Goal: Task Accomplishment & Management: Complete application form

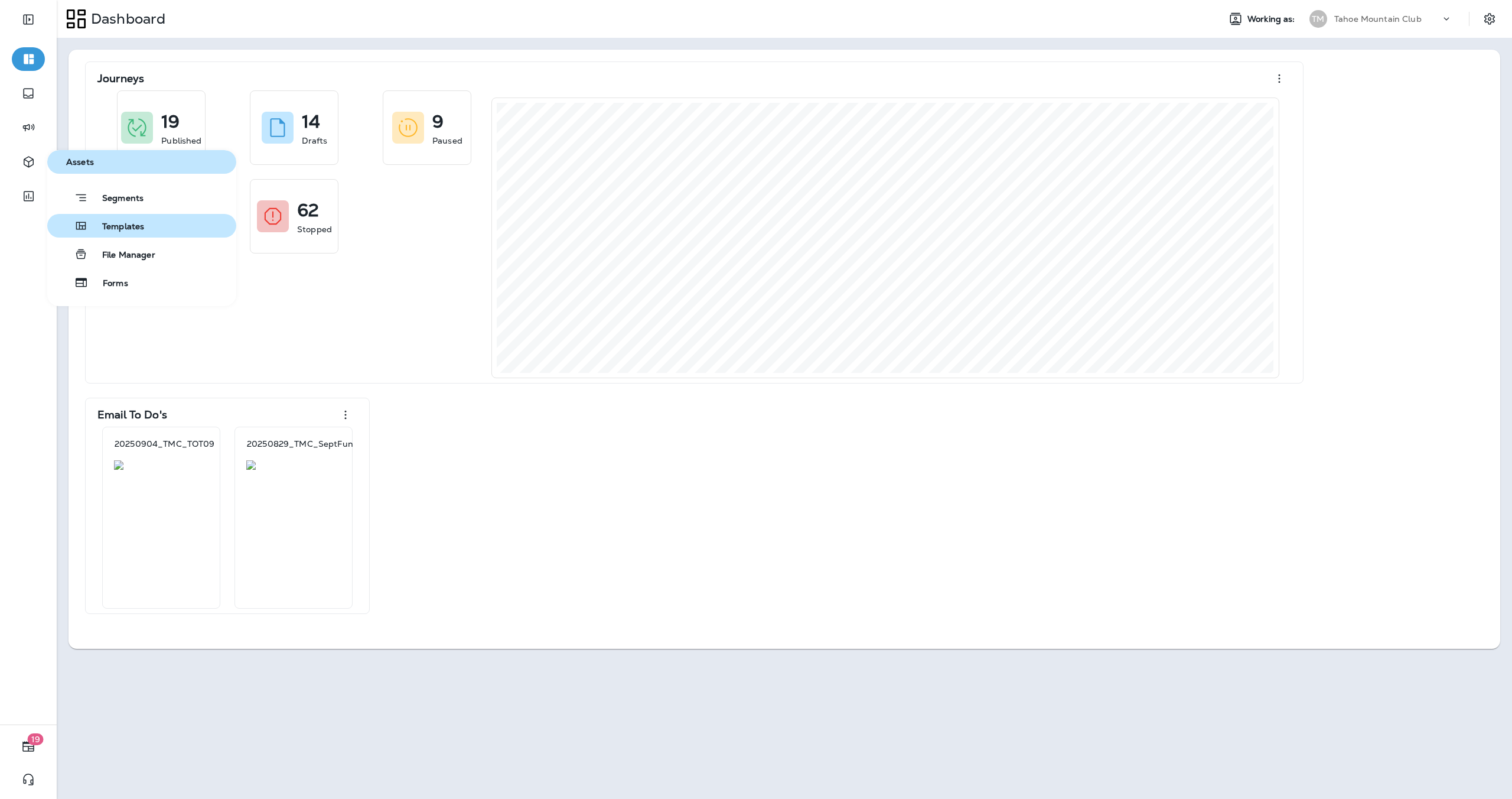
click at [167, 221] on button "Templates" at bounding box center [142, 226] width 189 height 24
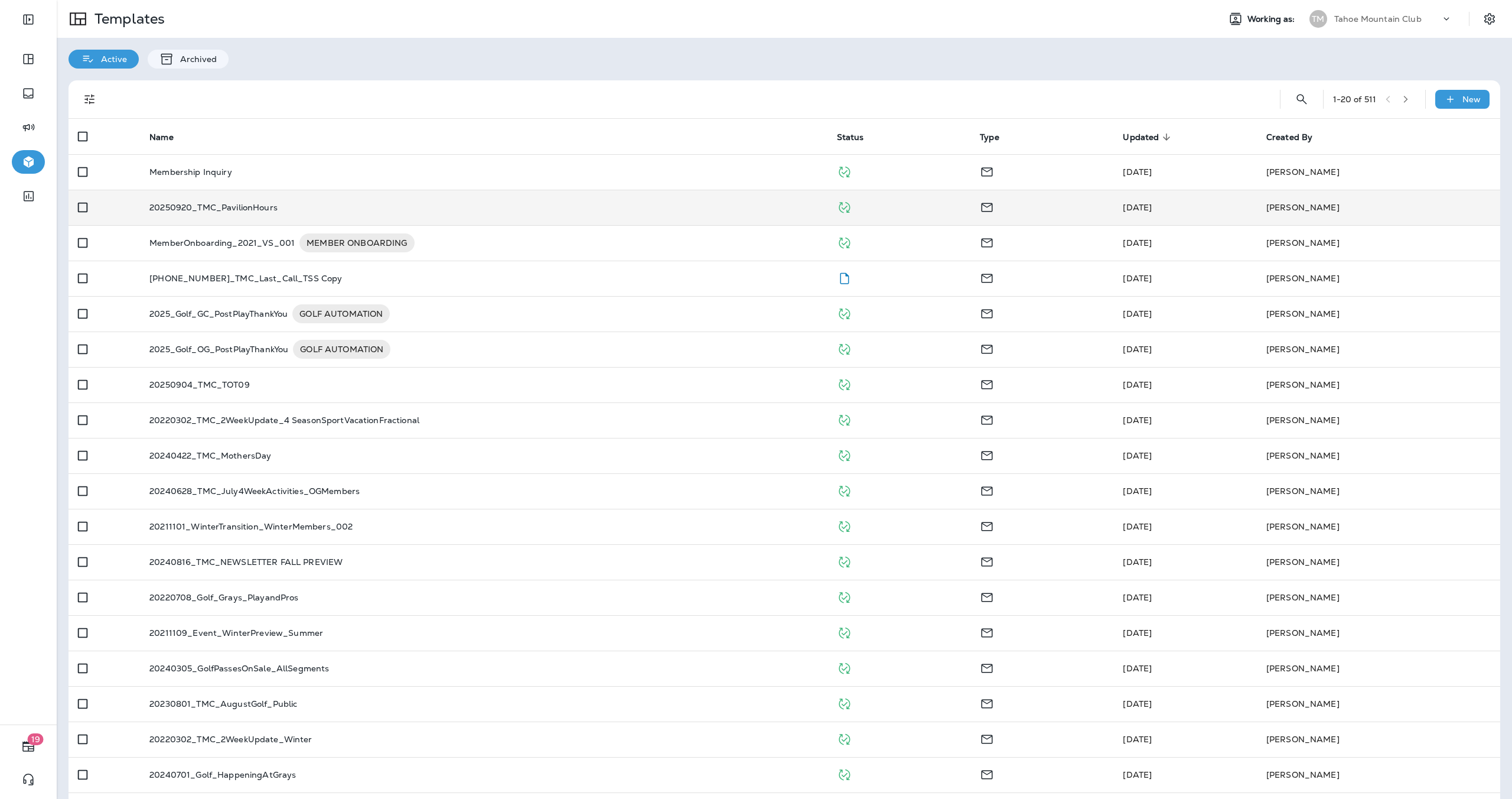
click at [238, 210] on p "20250920_TMC_PavilionHours" at bounding box center [213, 207] width 128 height 9
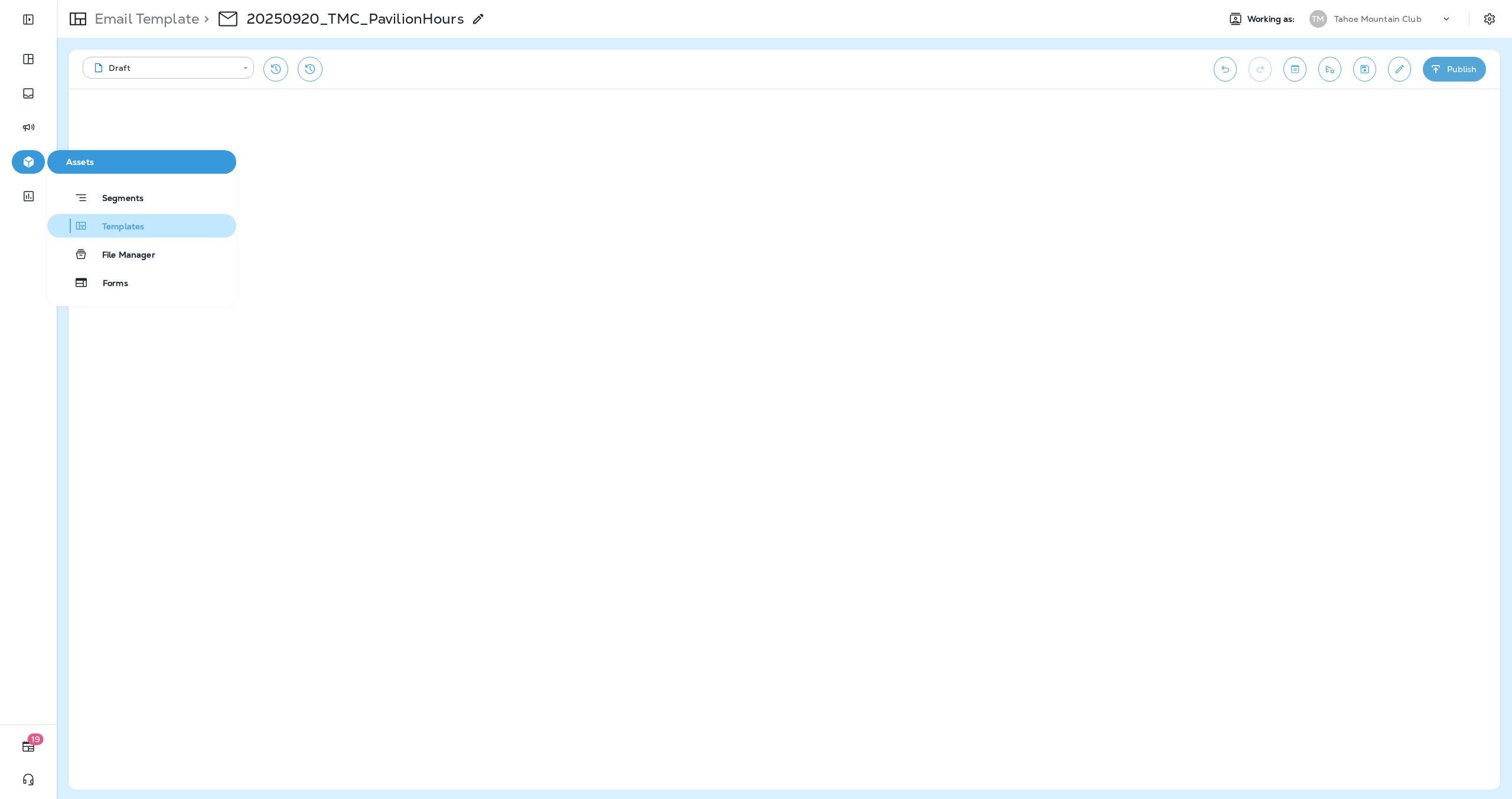
click at [144, 222] on button "Templates" at bounding box center [142, 226] width 189 height 24
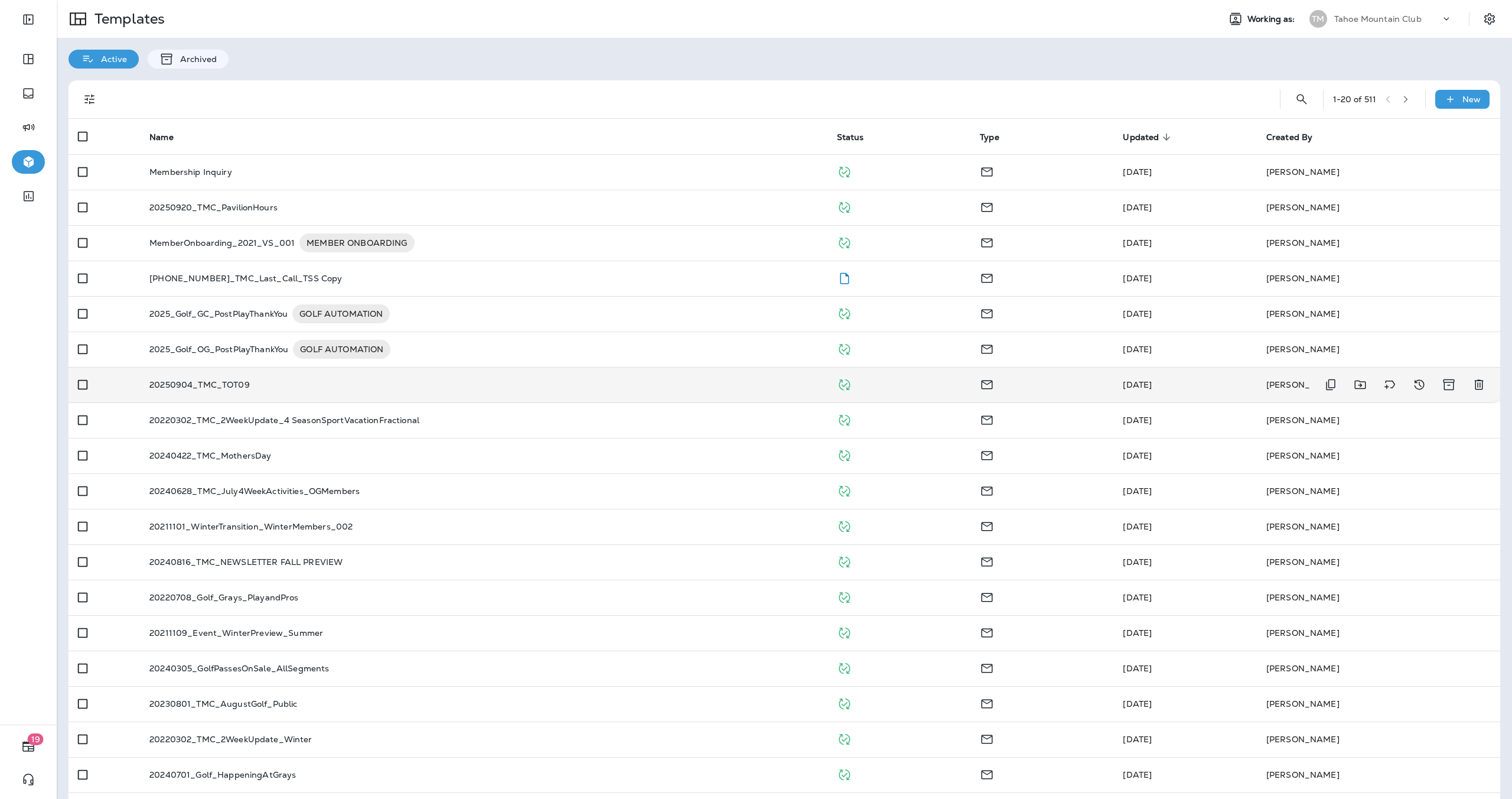
click at [306, 390] on td "20250904_TMC_TOT09" at bounding box center [484, 384] width 688 height 36
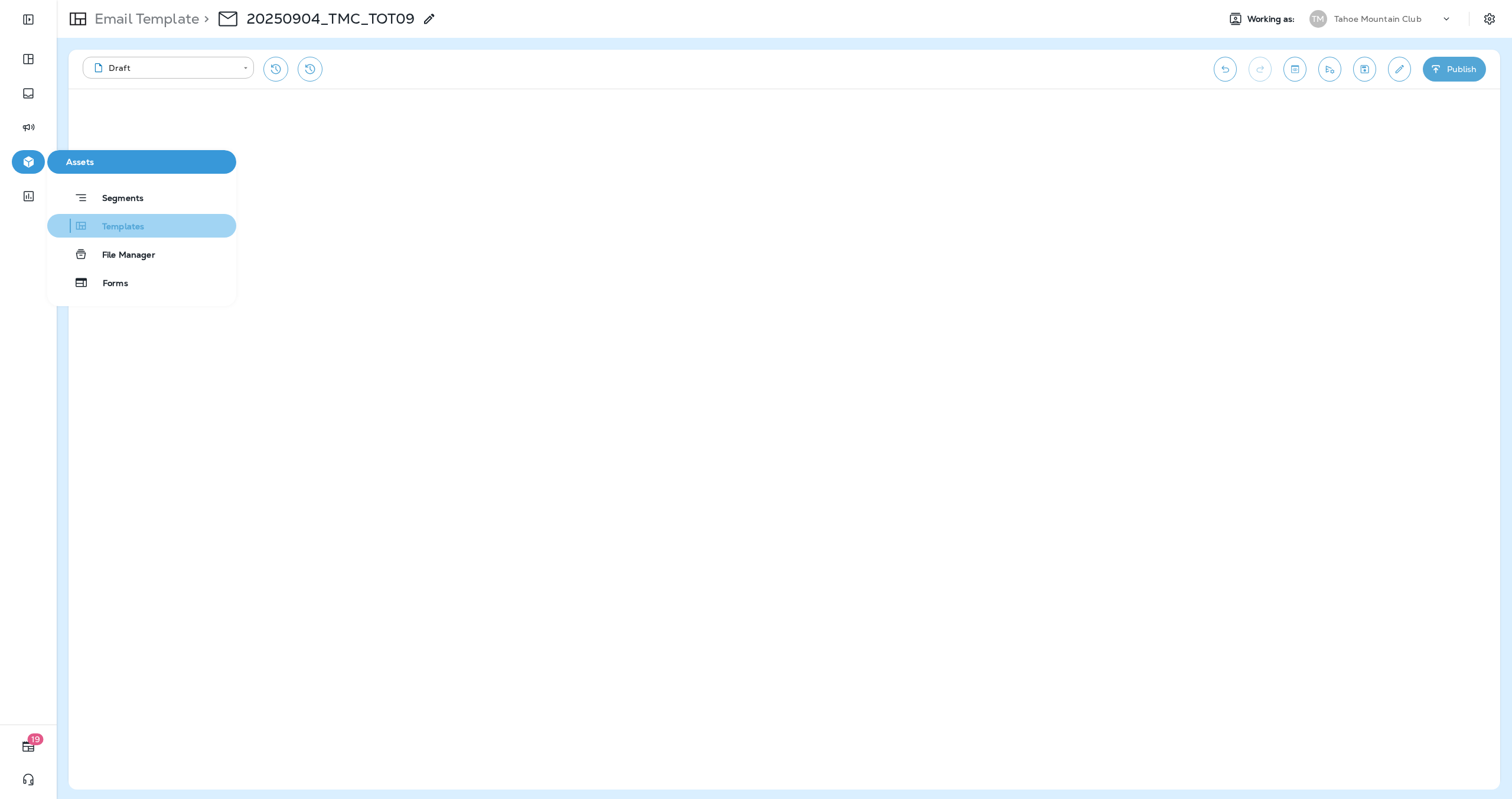
click at [104, 226] on span "Templates" at bounding box center [116, 227] width 56 height 11
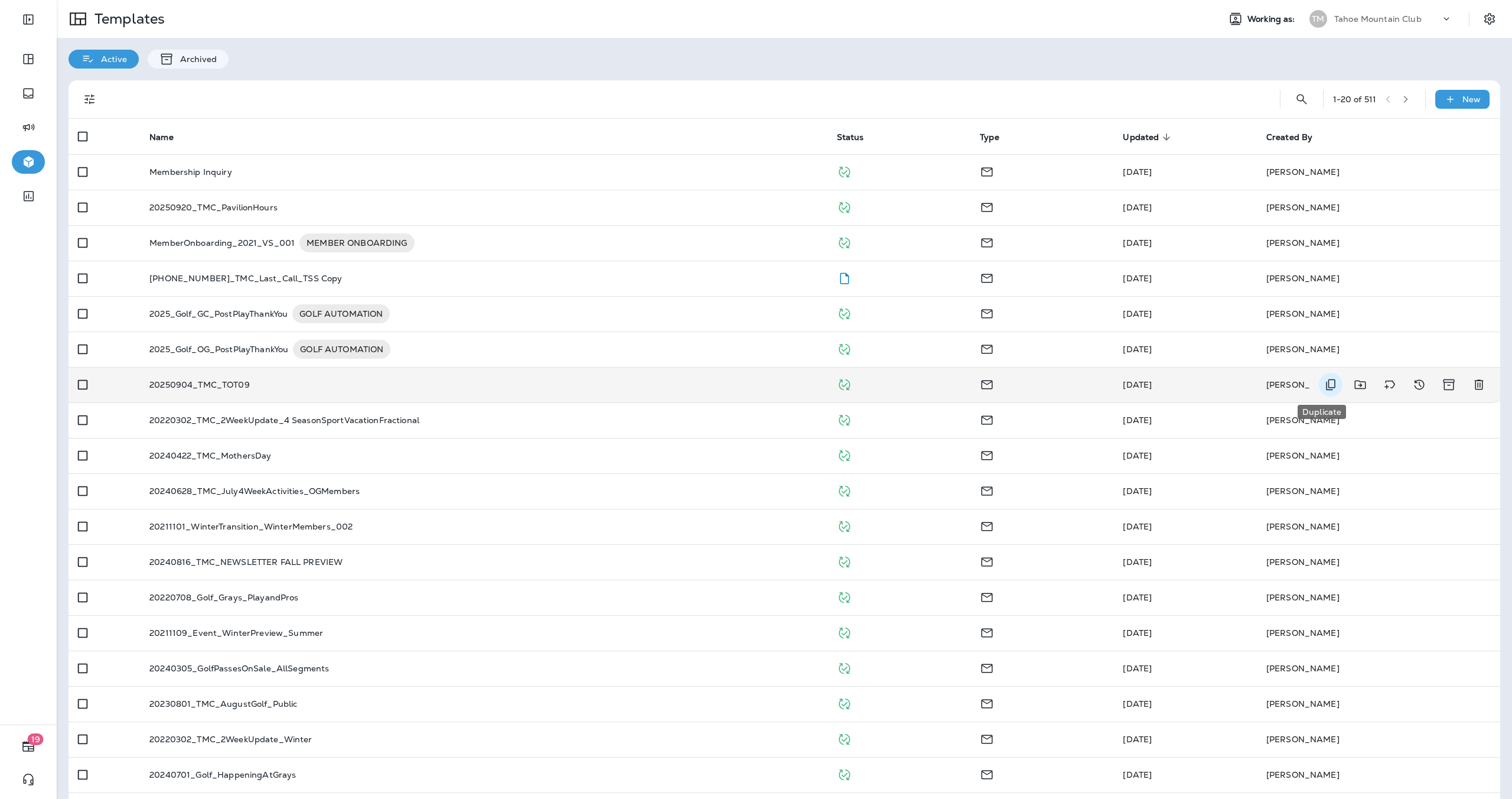
click at [1326, 387] on icon "Duplicate" at bounding box center [1330, 384] width 14 height 14
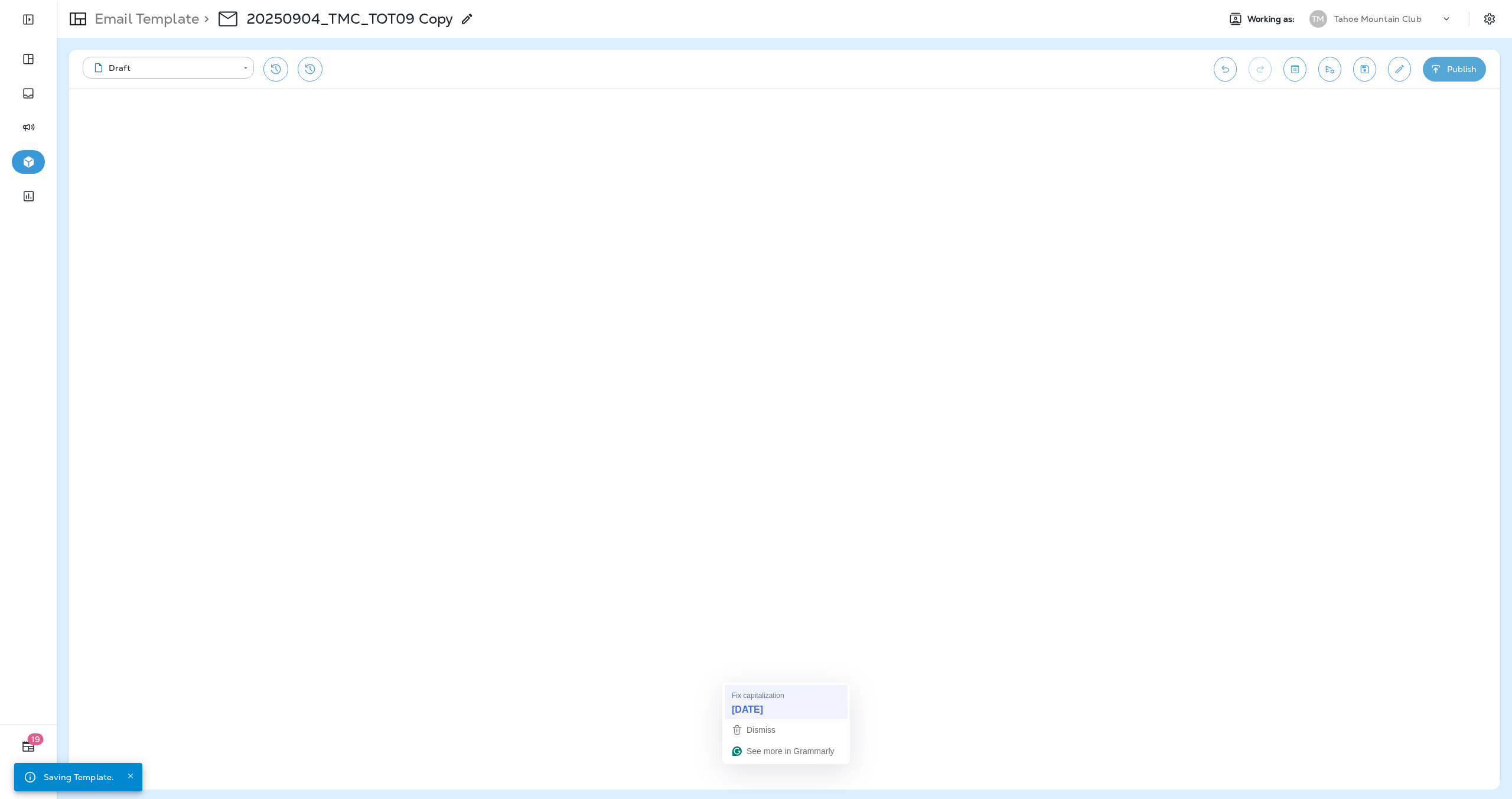
click at [762, 705] on strong "[DATE]" at bounding box center [747, 709] width 31 height 13
click at [1460, 68] on button "Publish" at bounding box center [1454, 69] width 63 height 25
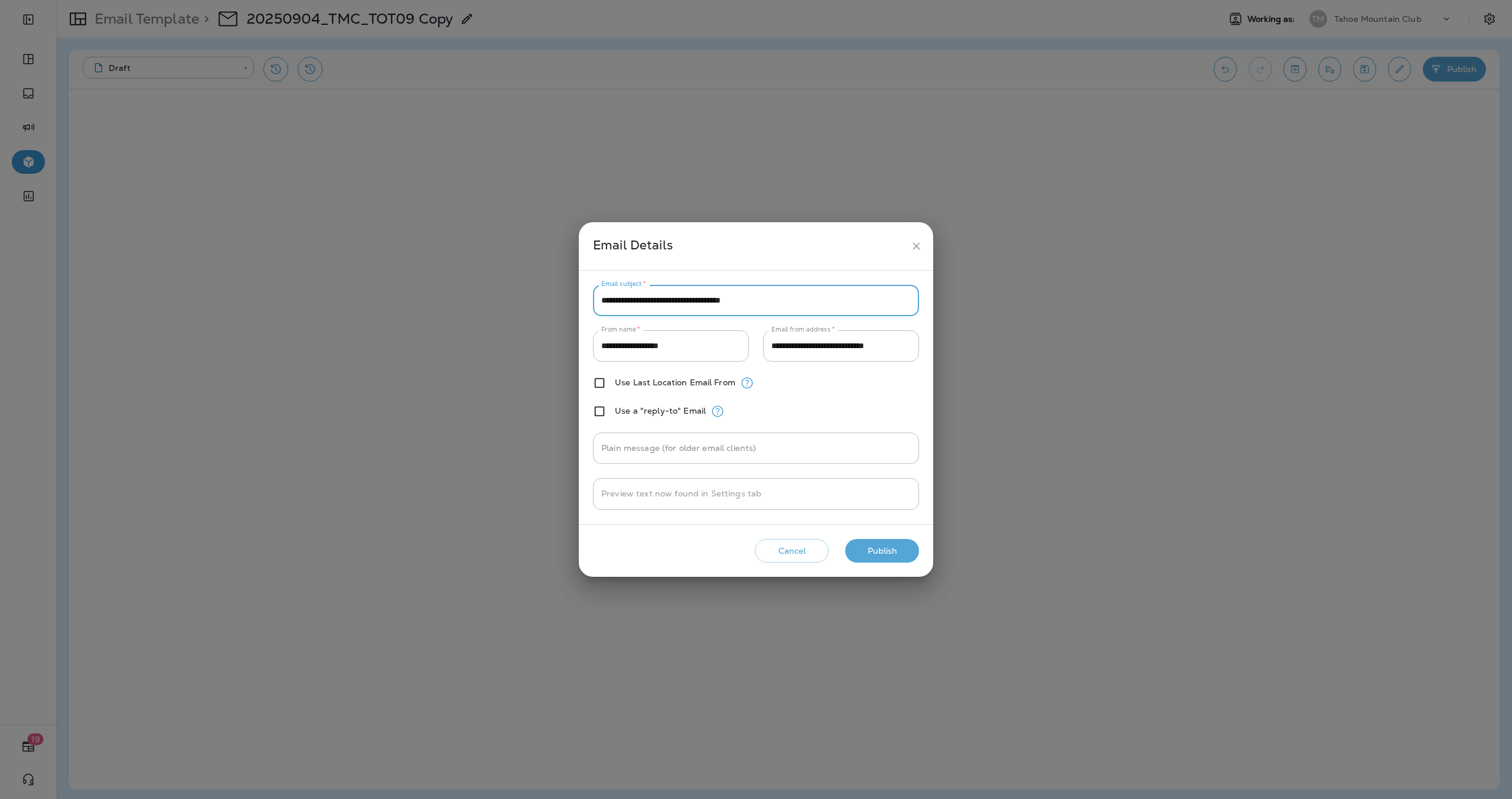
click at [807, 306] on input "**********" at bounding box center [756, 301] width 326 height 32
drag, startPoint x: 814, startPoint y: 304, endPoint x: 557, endPoint y: 299, distance: 257.0
click at [557, 299] on div "**********" at bounding box center [756, 400] width 1512 height 799
paste input "text"
type input "**********"
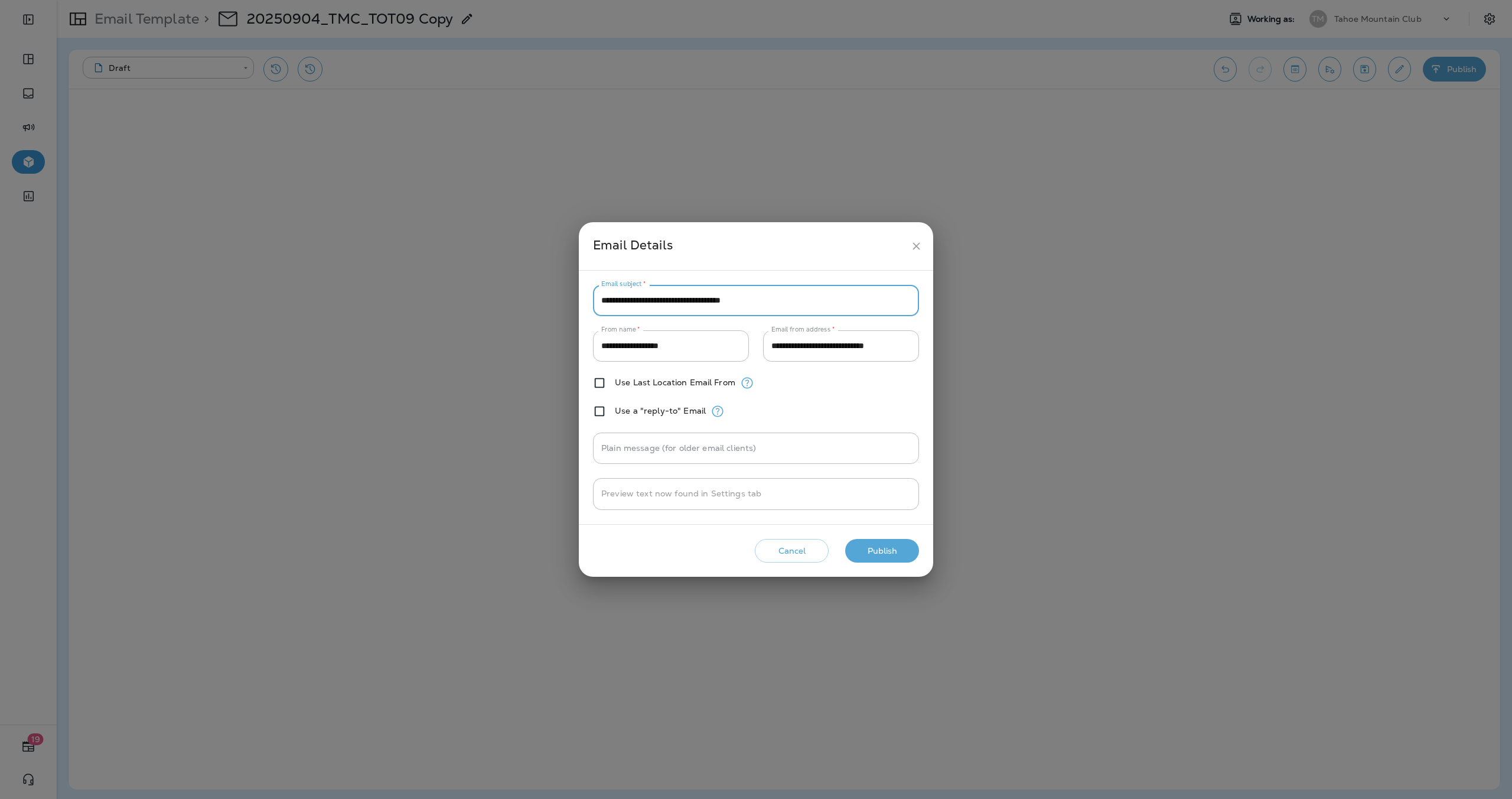
click at [900, 553] on button "Publish" at bounding box center [882, 551] width 74 height 24
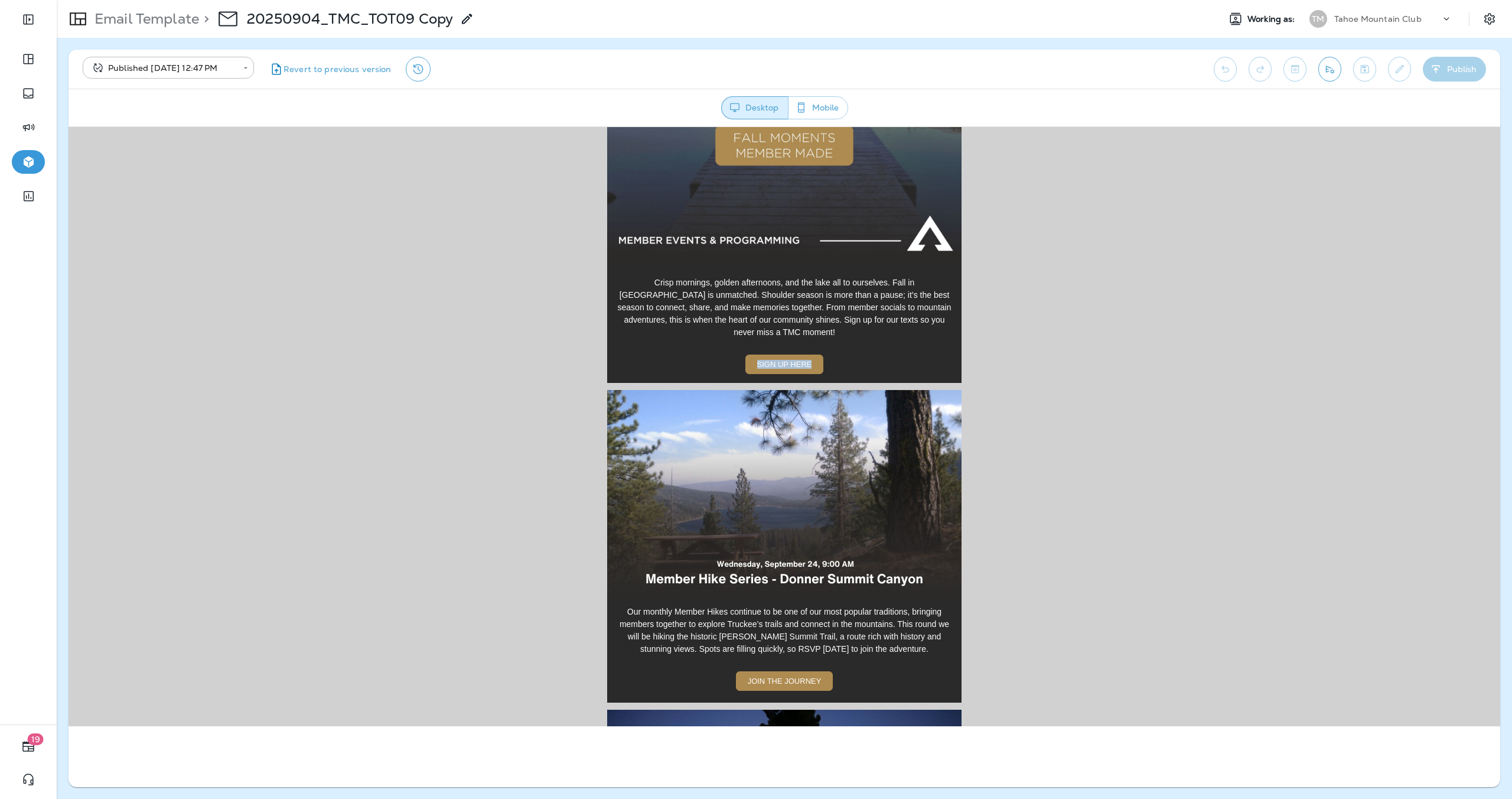
scroll to position [445, 0]
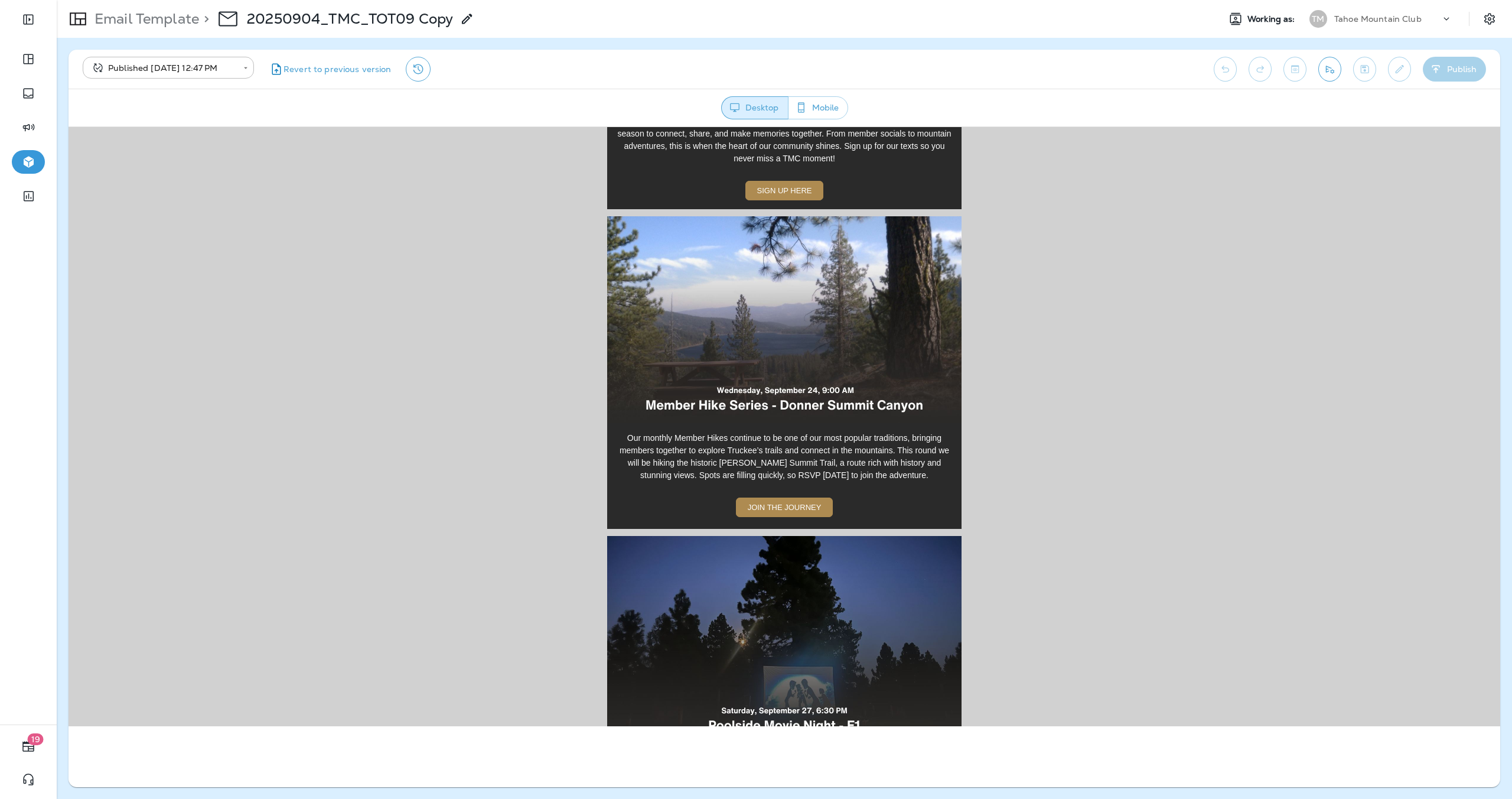
click at [790, 327] on img at bounding box center [784, 319] width 354 height 207
click at [808, 502] on span "JOIN THE JOURNEY" at bounding box center [784, 506] width 74 height 9
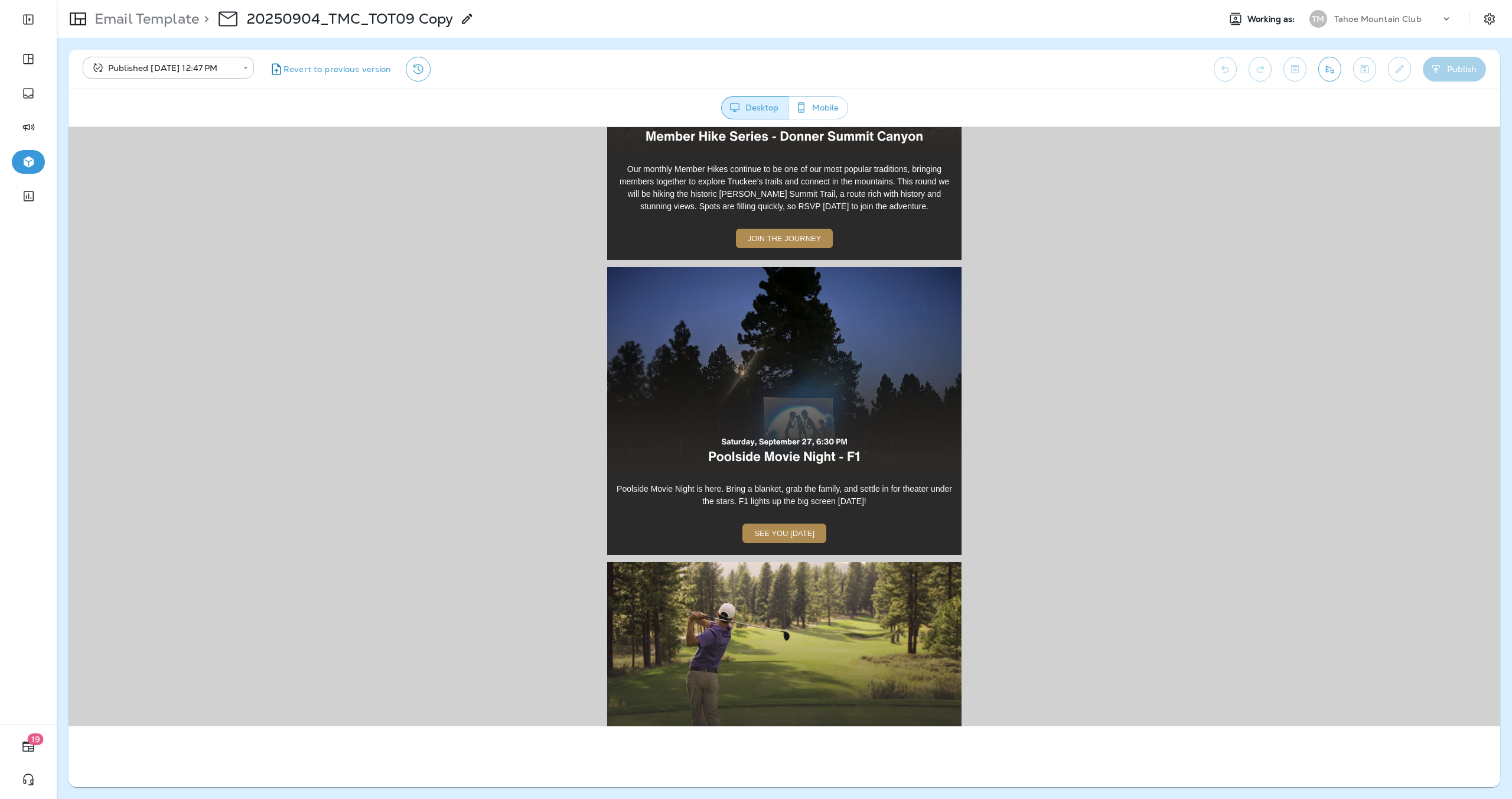
scroll to position [634, 0]
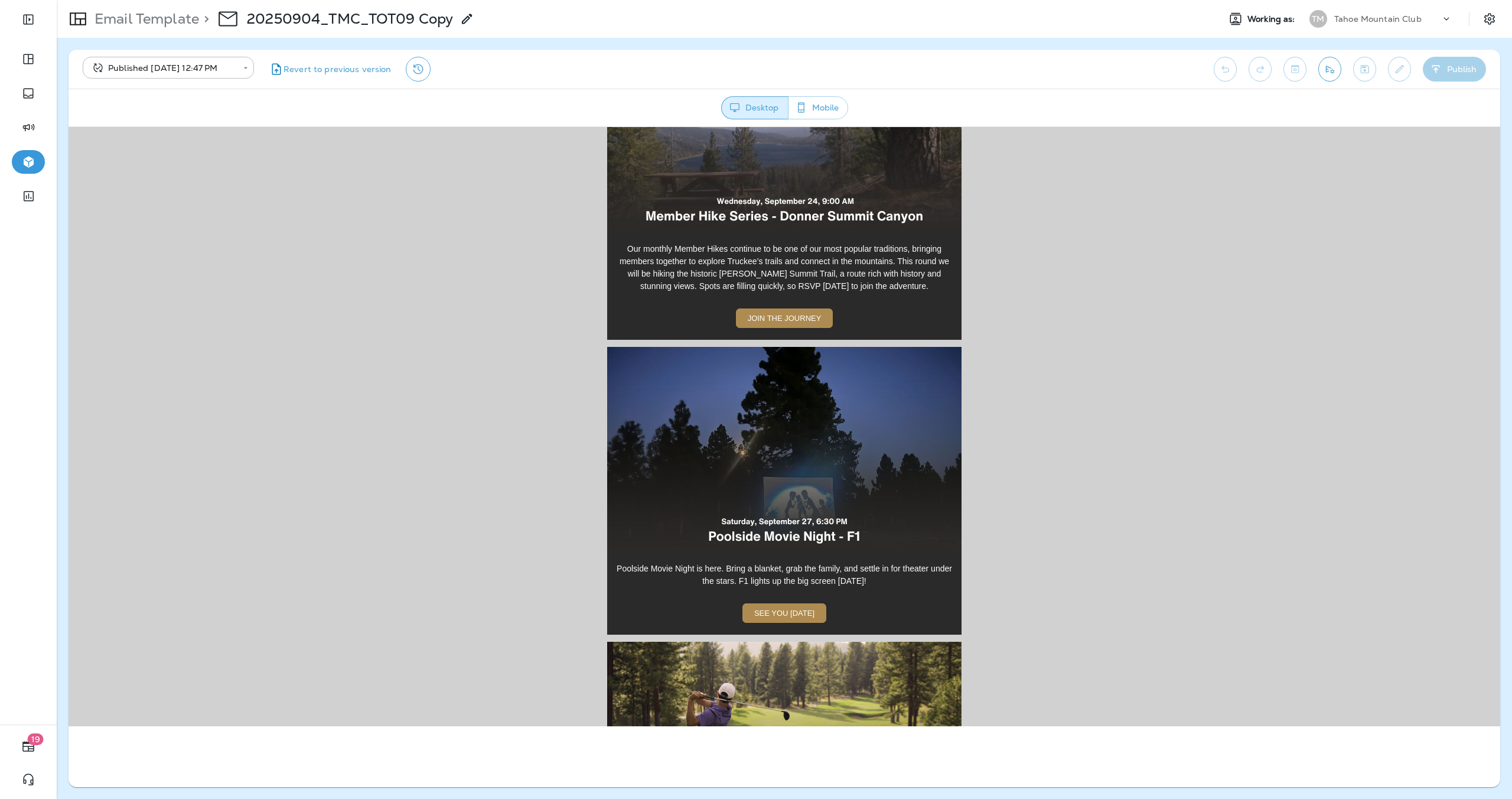
click at [784, 431] on img at bounding box center [784, 450] width 354 height 207
click at [795, 608] on span "SEE YOU [DATE]" at bounding box center [784, 612] width 60 height 9
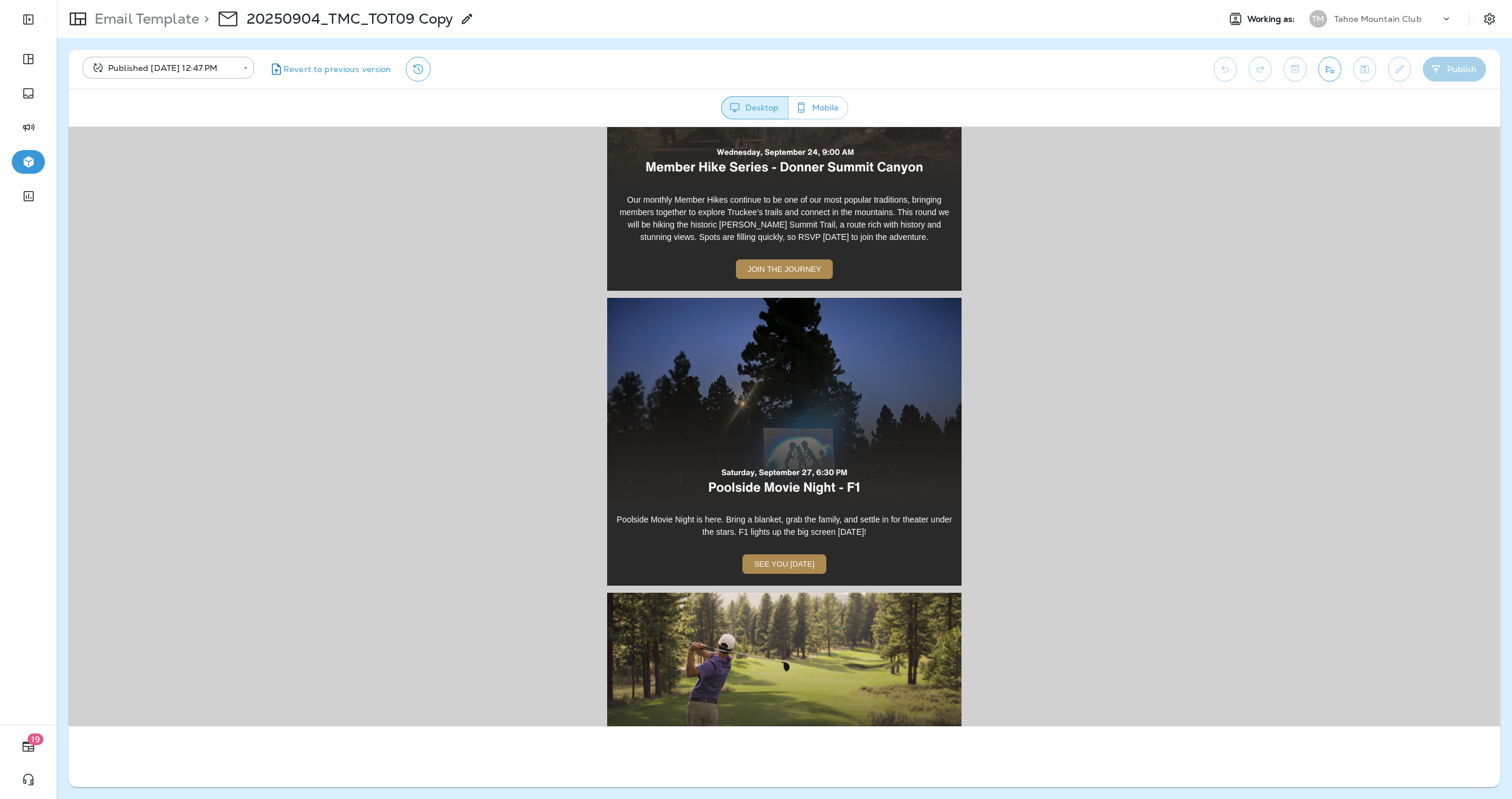
scroll to position [884, 0]
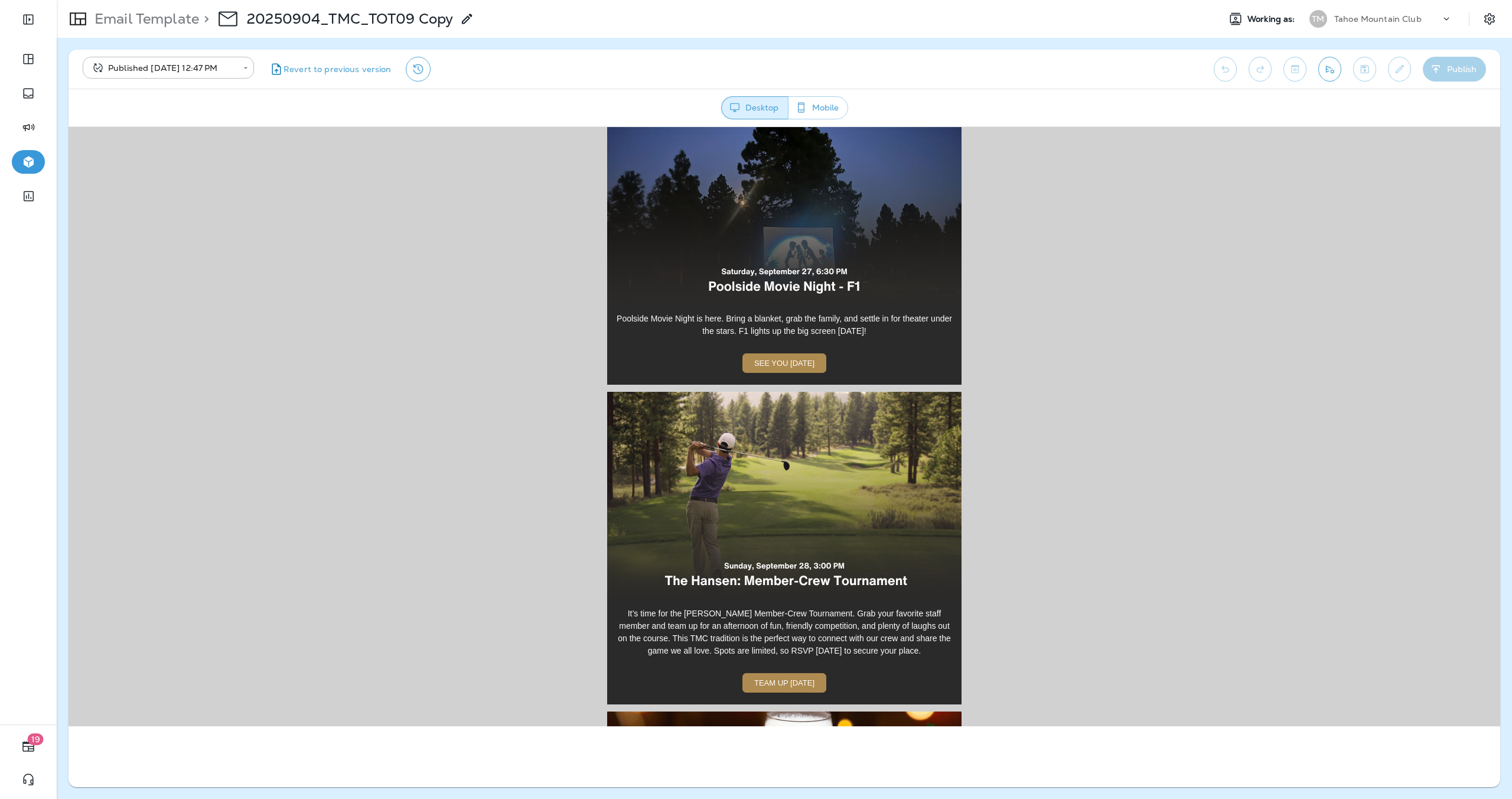
click at [805, 531] on img at bounding box center [784, 494] width 354 height 207
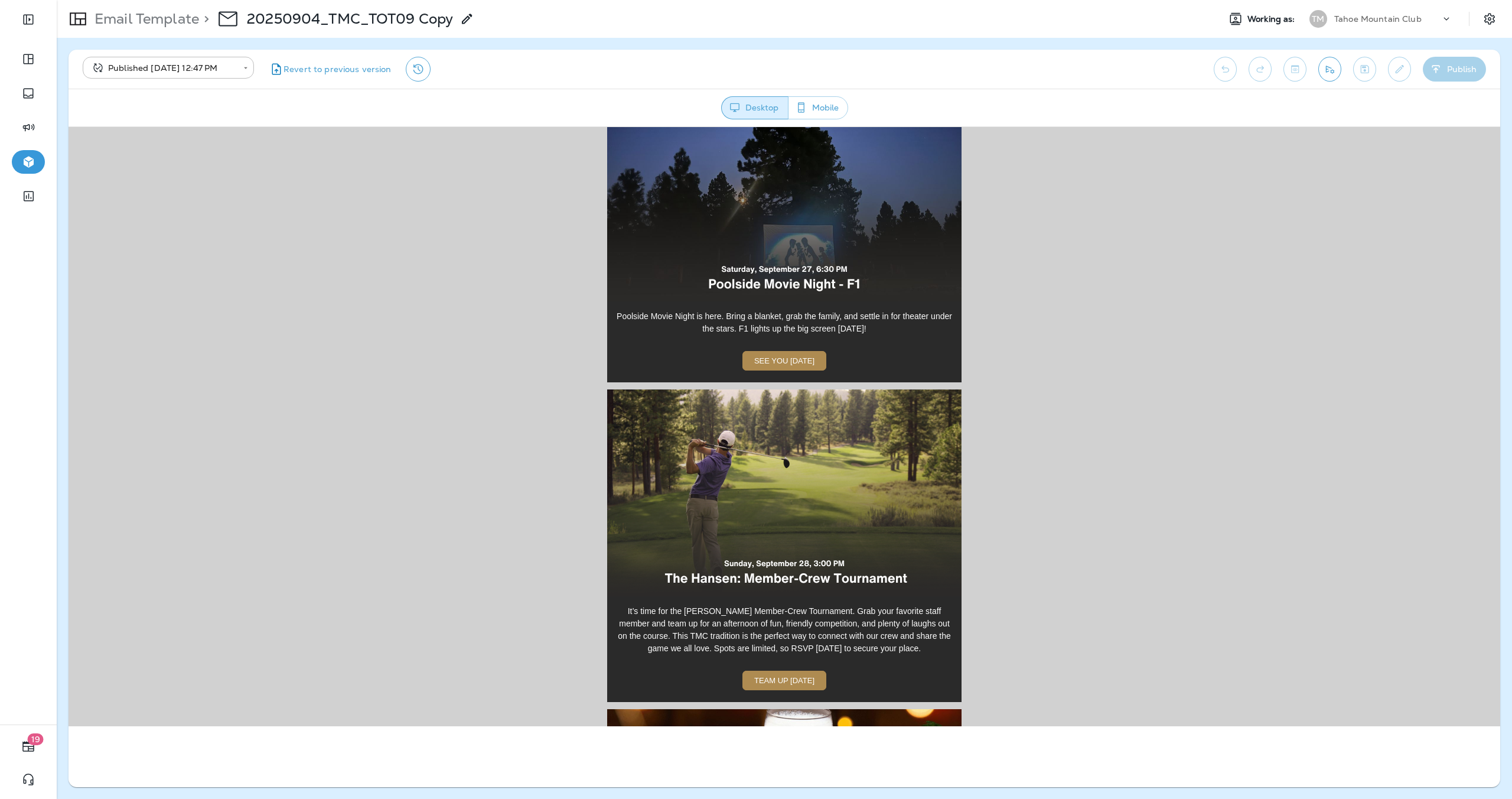
click at [766, 675] on span "TEAM UP [DATE]" at bounding box center [784, 679] width 60 height 9
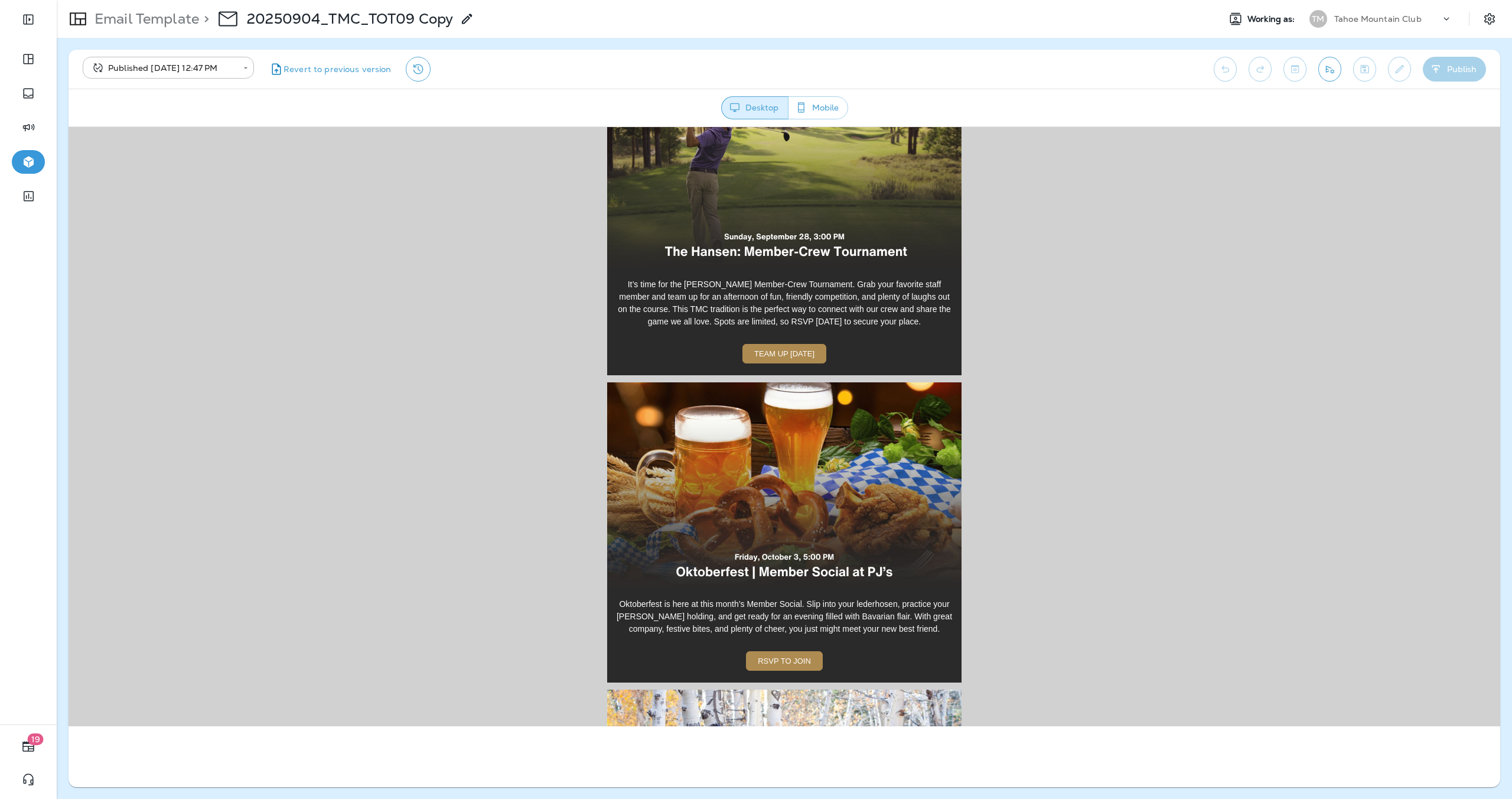
scroll to position [1232, 0]
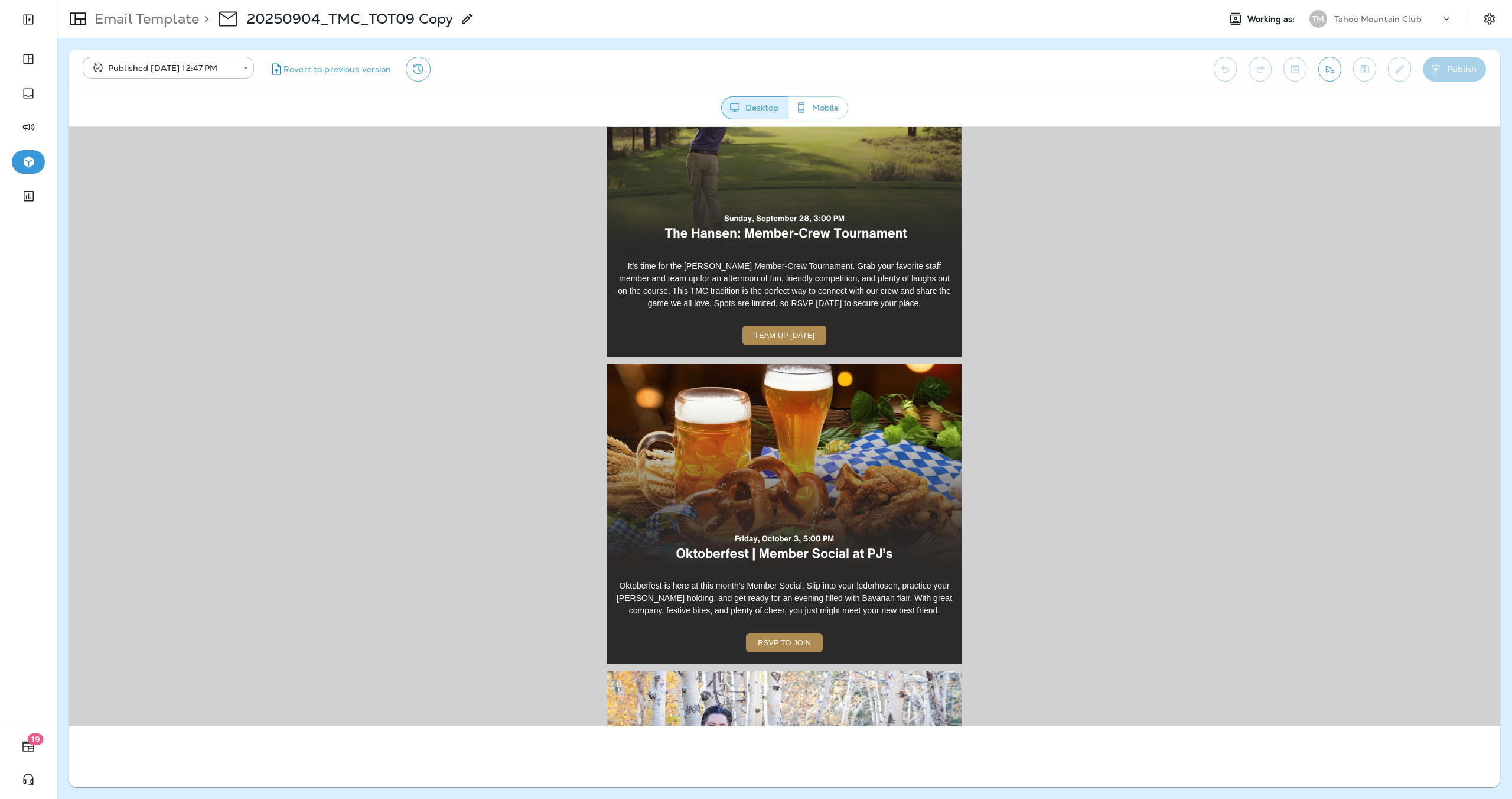
click at [766, 445] on img at bounding box center [784, 466] width 354 height 207
click at [796, 637] on span "RSVP TO JOIN" at bounding box center [784, 641] width 53 height 9
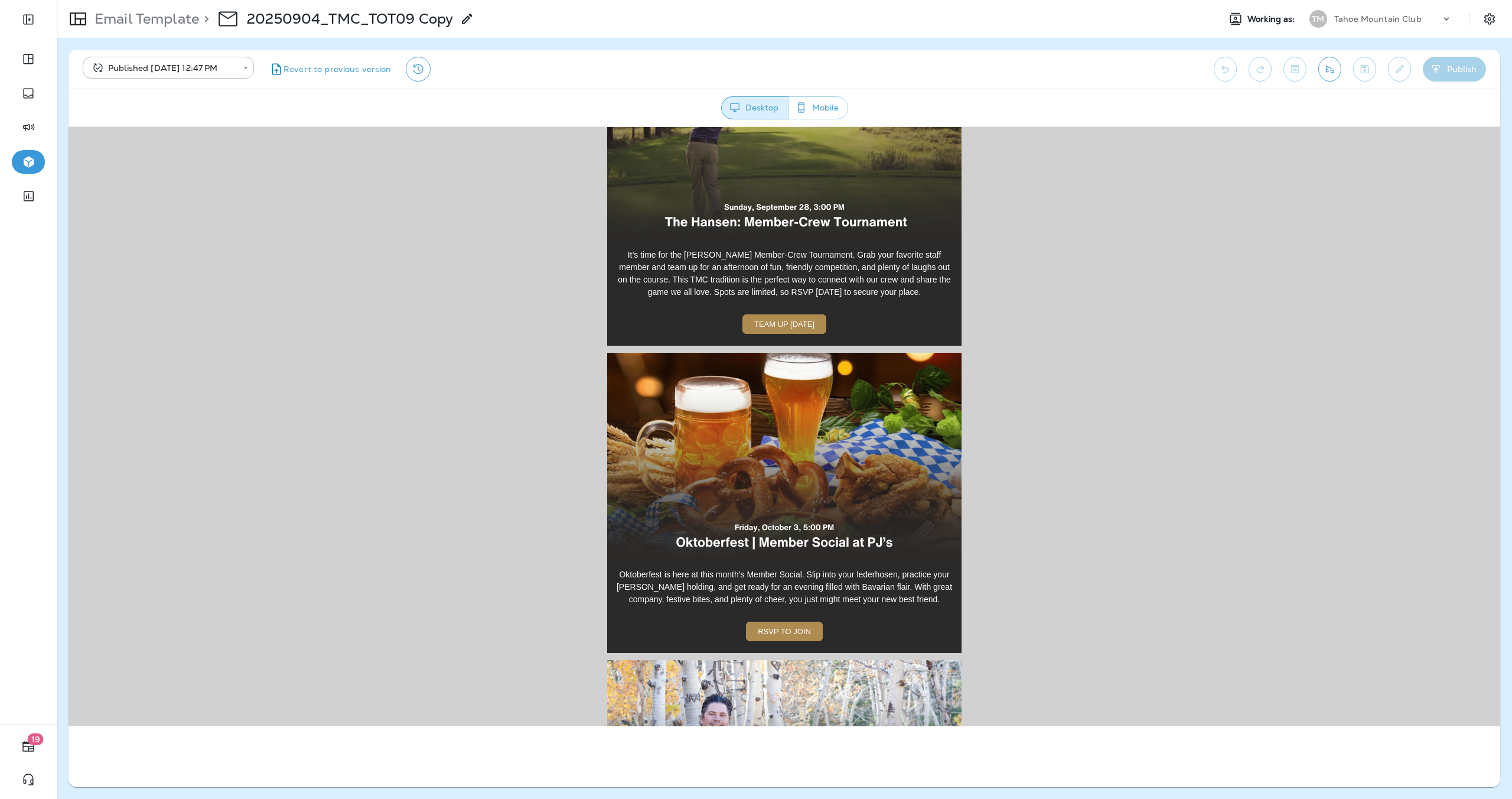
scroll to position [1622, 0]
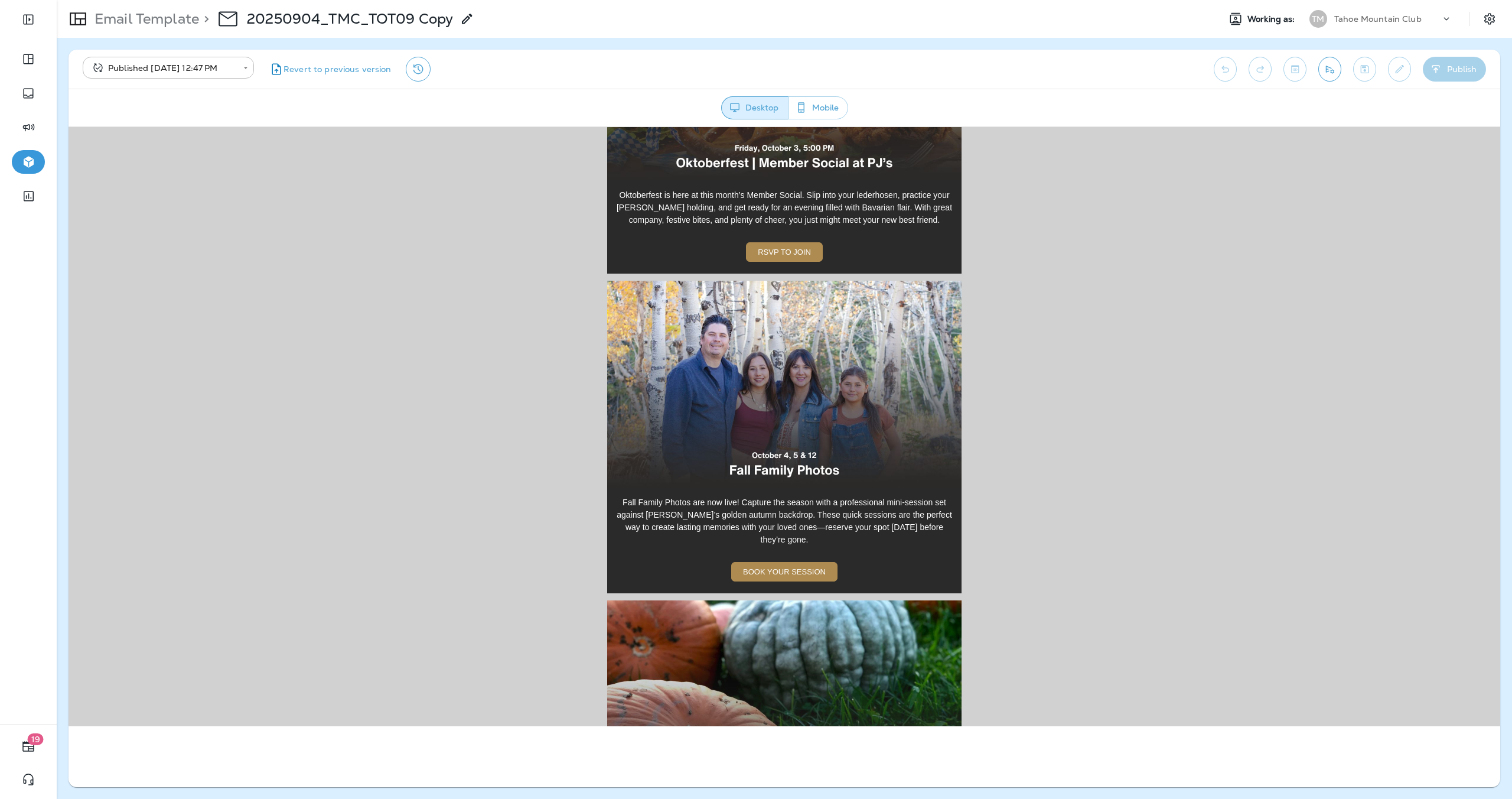
click at [774, 423] on img at bounding box center [784, 383] width 354 height 207
click at [794, 566] on span "BOOK YOUR SESSION" at bounding box center [784, 571] width 83 height 9
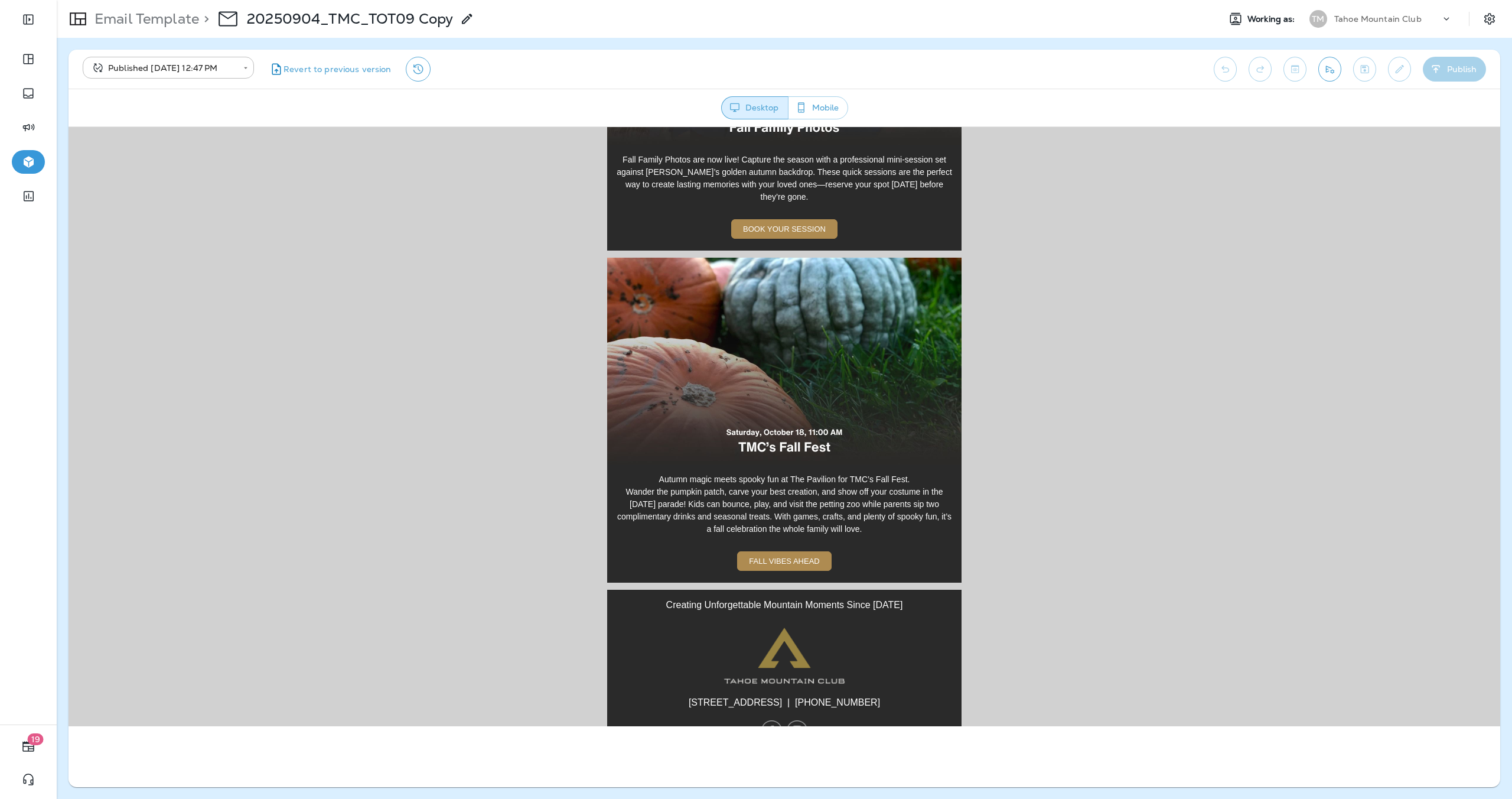
click at [799, 313] on img at bounding box center [784, 360] width 354 height 207
click at [764, 551] on link "FALL VIBES AHEAD" at bounding box center [784, 560] width 94 height 19
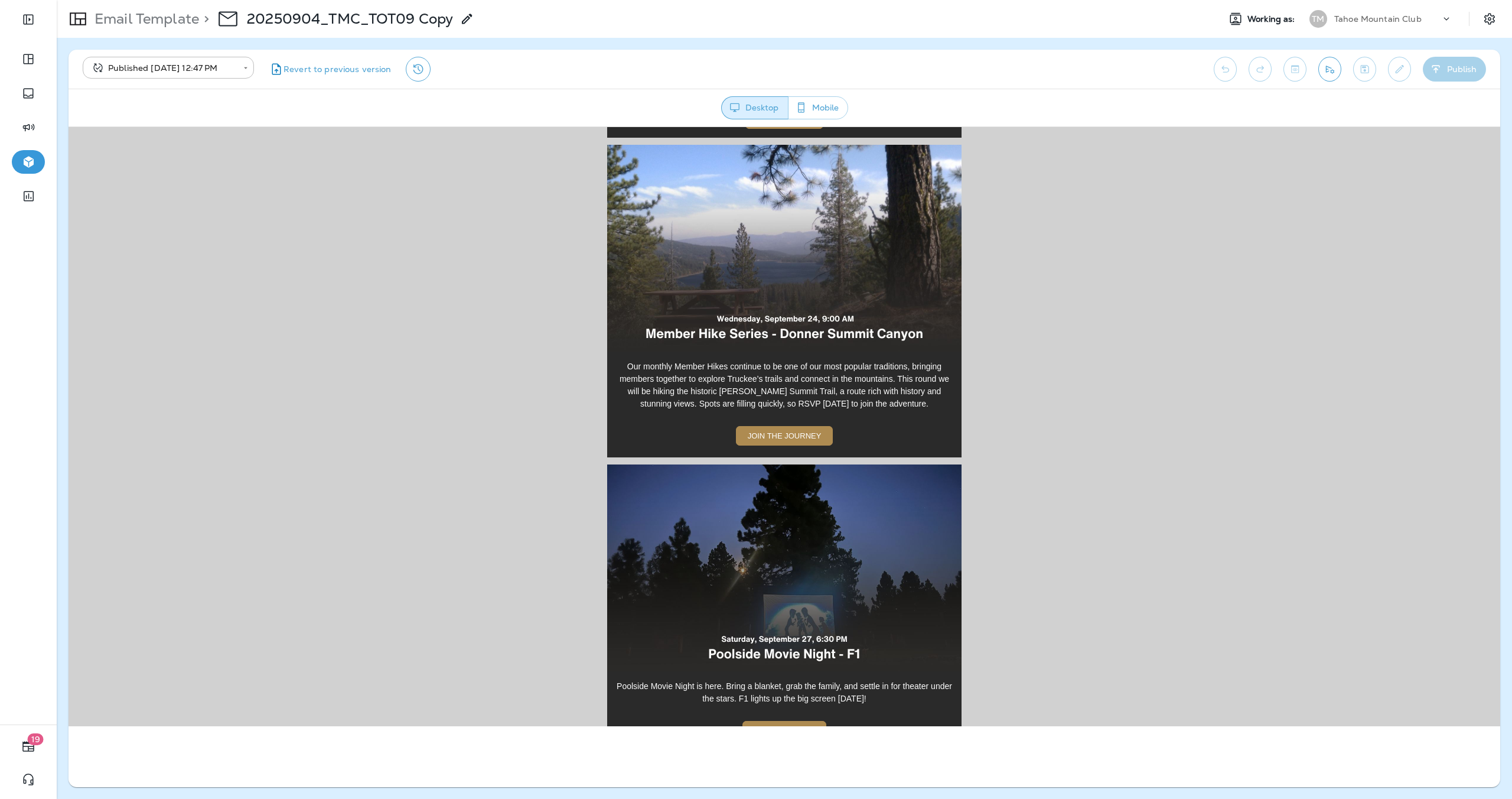
scroll to position [263, 0]
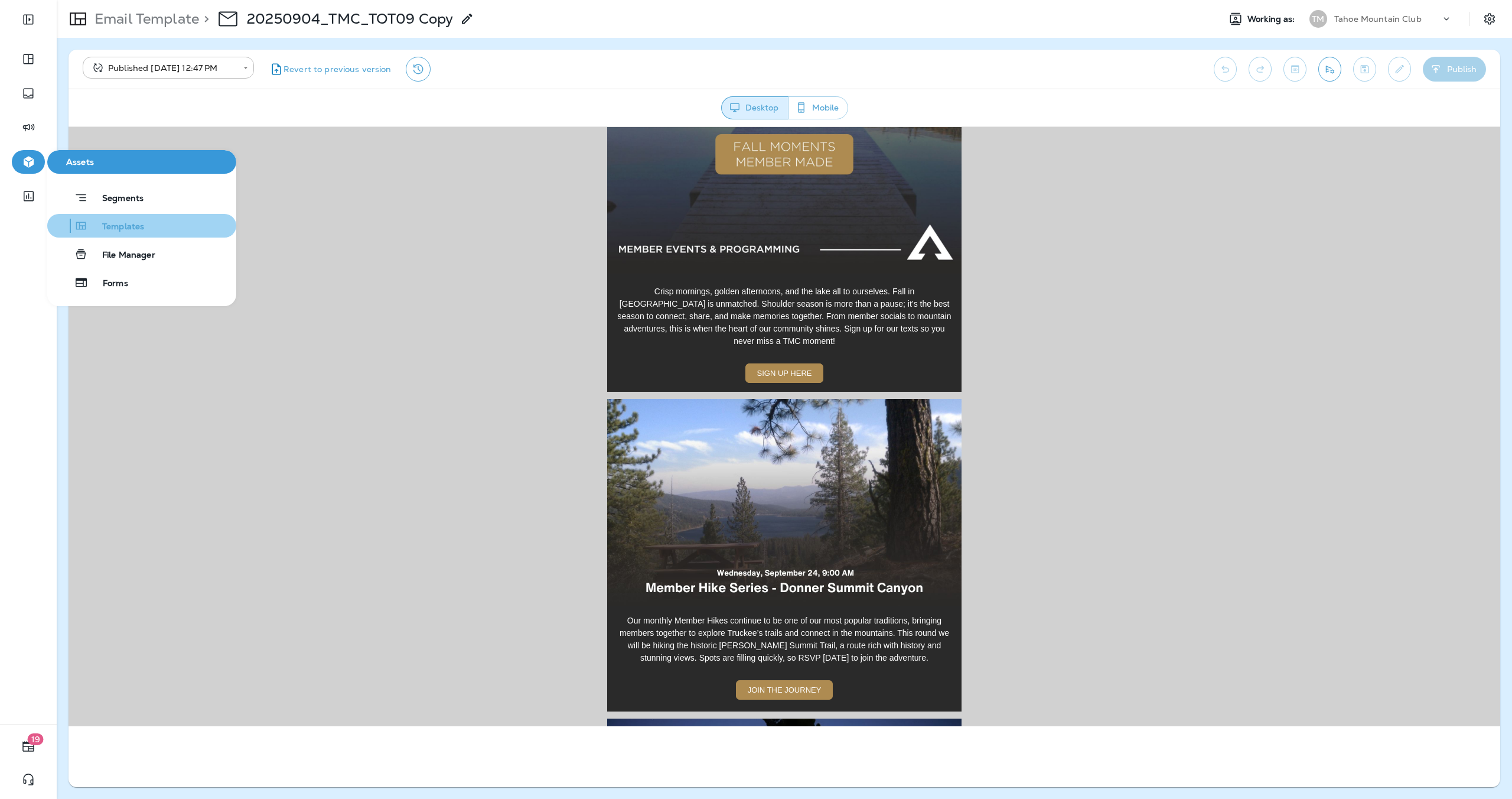
click at [140, 223] on span "Templates" at bounding box center [116, 227] width 56 height 11
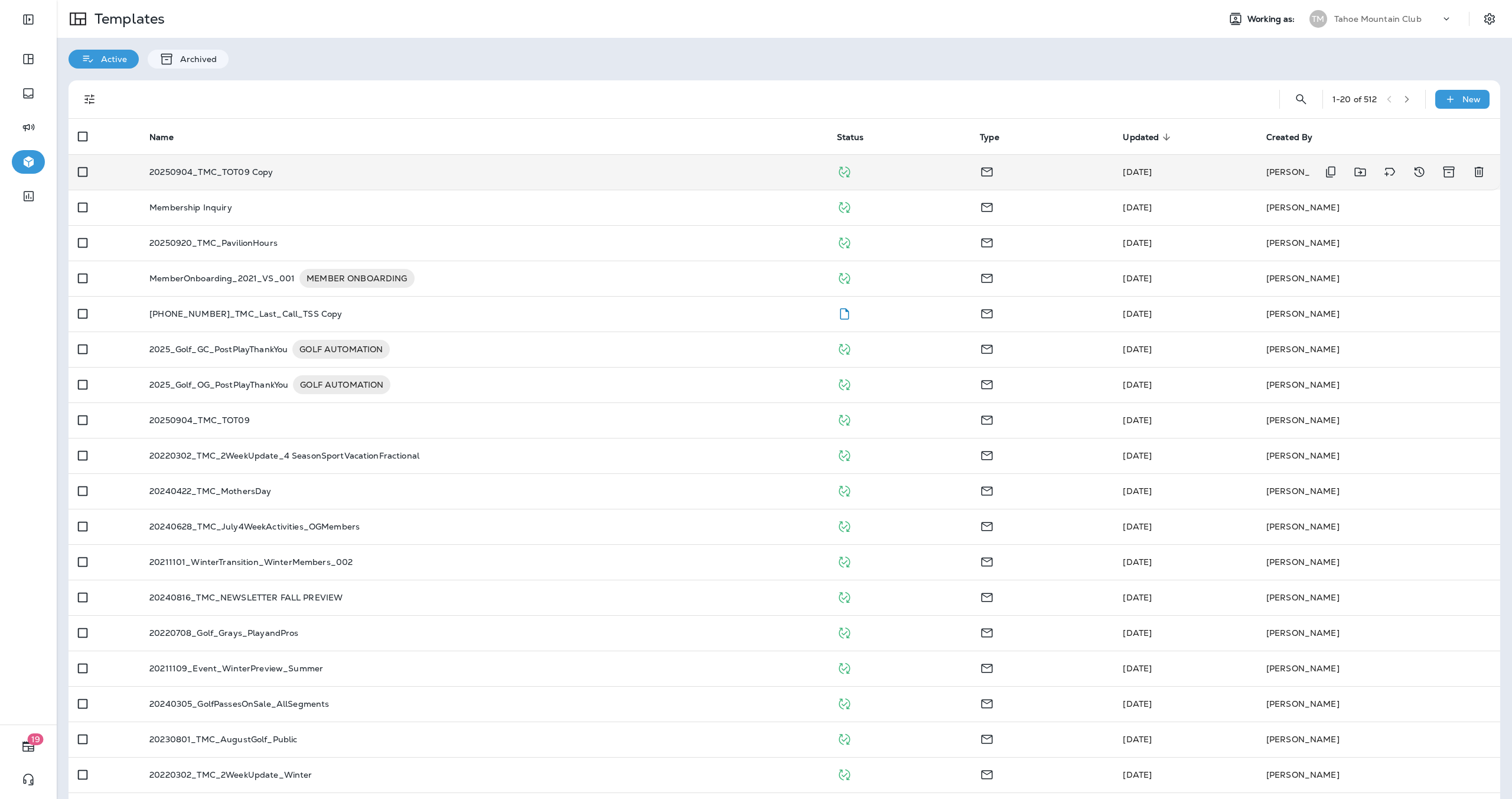
click at [316, 160] on td "20250904_TMC_TOT09 Copy" at bounding box center [484, 172] width 688 height 36
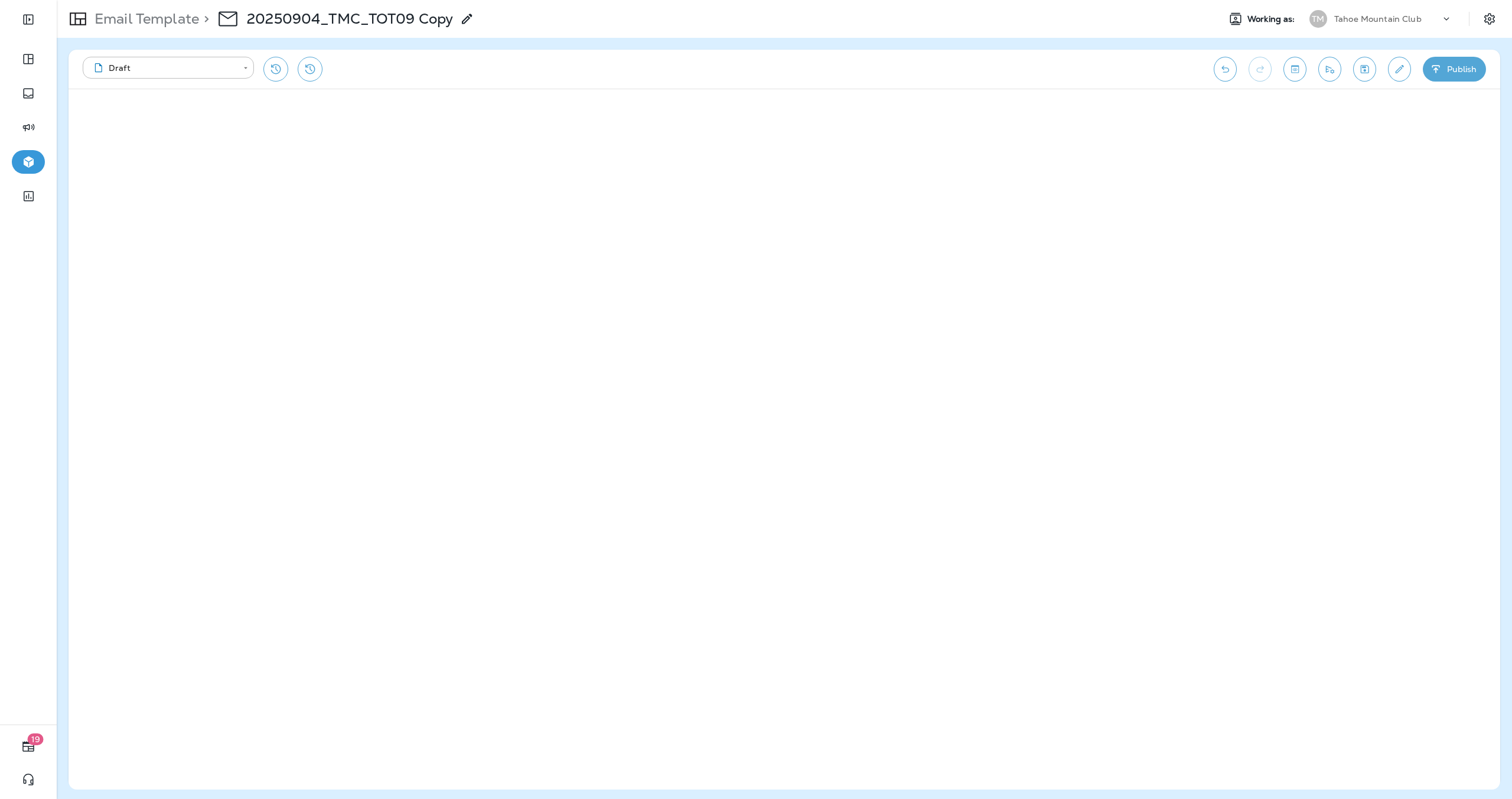
click at [468, 18] on icon at bounding box center [467, 19] width 14 height 14
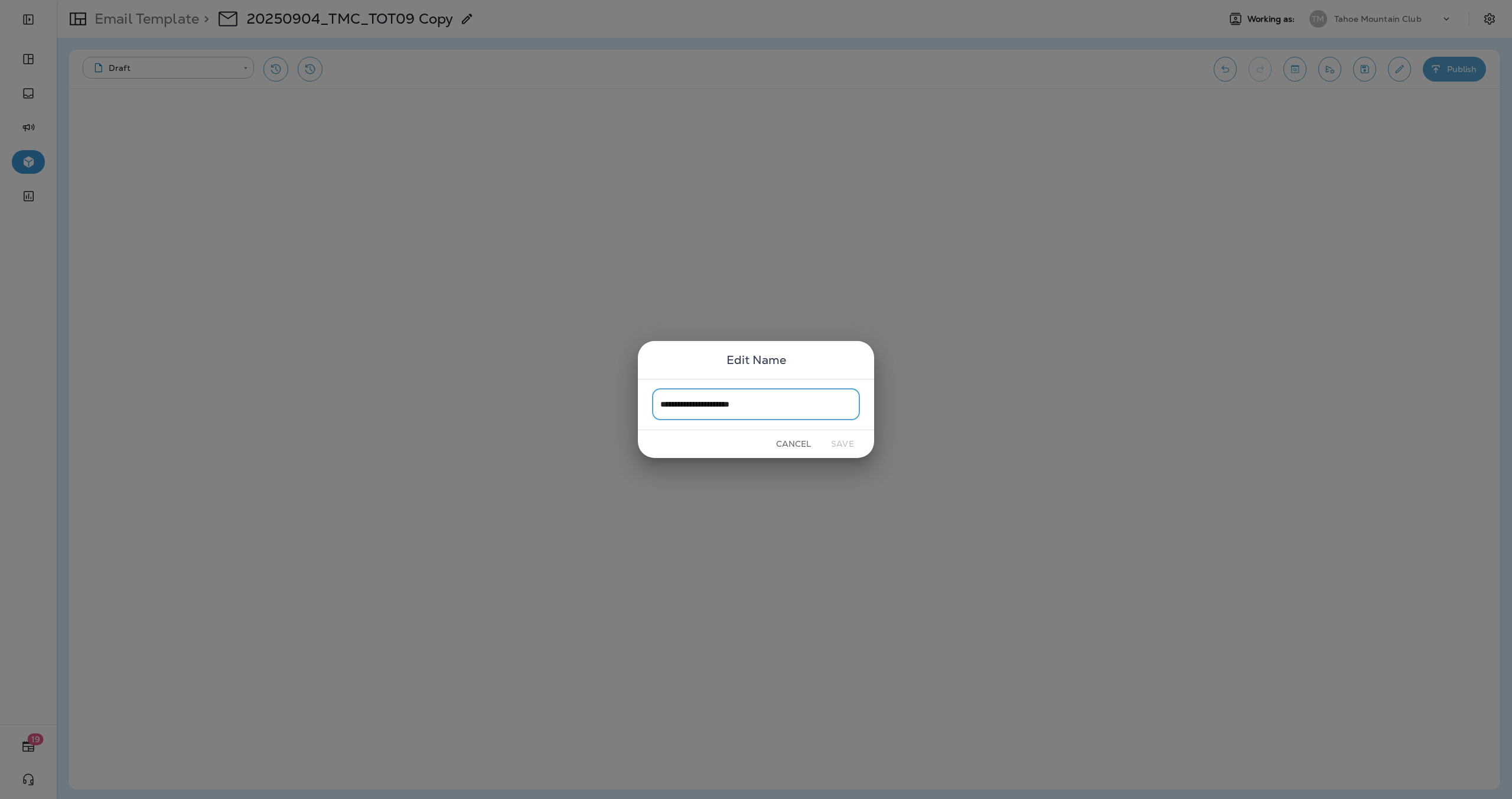
click at [794, 400] on input "**********" at bounding box center [756, 405] width 208 height 32
click at [701, 404] on input "**********" at bounding box center [756, 405] width 208 height 32
type input "**********"
click at [843, 438] on button "Save" at bounding box center [842, 444] width 44 height 19
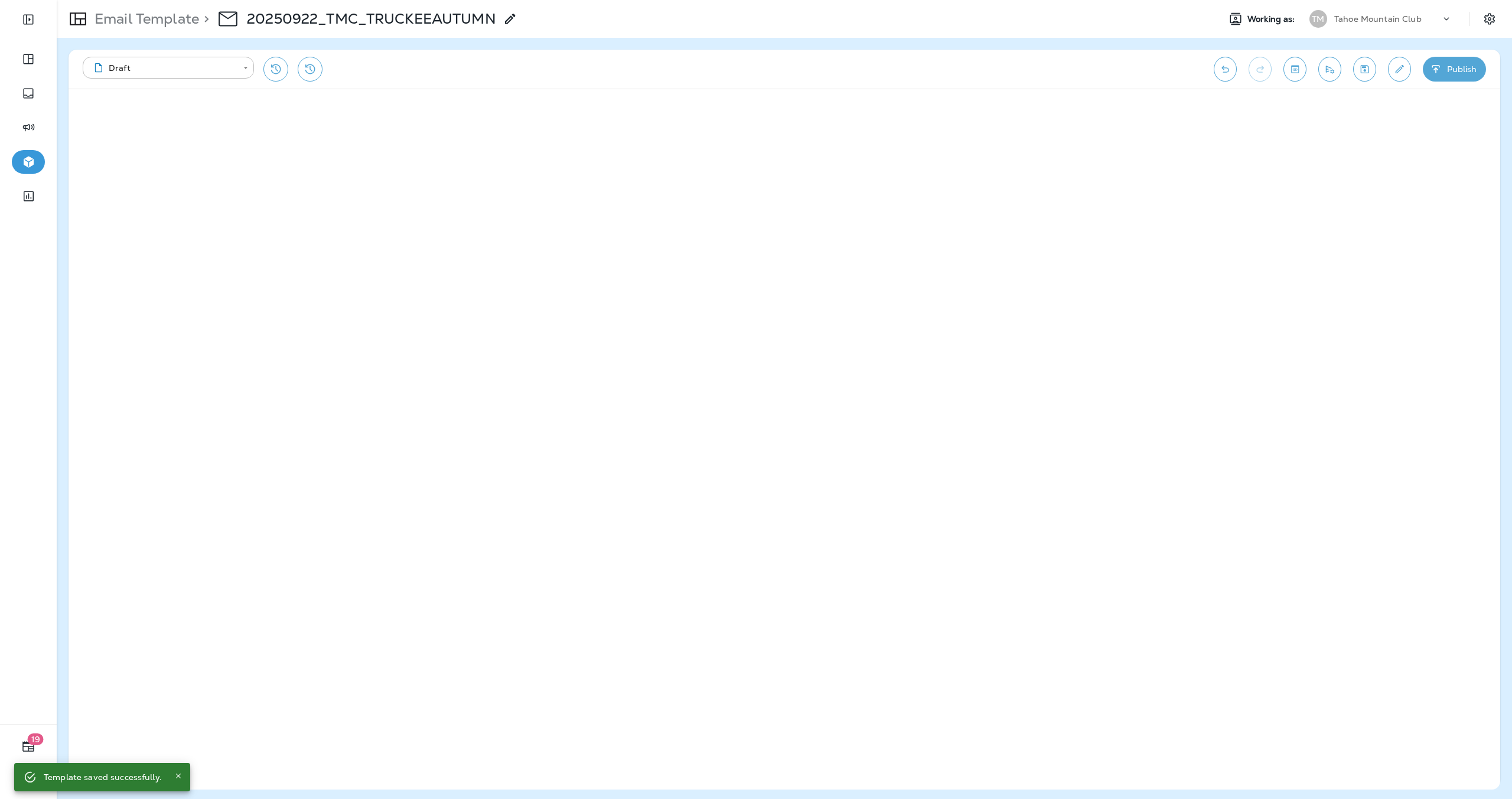
click at [1458, 71] on button "Publish" at bounding box center [1454, 69] width 63 height 25
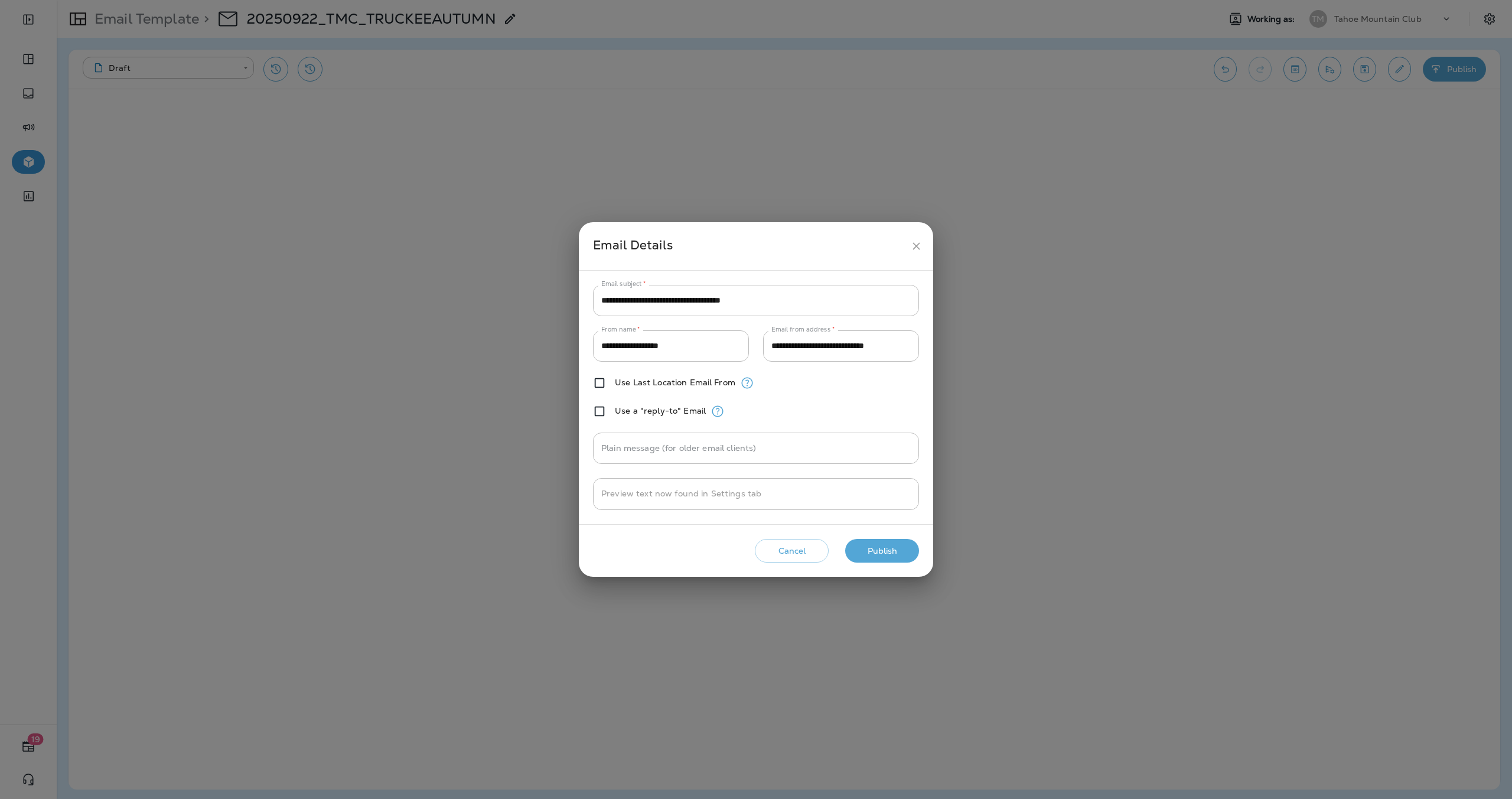
click at [892, 558] on button "Publish" at bounding box center [882, 551] width 74 height 24
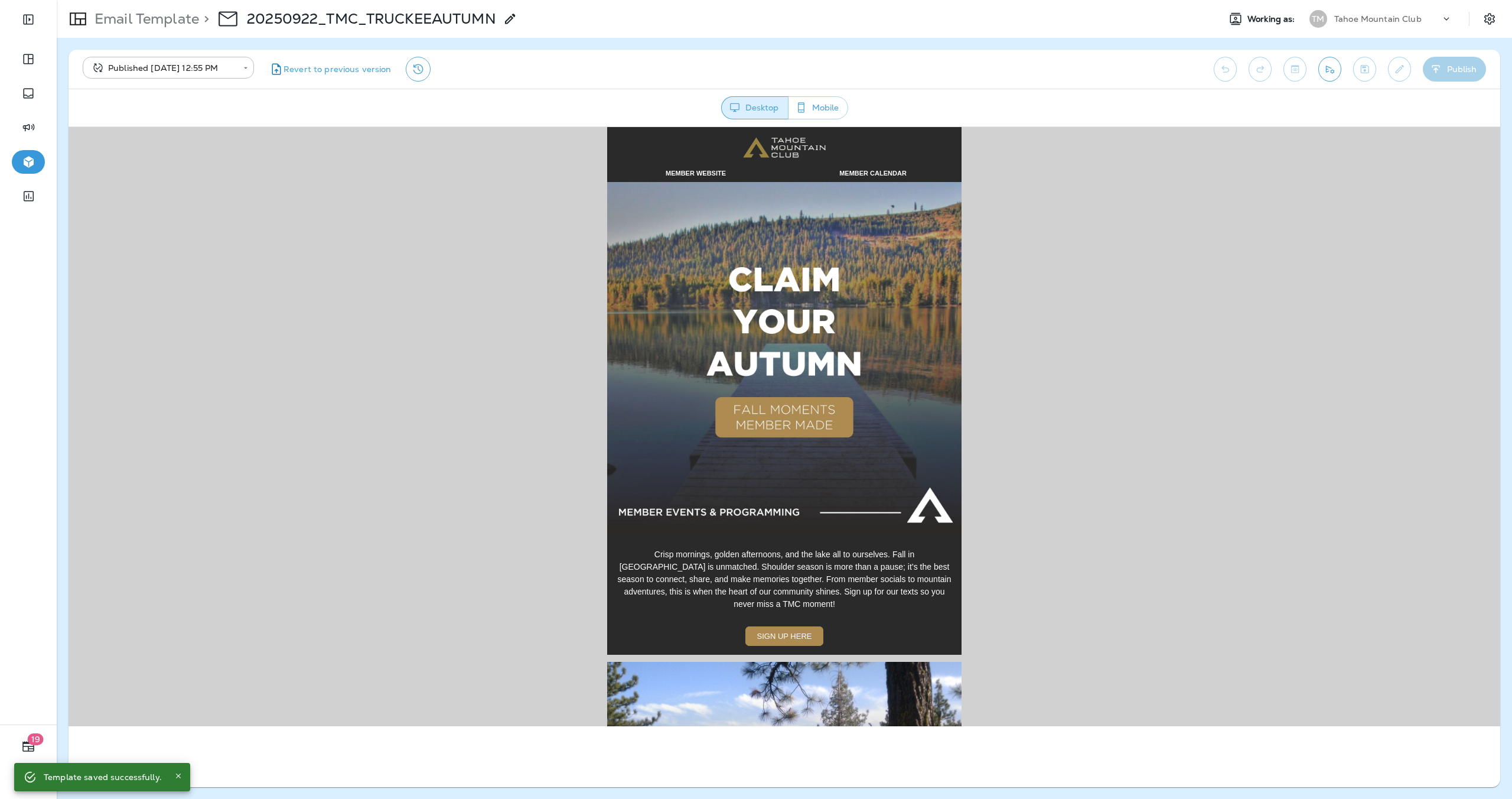
click at [784, 308] on img at bounding box center [784, 358] width 354 height 354
click at [786, 631] on span "SIGN UP HERE" at bounding box center [784, 635] width 55 height 9
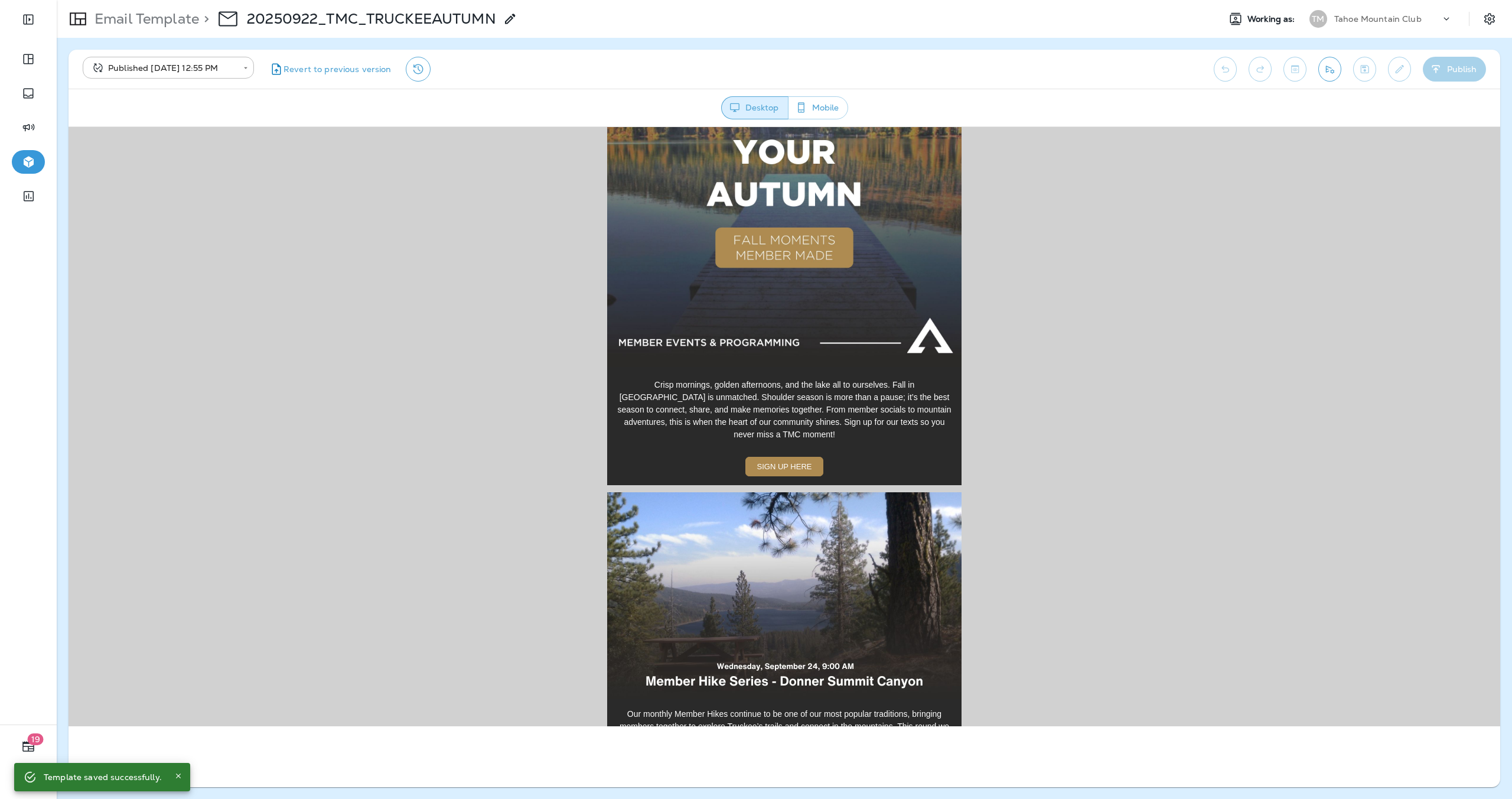
scroll to position [537, 0]
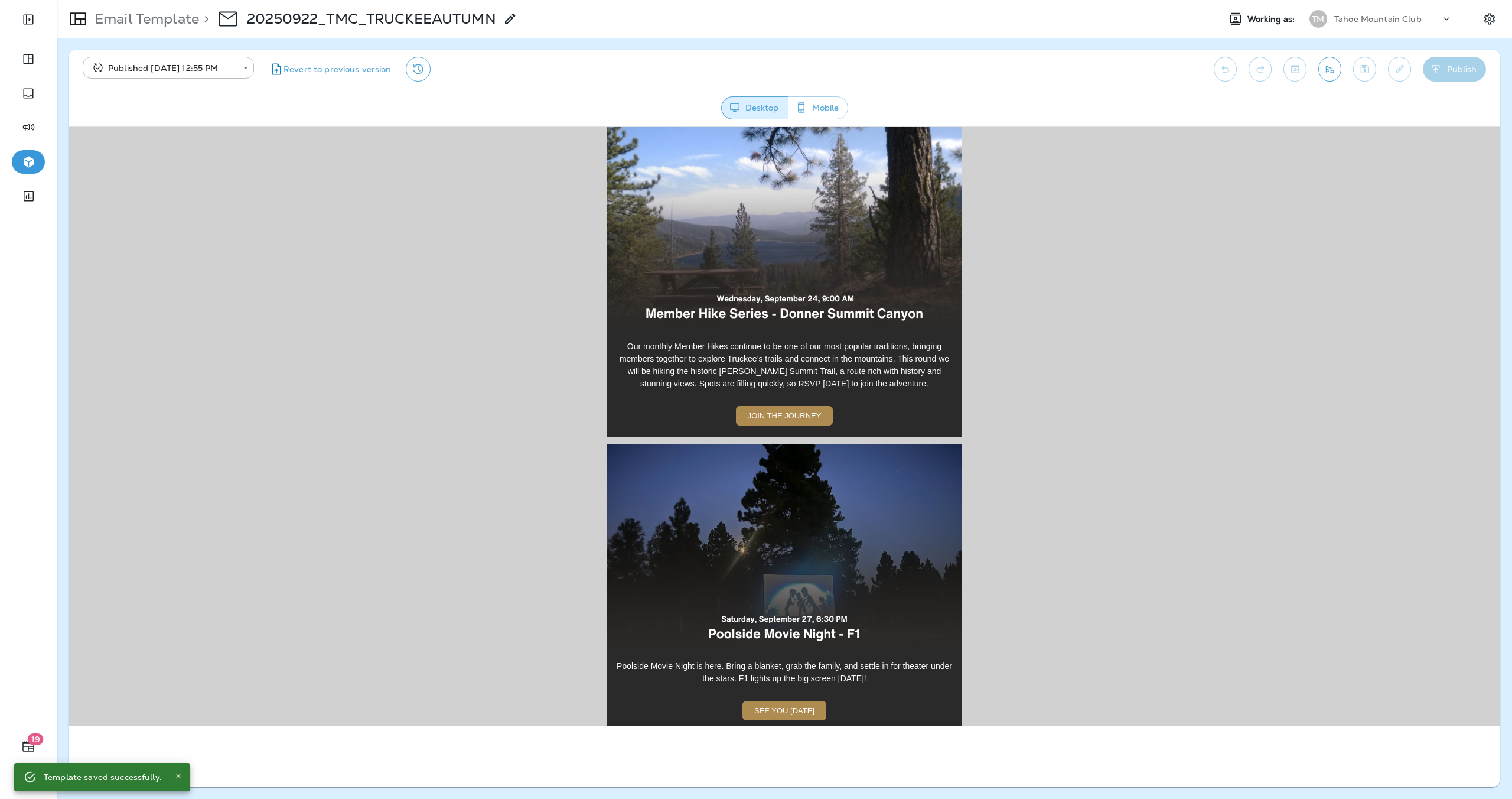
click at [769, 158] on img at bounding box center [784, 227] width 354 height 207
click at [774, 411] on span "JOIN THE JOURNEY" at bounding box center [784, 415] width 74 height 9
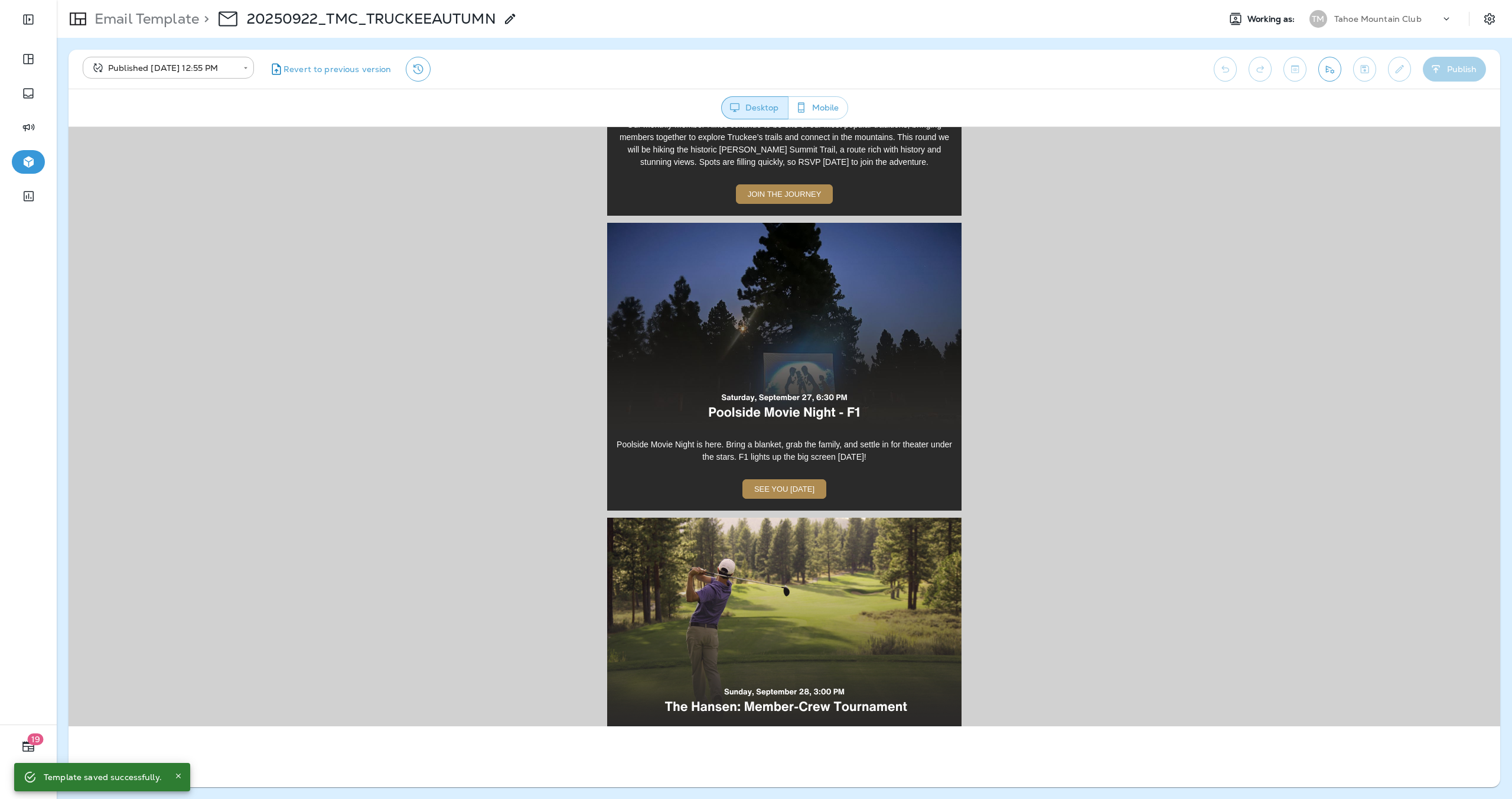
click at [809, 323] on img at bounding box center [784, 325] width 354 height 207
click at [782, 484] on span "SEE YOU [DATE]" at bounding box center [784, 488] width 60 height 9
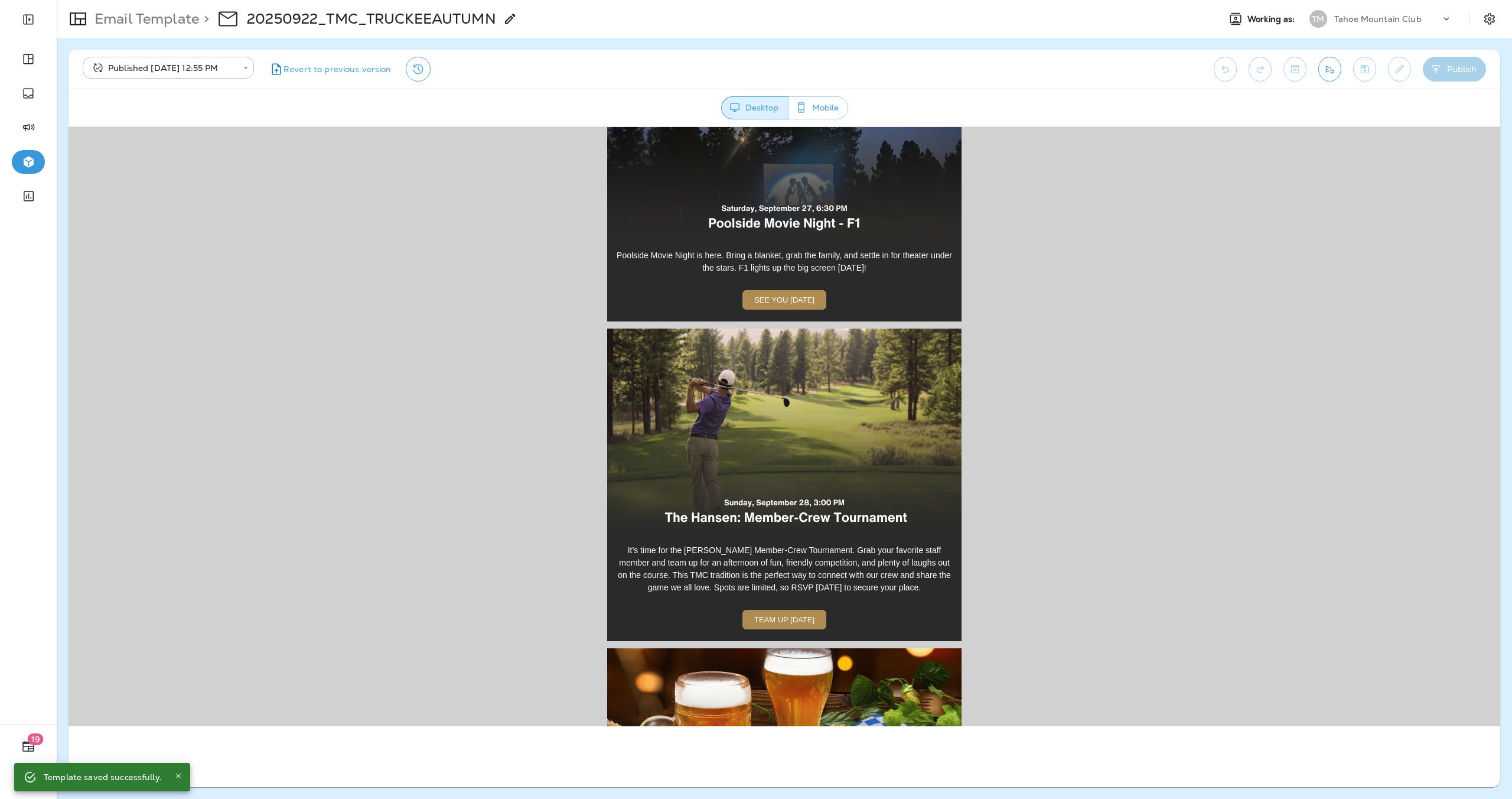
click at [762, 407] on img at bounding box center [784, 431] width 354 height 207
click at [759, 614] on span "TEAM UP [DATE]" at bounding box center [784, 619] width 60 height 9
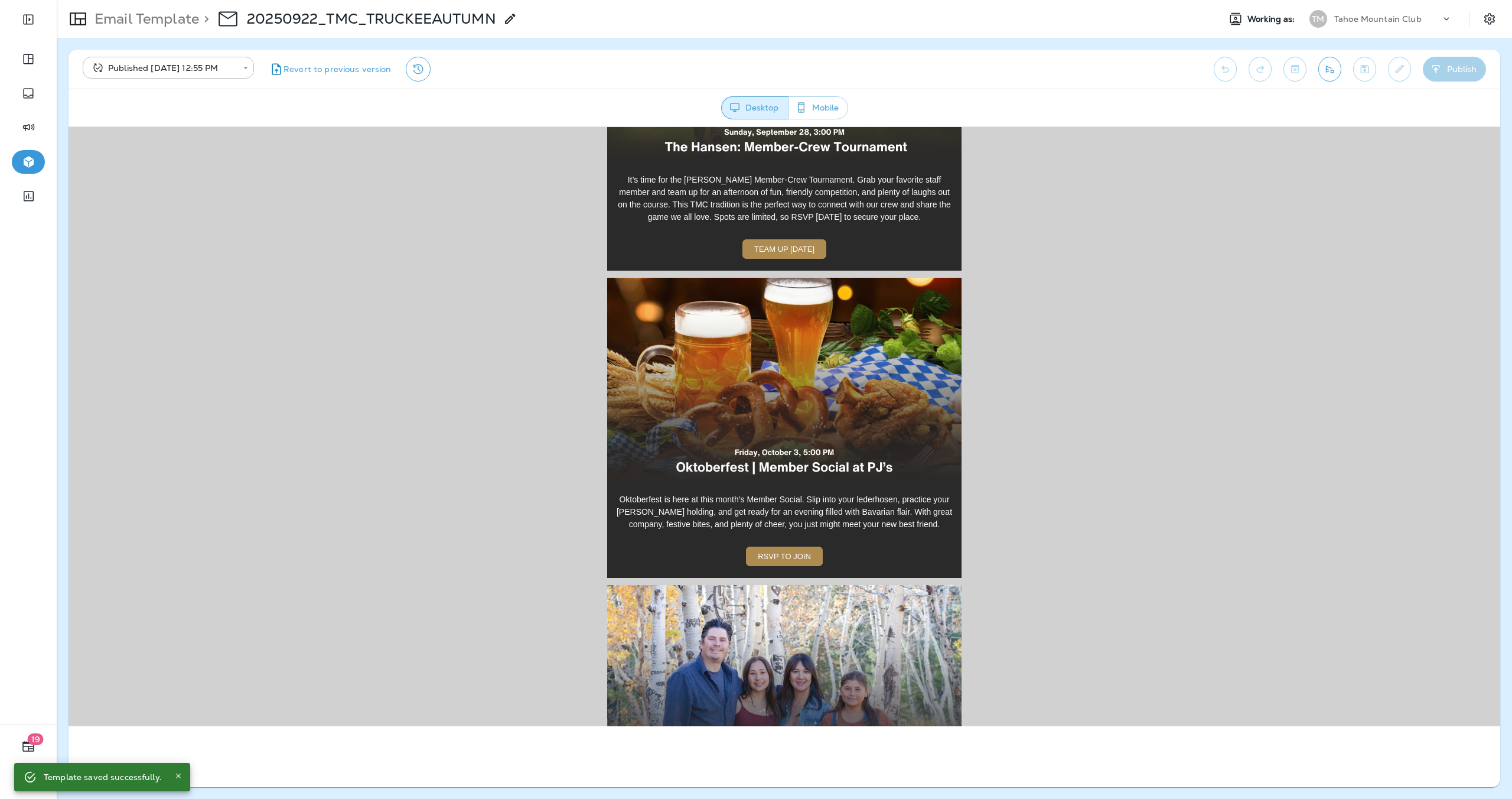
click at [780, 382] on img at bounding box center [784, 380] width 354 height 207
click at [787, 553] on link "RSVP TO JOIN" at bounding box center [784, 555] width 77 height 19
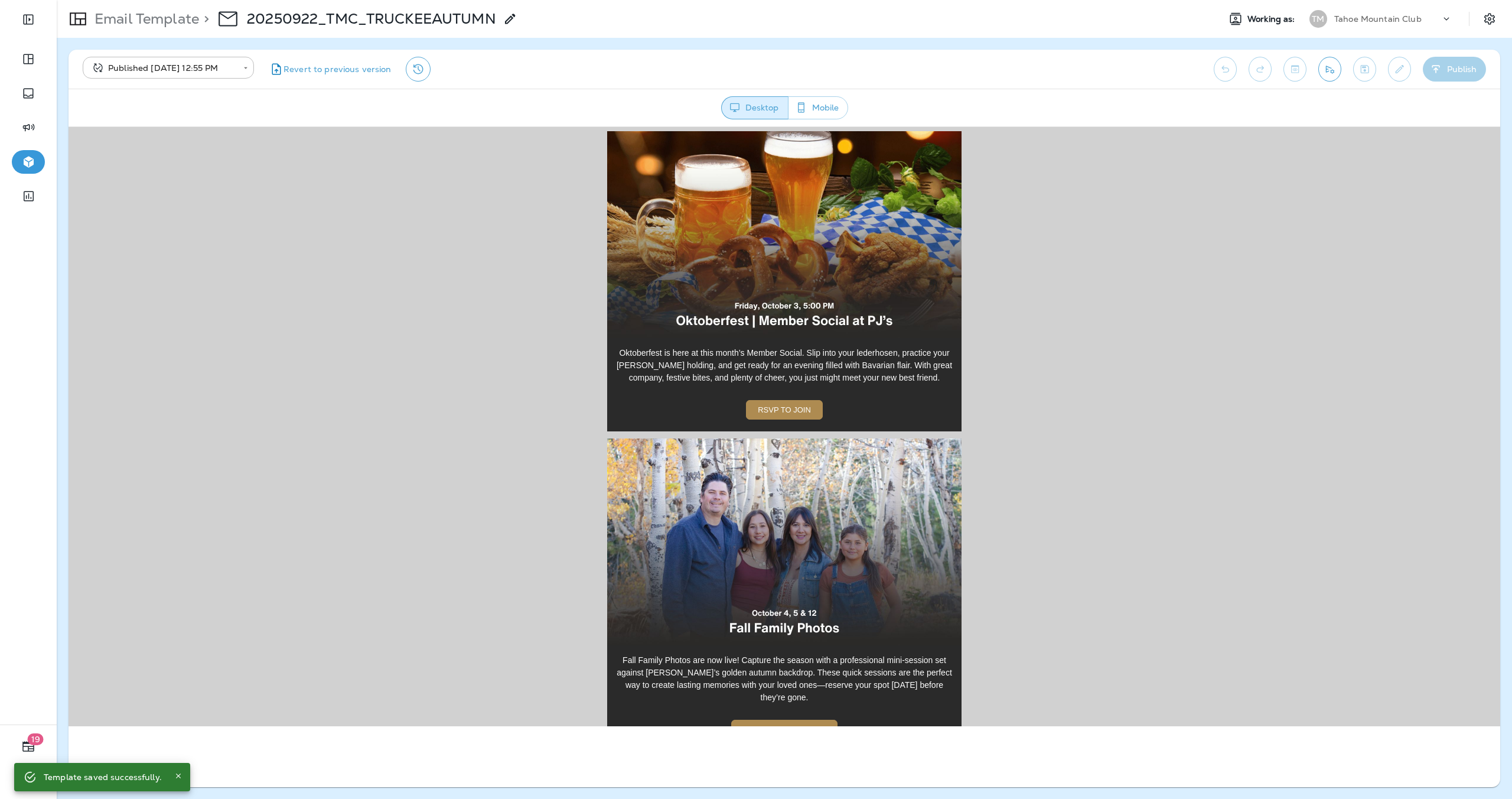
scroll to position [1712, 0]
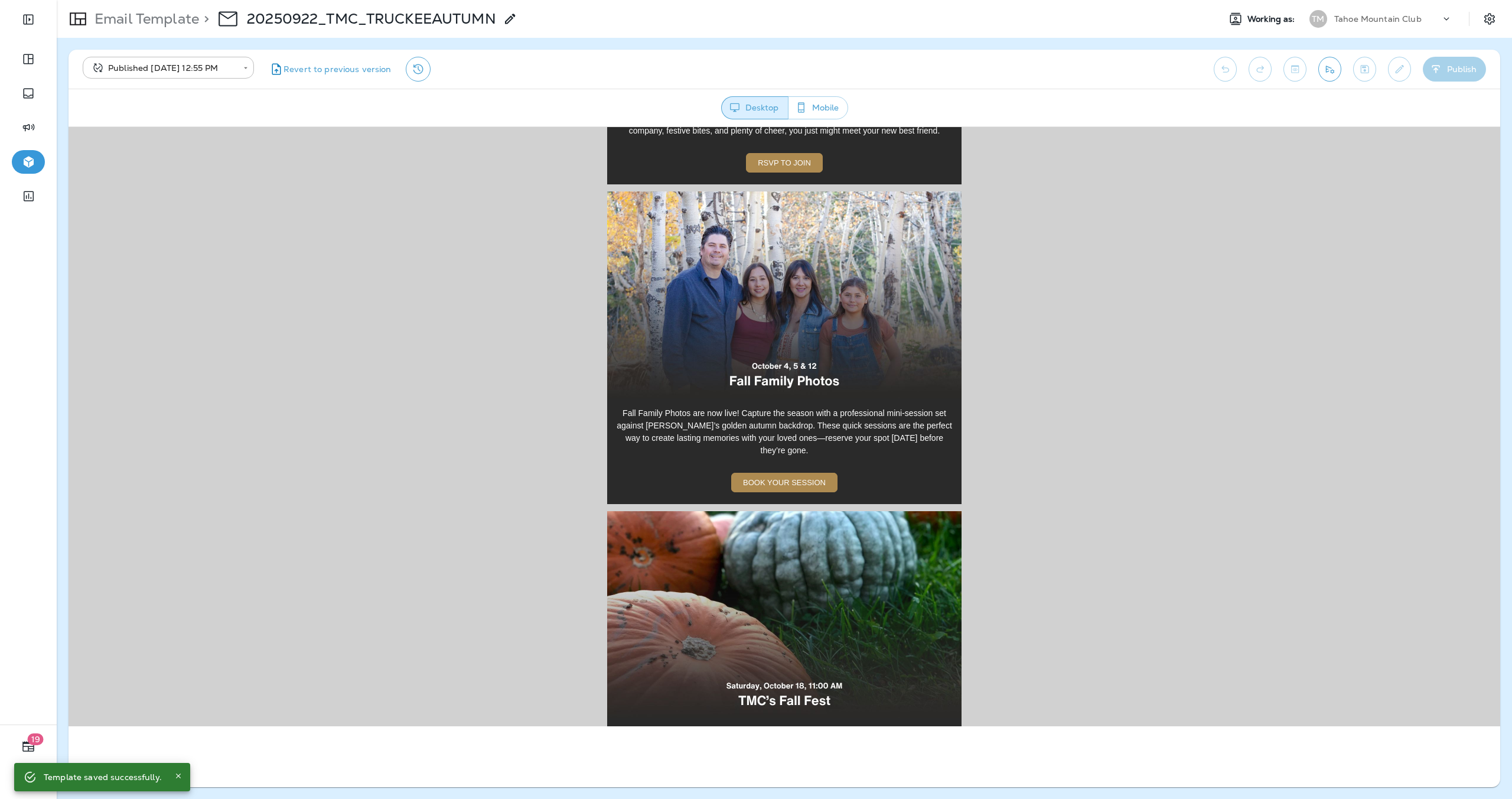
click at [757, 299] on img at bounding box center [784, 294] width 354 height 207
click at [796, 478] on span "BOOK YOUR SESSION" at bounding box center [784, 482] width 83 height 9
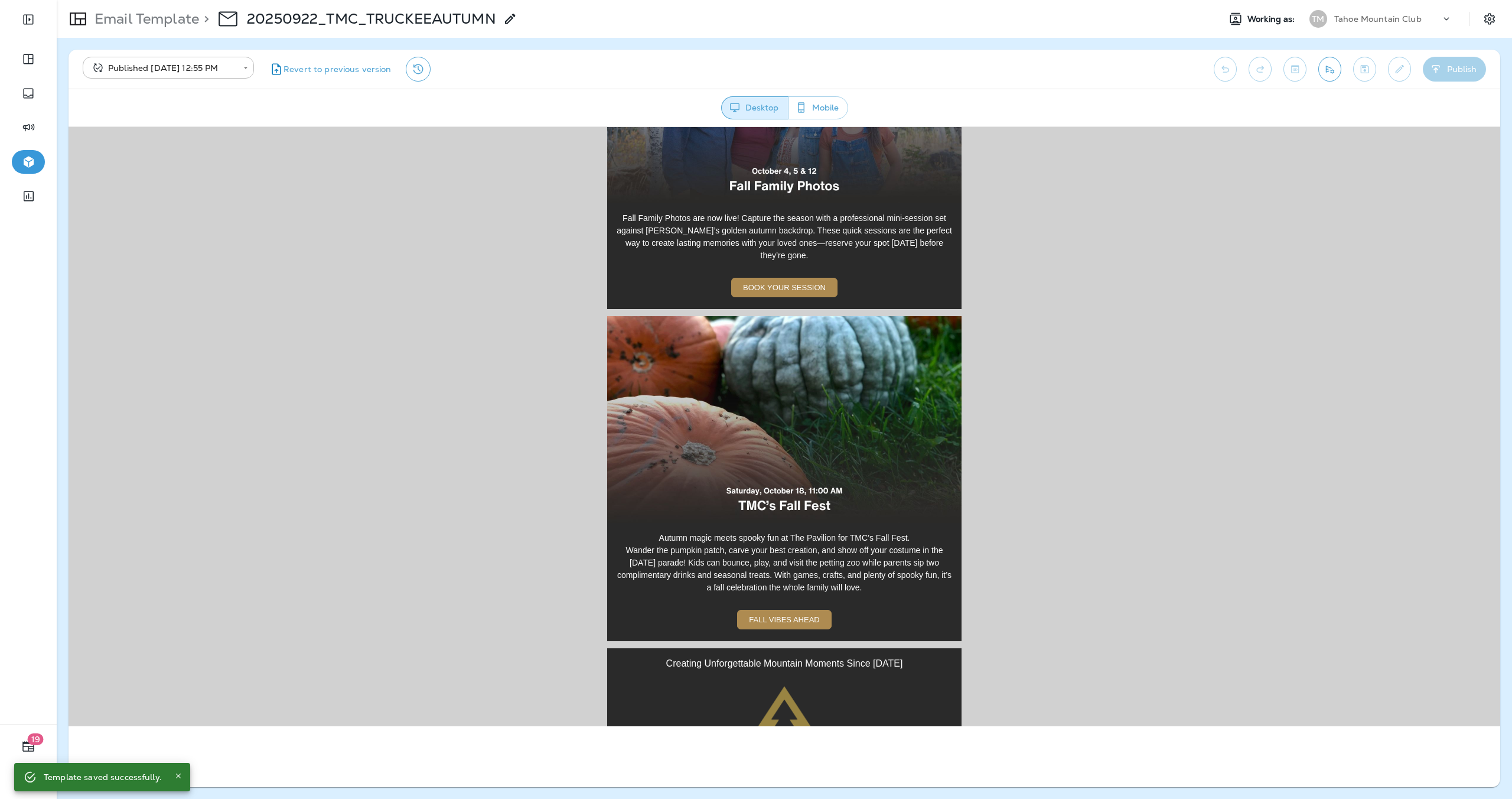
scroll to position [1918, 0]
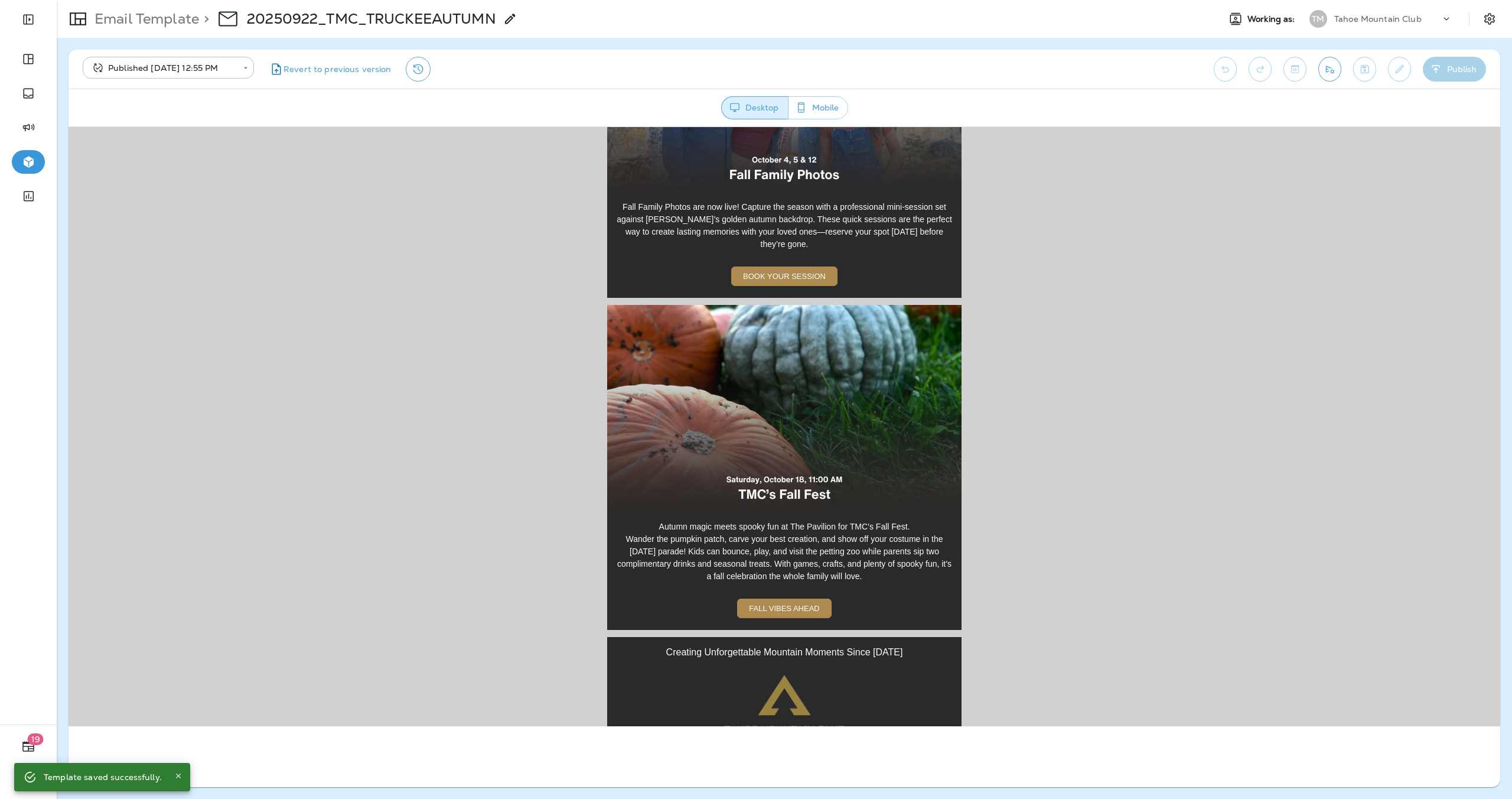
click at [782, 420] on img at bounding box center [784, 407] width 354 height 207
click at [789, 604] on span "FALL VIBES AHEAD" at bounding box center [784, 608] width 70 height 9
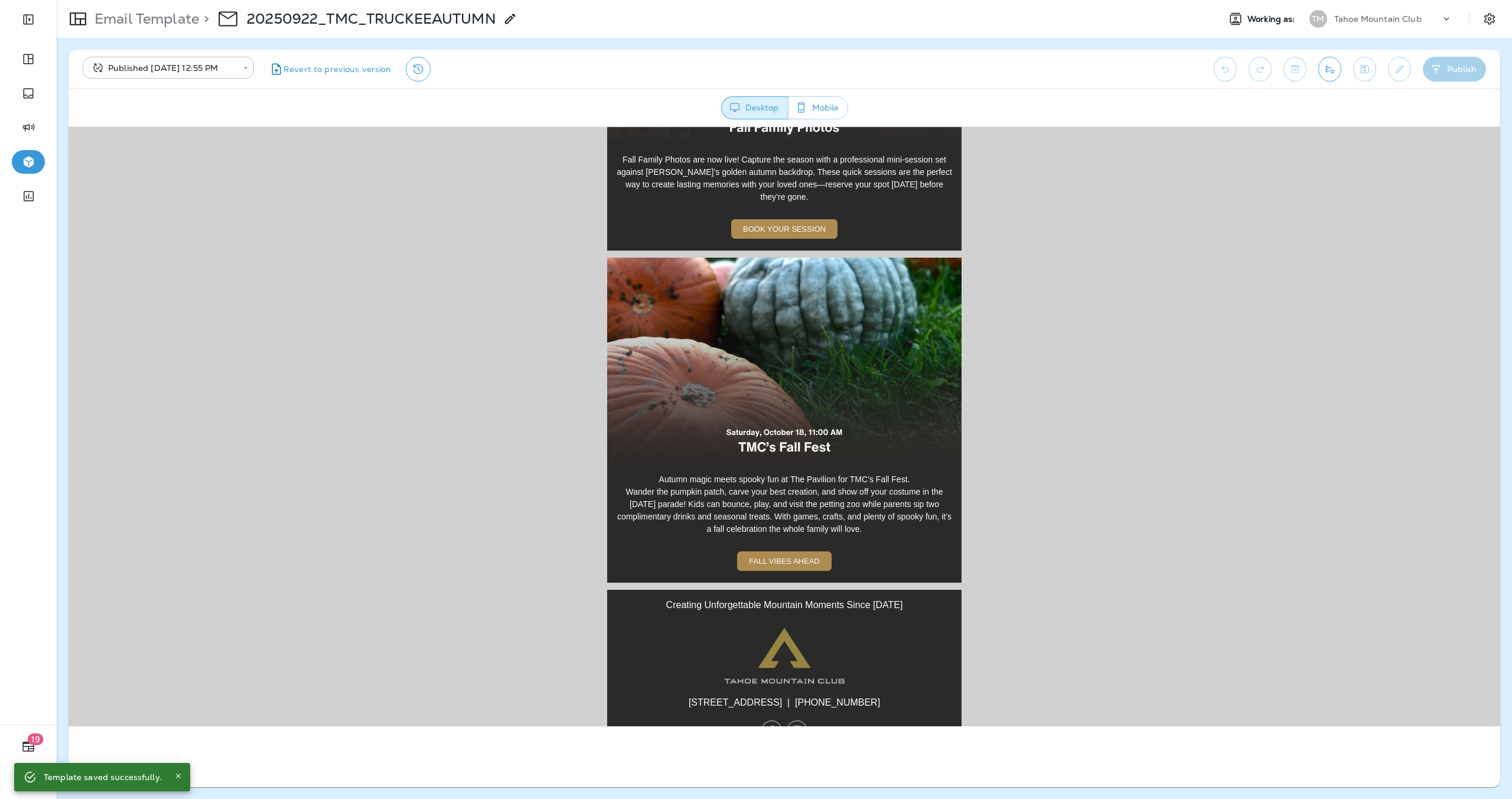
click at [789, 556] on span "FALL VIBES AHEAD" at bounding box center [784, 561] width 70 height 9
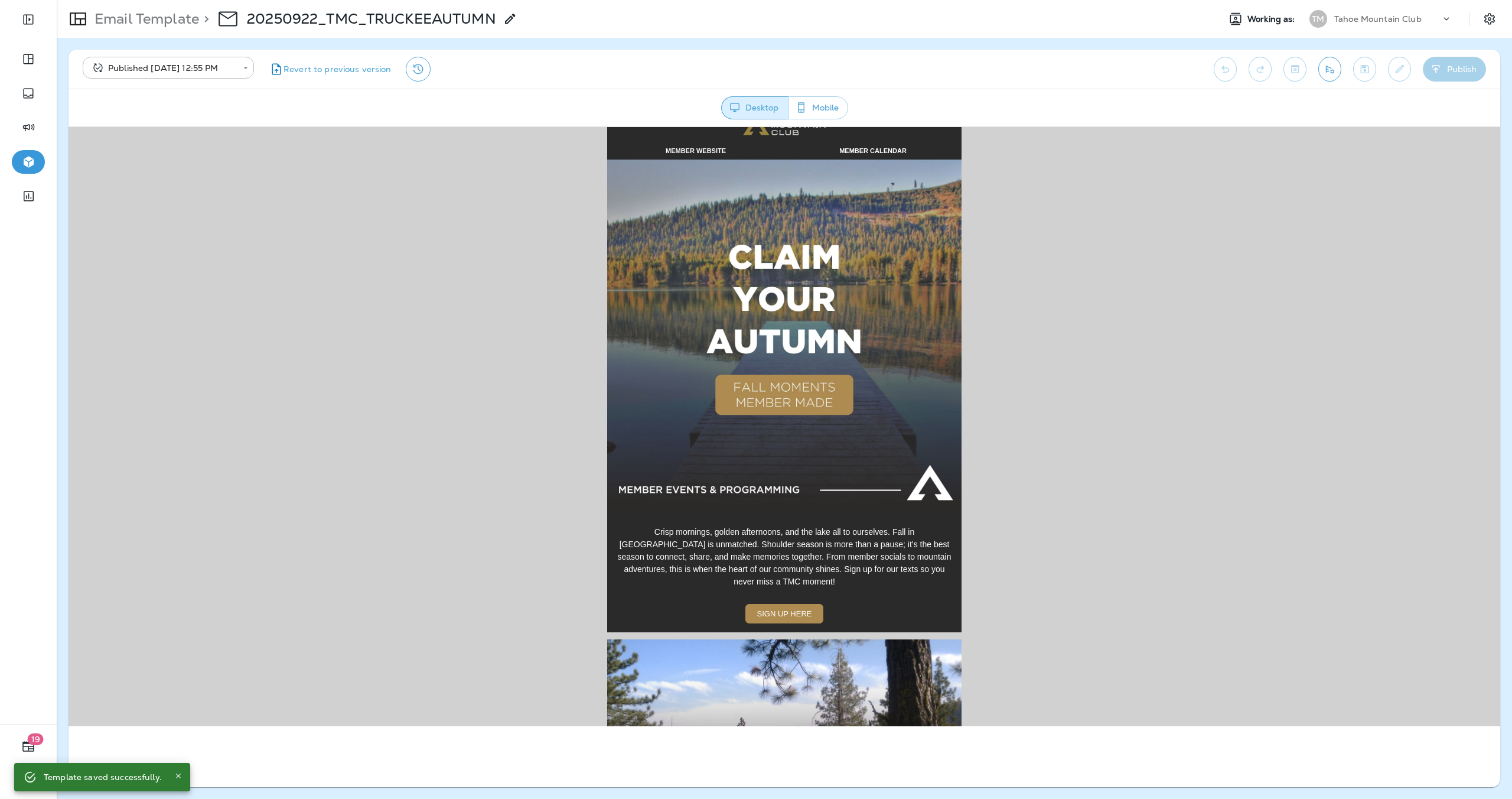
scroll to position [0, 0]
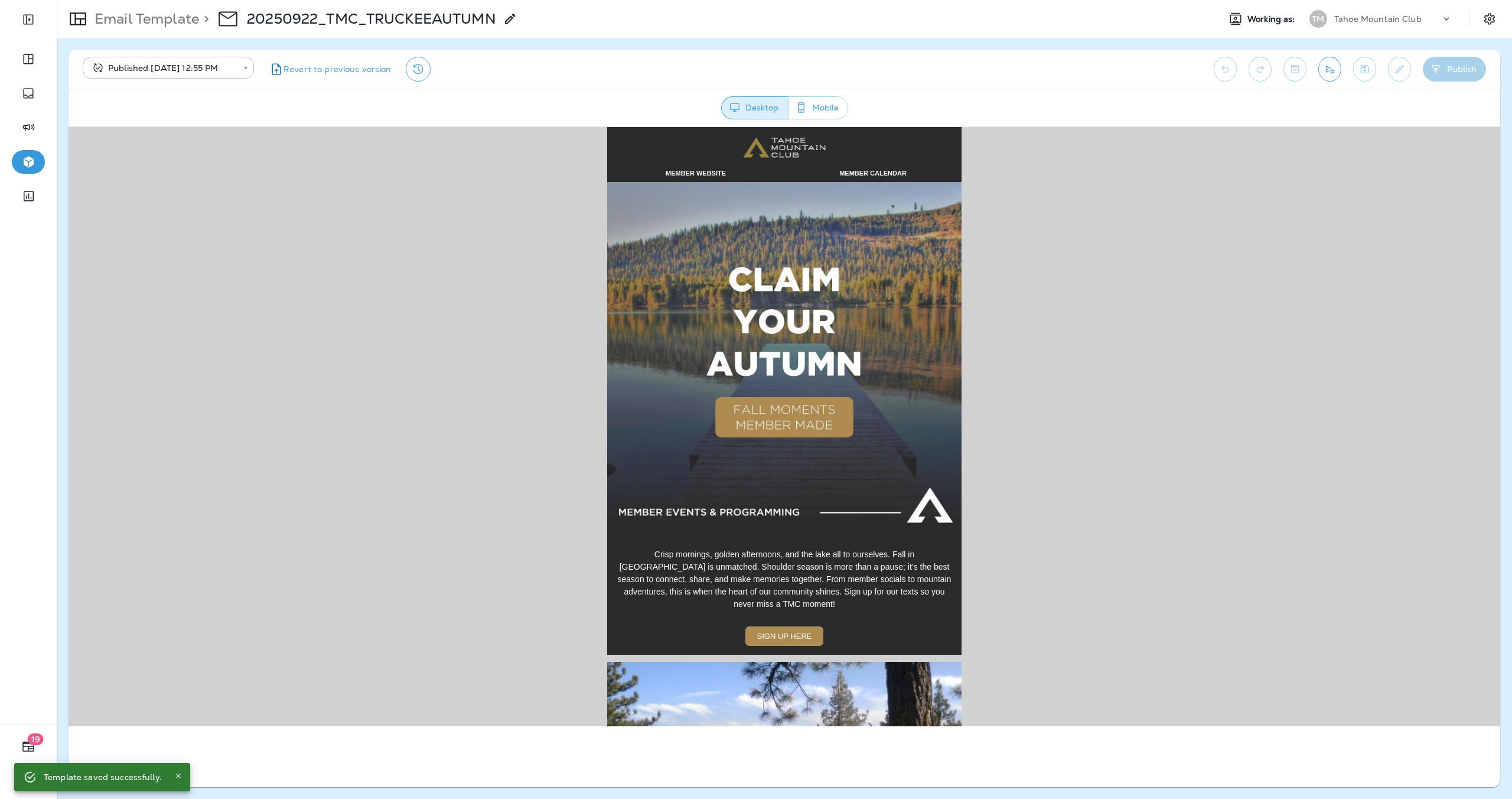
click at [1328, 72] on icon "Send test email" at bounding box center [1329, 69] width 12 height 12
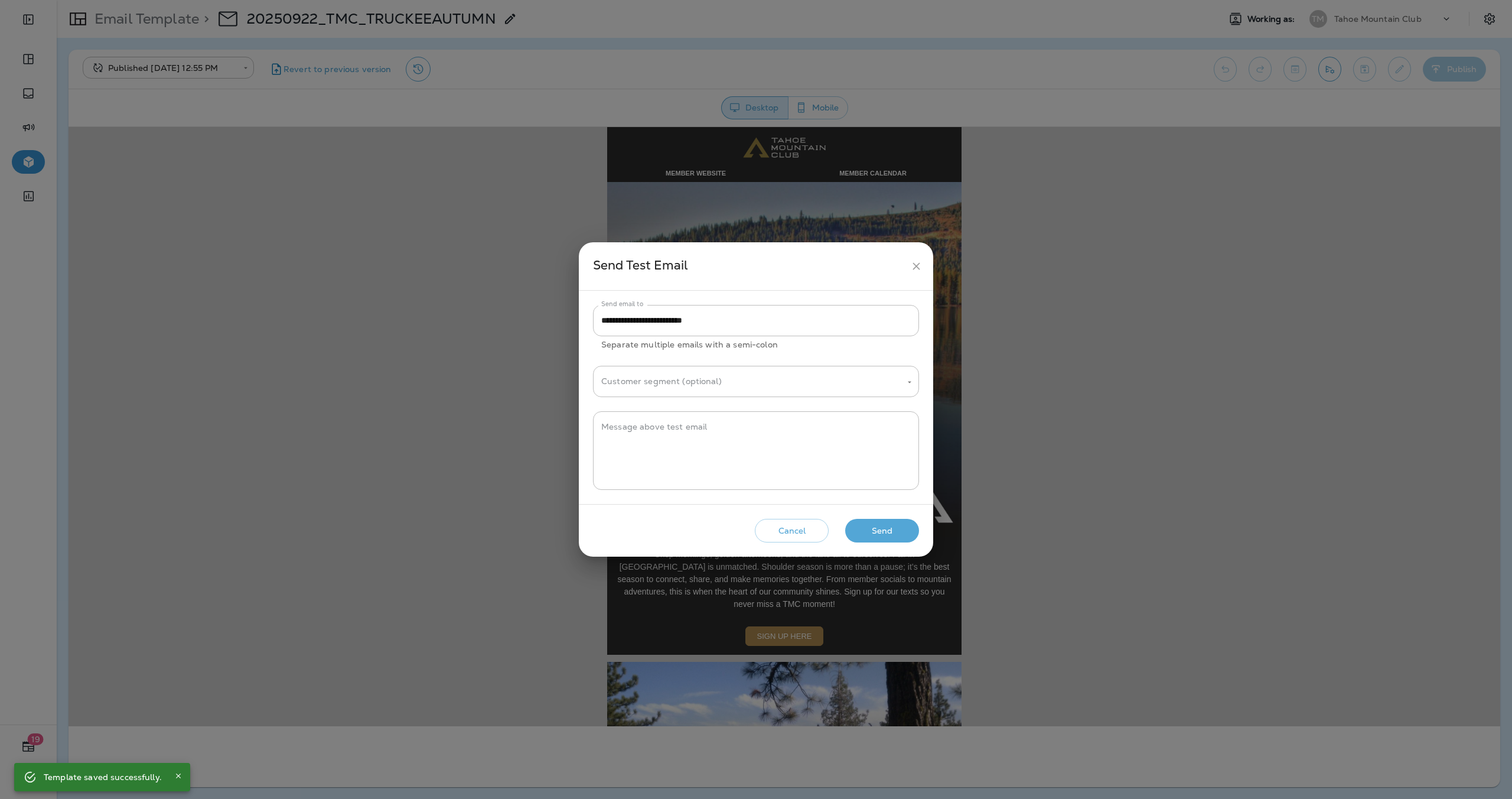
click at [892, 530] on button "Send" at bounding box center [882, 531] width 74 height 24
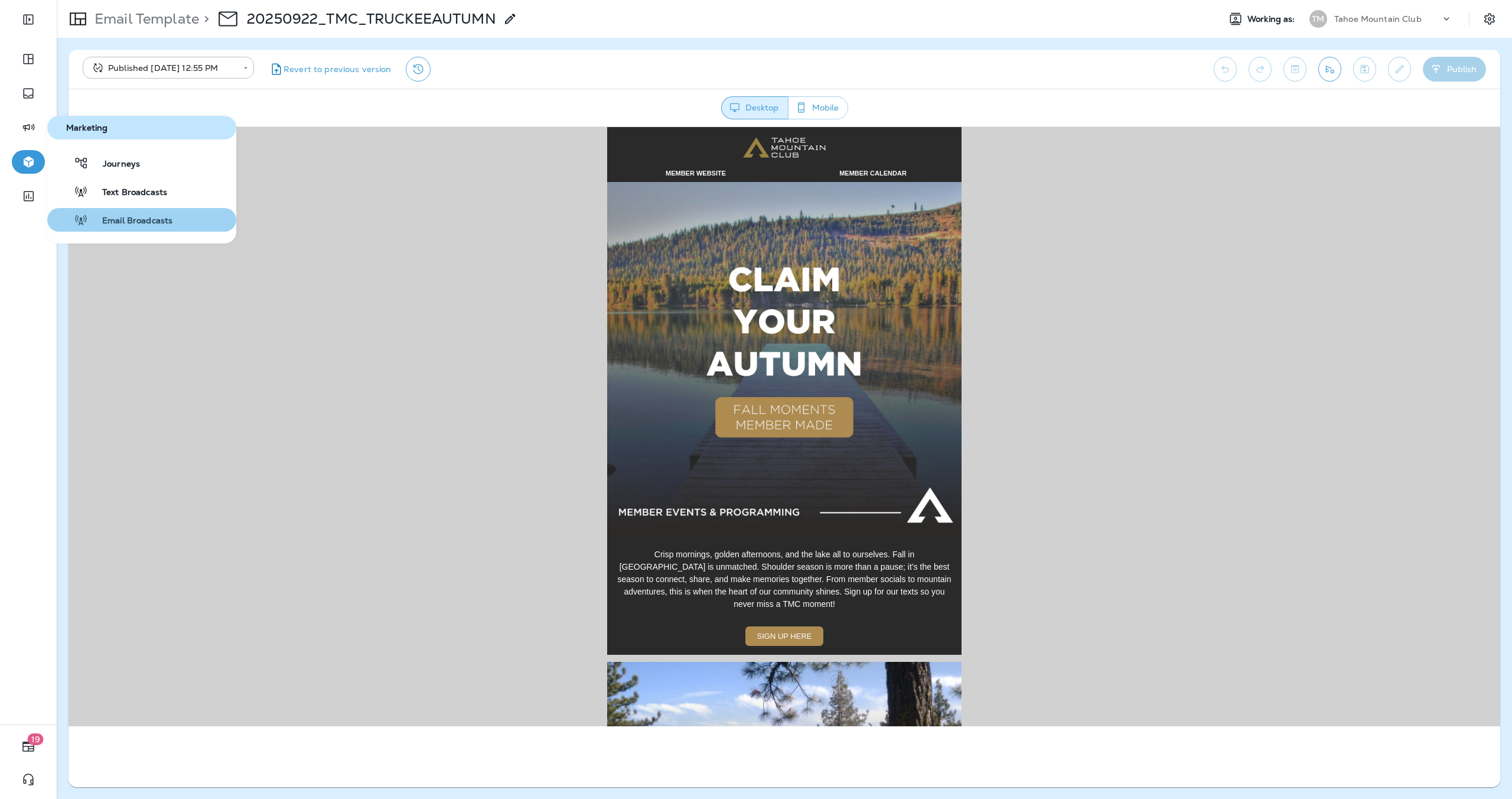
click at [137, 221] on span "Email Broadcasts" at bounding box center [130, 221] width 84 height 11
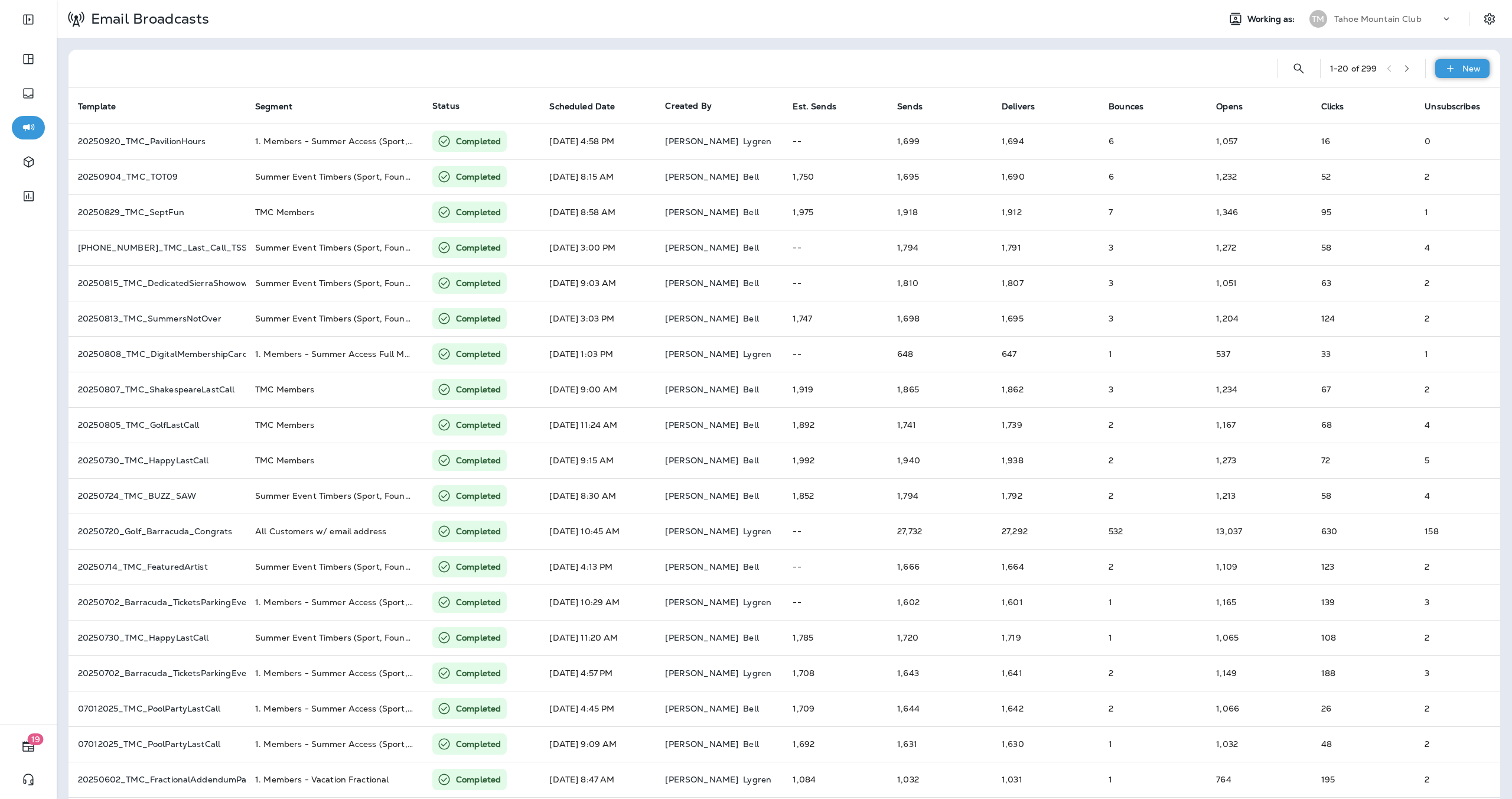
click at [1449, 73] on div "New" at bounding box center [1462, 69] width 54 height 19
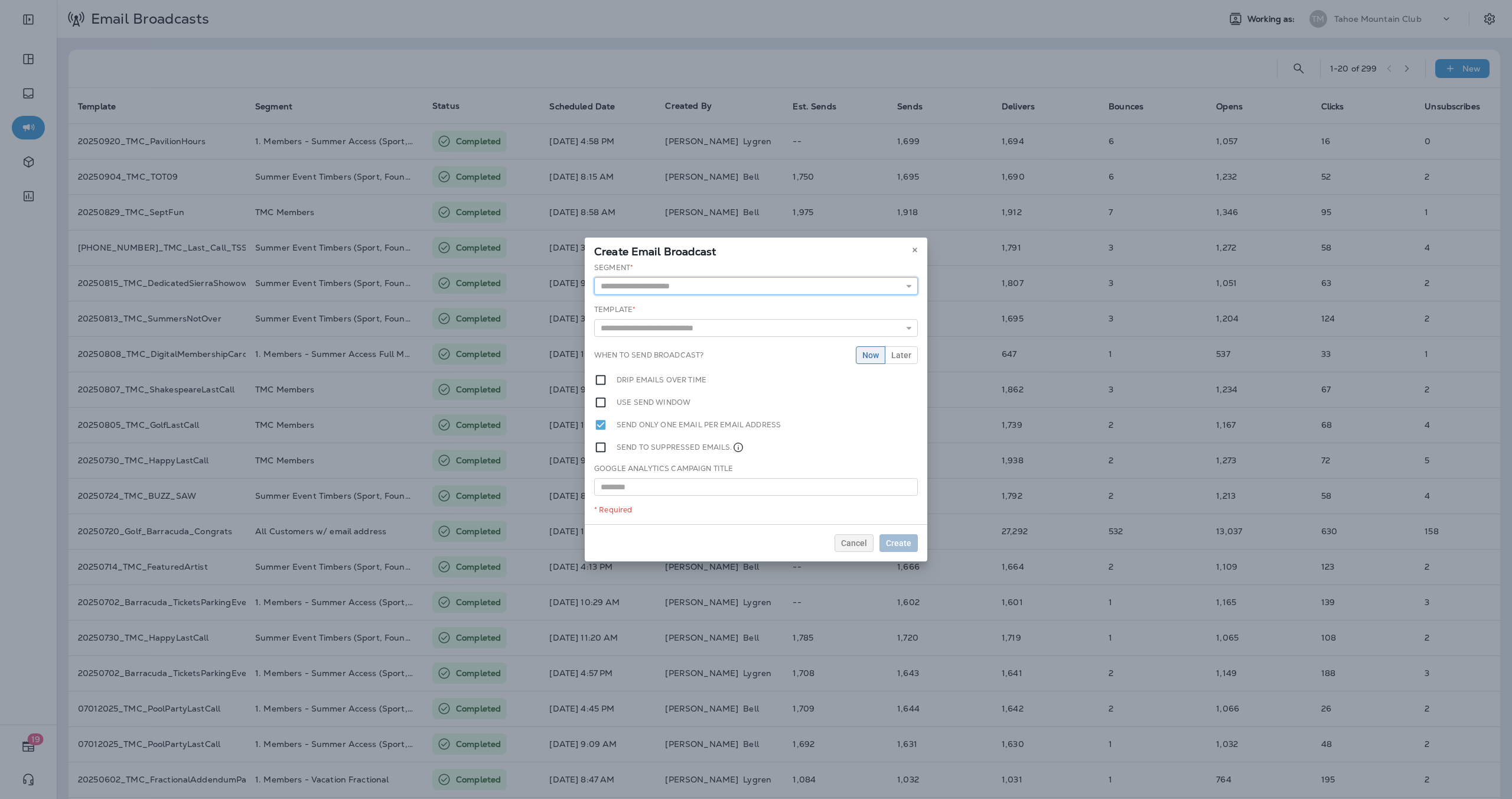
click at [719, 287] on input "text" at bounding box center [756, 286] width 323 height 18
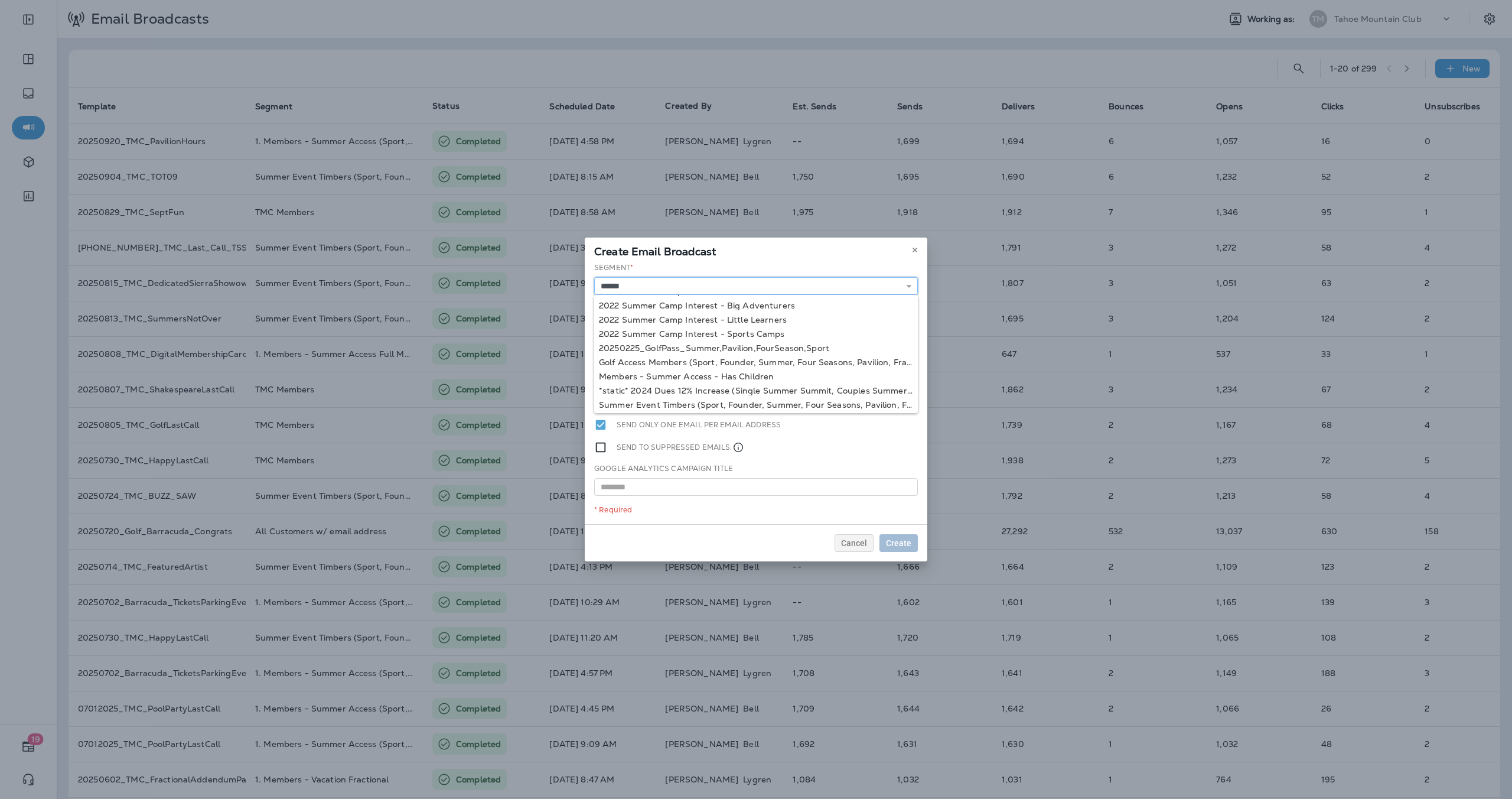
scroll to position [86, 0]
type input "**********"
click at [708, 404] on div "**********" at bounding box center [756, 393] width 343 height 262
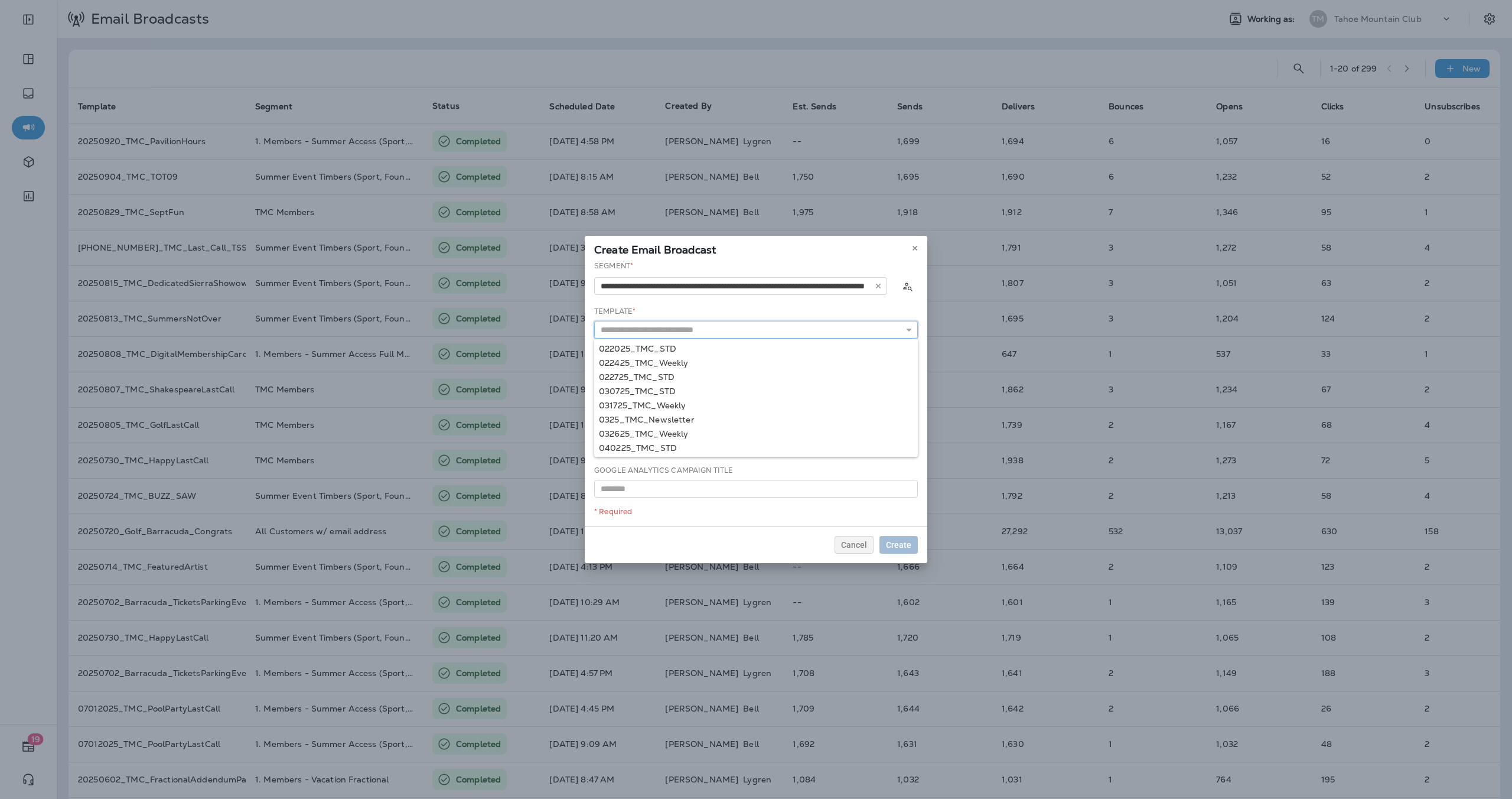
click at [693, 333] on input "text" at bounding box center [756, 329] width 323 height 18
type input "**********"
click at [755, 350] on div "**********" at bounding box center [756, 393] width 343 height 266
click at [908, 359] on span "Later" at bounding box center [901, 357] width 20 height 9
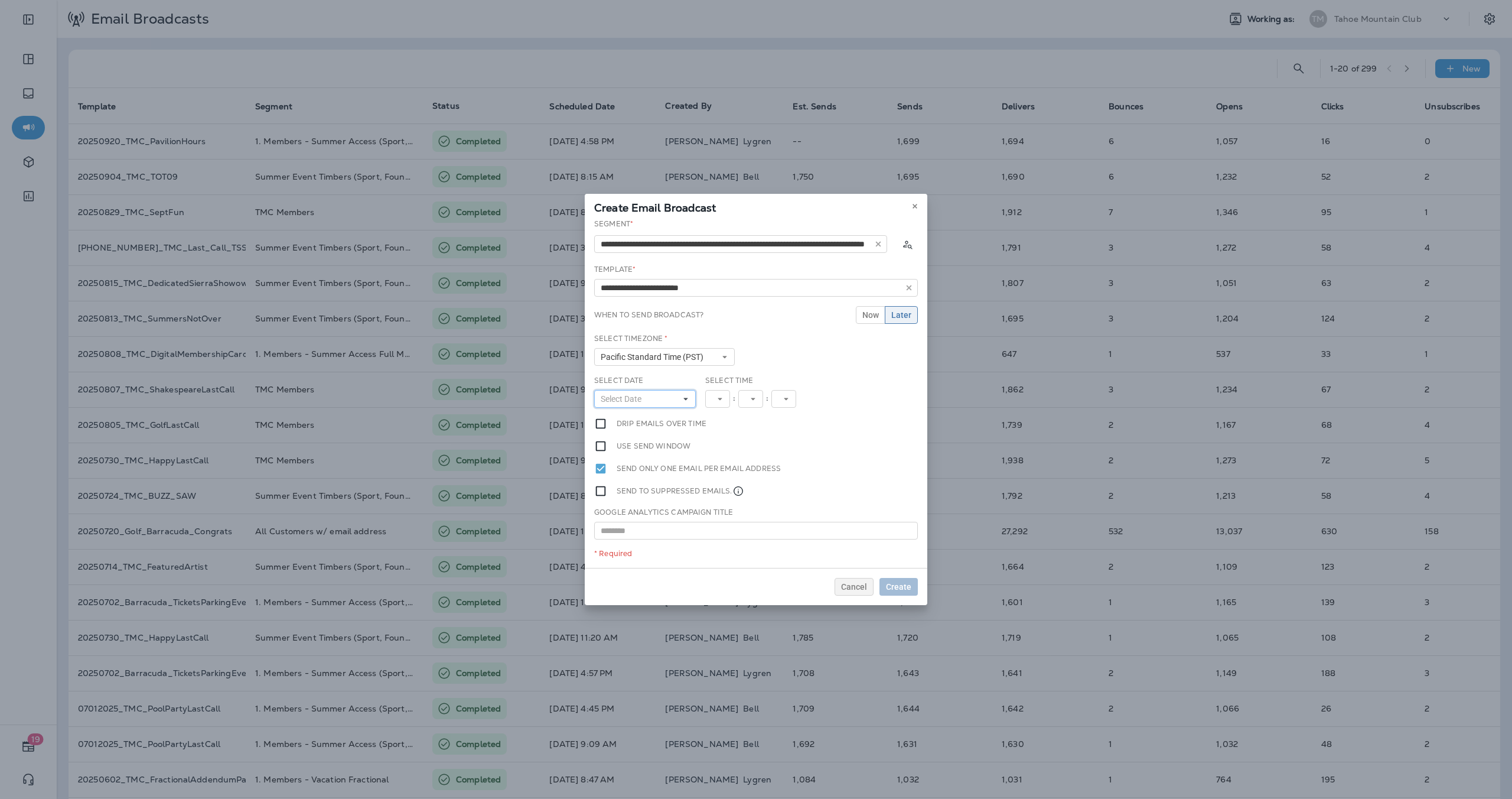
click at [660, 397] on button "Select Date" at bounding box center [645, 399] width 102 height 18
click at [603, 516] on button "22" at bounding box center [610, 520] width 22 height 21
click at [738, 396] on button "12" at bounding box center [722, 399] width 34 height 18
click at [721, 449] on link "3" at bounding box center [722, 446] width 34 height 14
click at [813, 460] on div "**********" at bounding box center [756, 393] width 343 height 349
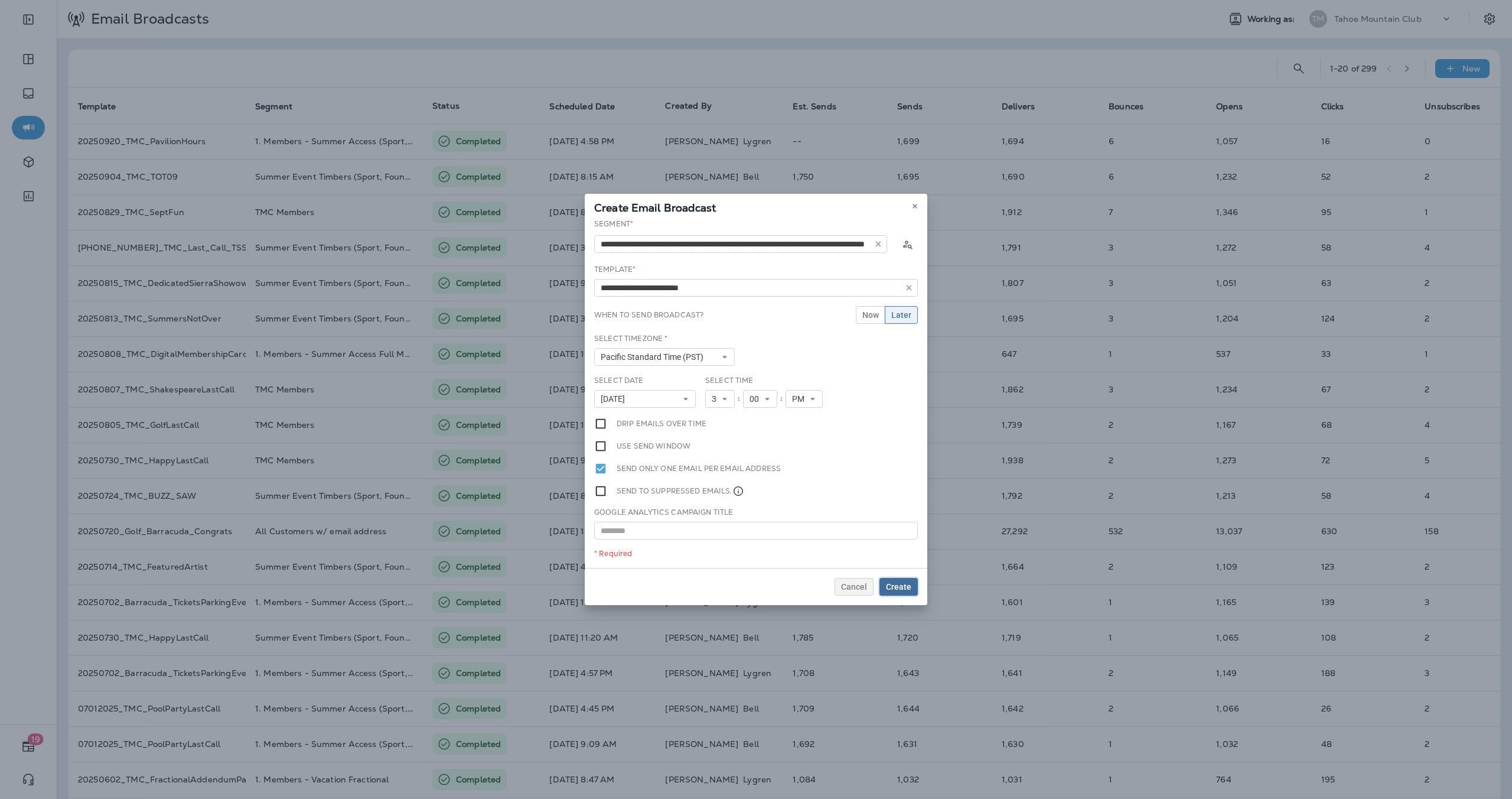
click at [902, 586] on span "Create" at bounding box center [898, 587] width 25 height 9
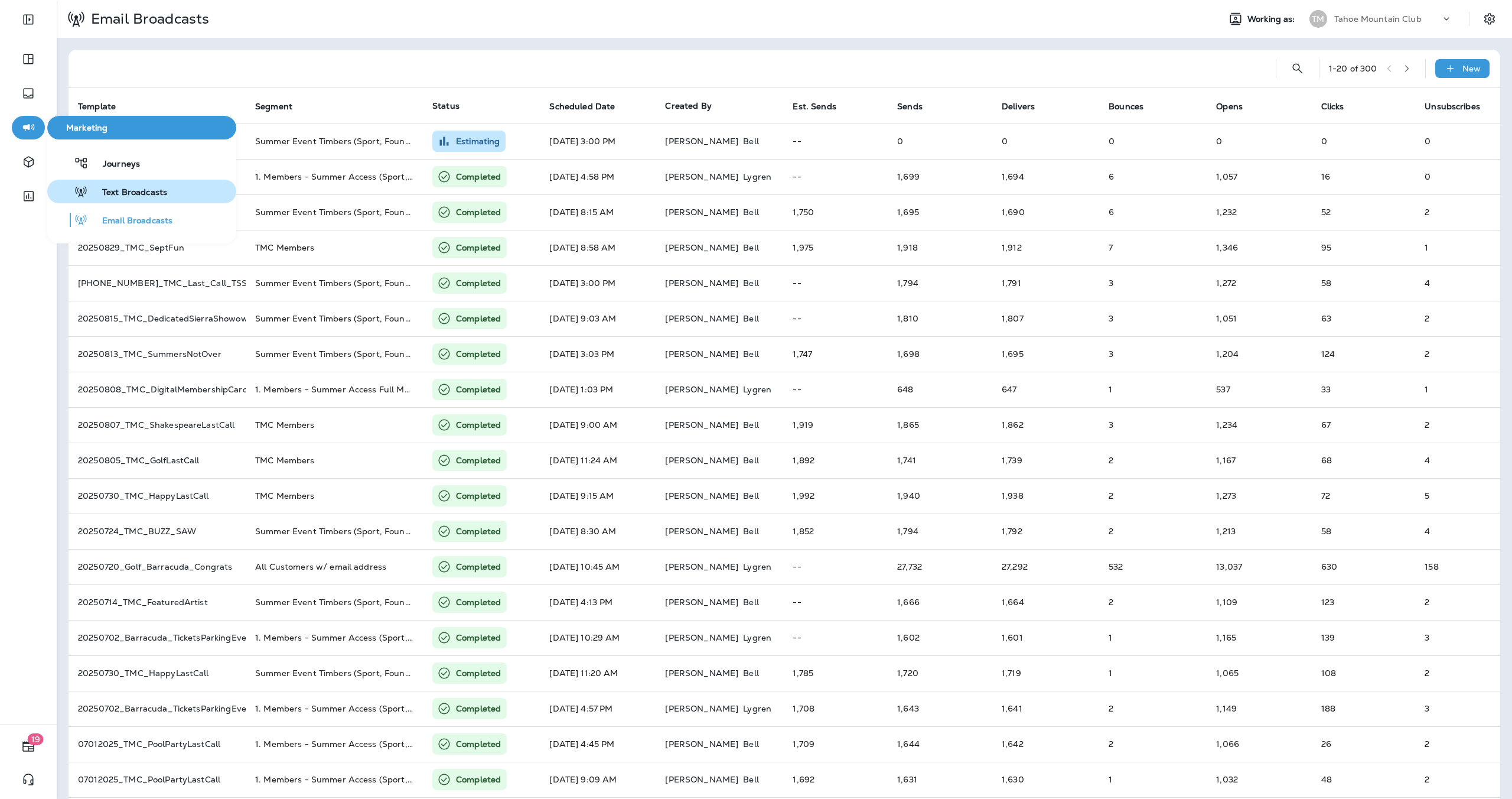
click at [124, 192] on span "Text Broadcasts" at bounding box center [127, 193] width 79 height 11
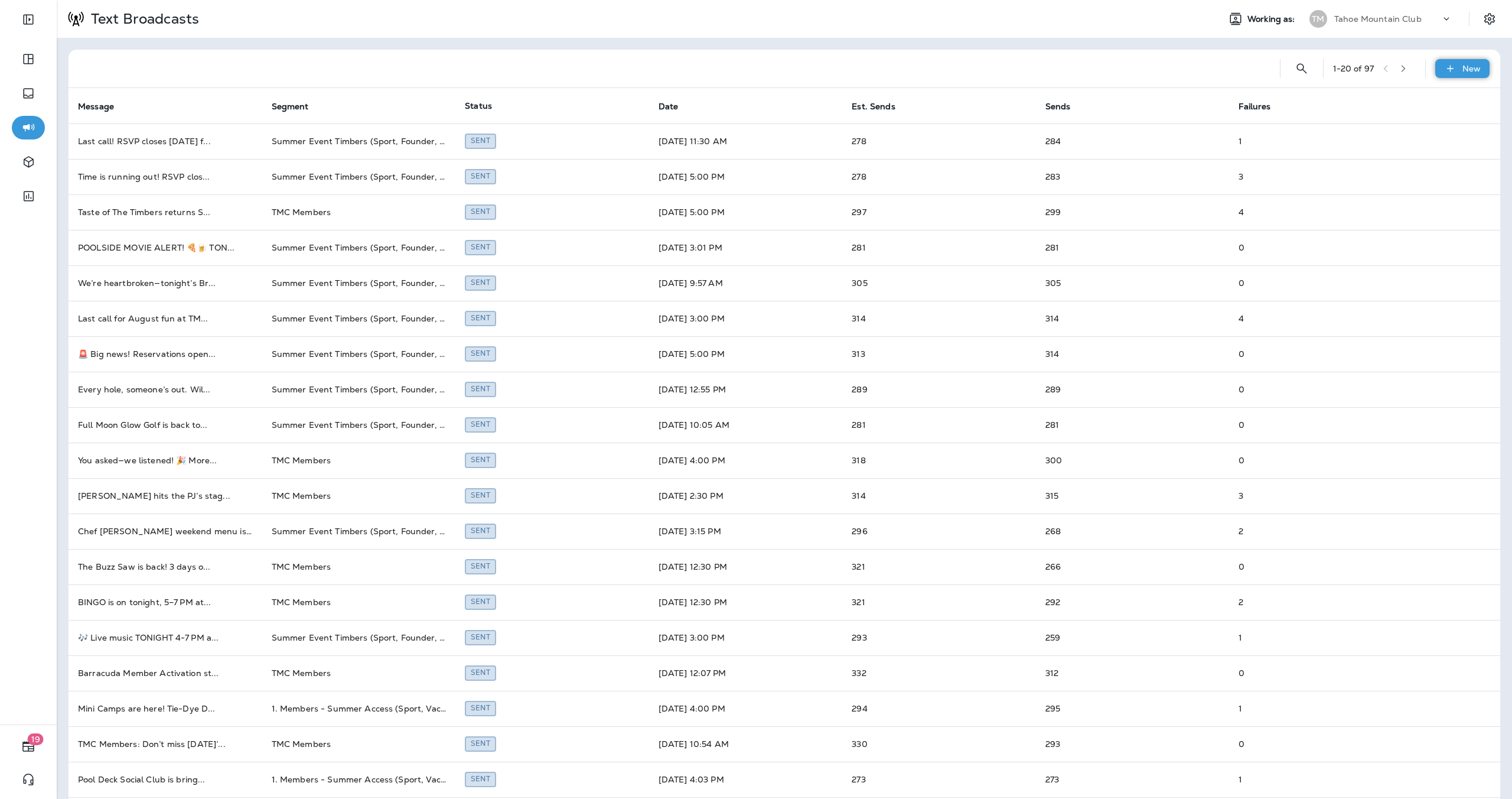
click at [1462, 70] on p "New" at bounding box center [1471, 68] width 19 height 9
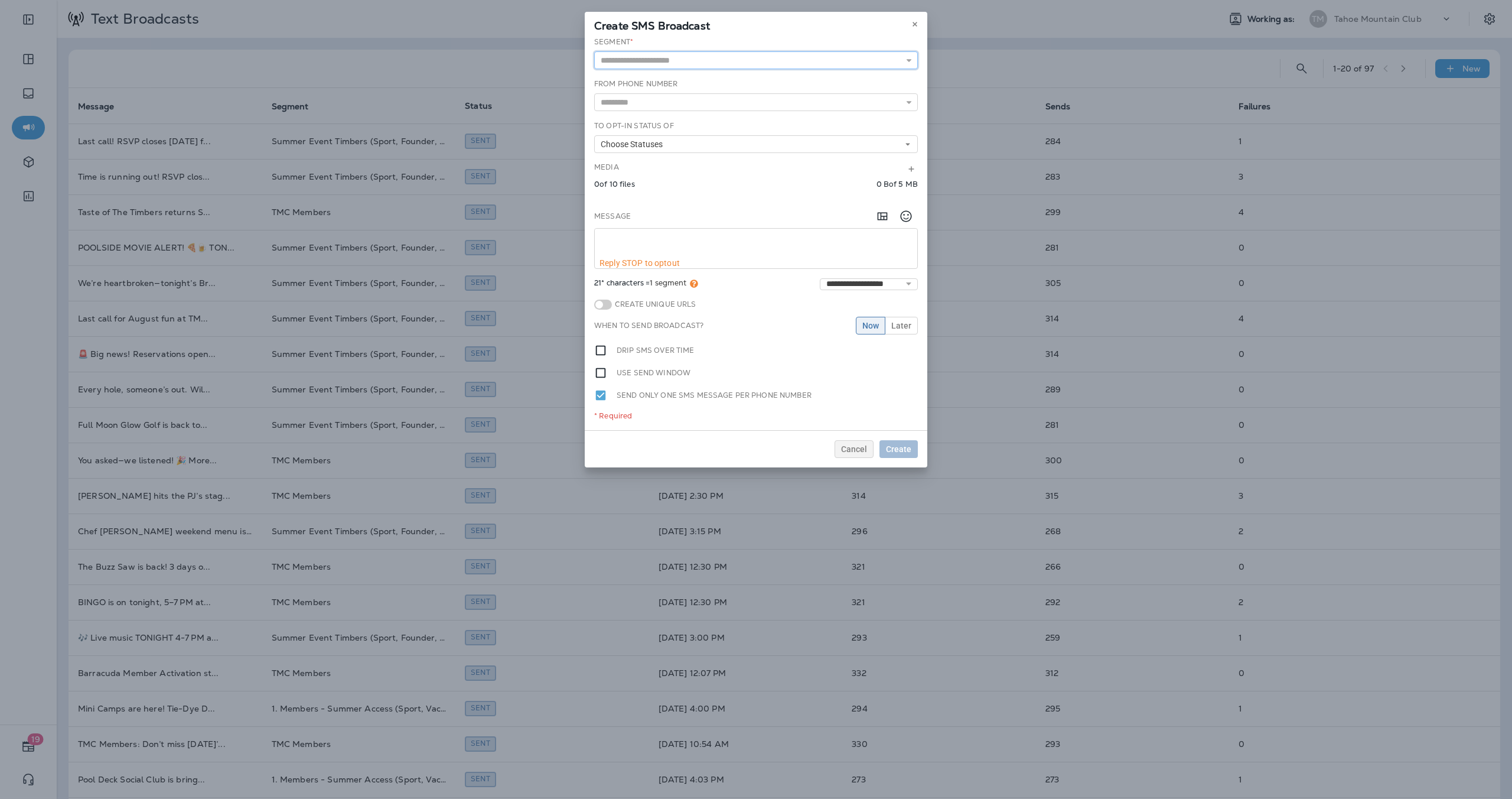
click at [681, 59] on input "text" at bounding box center [756, 60] width 323 height 18
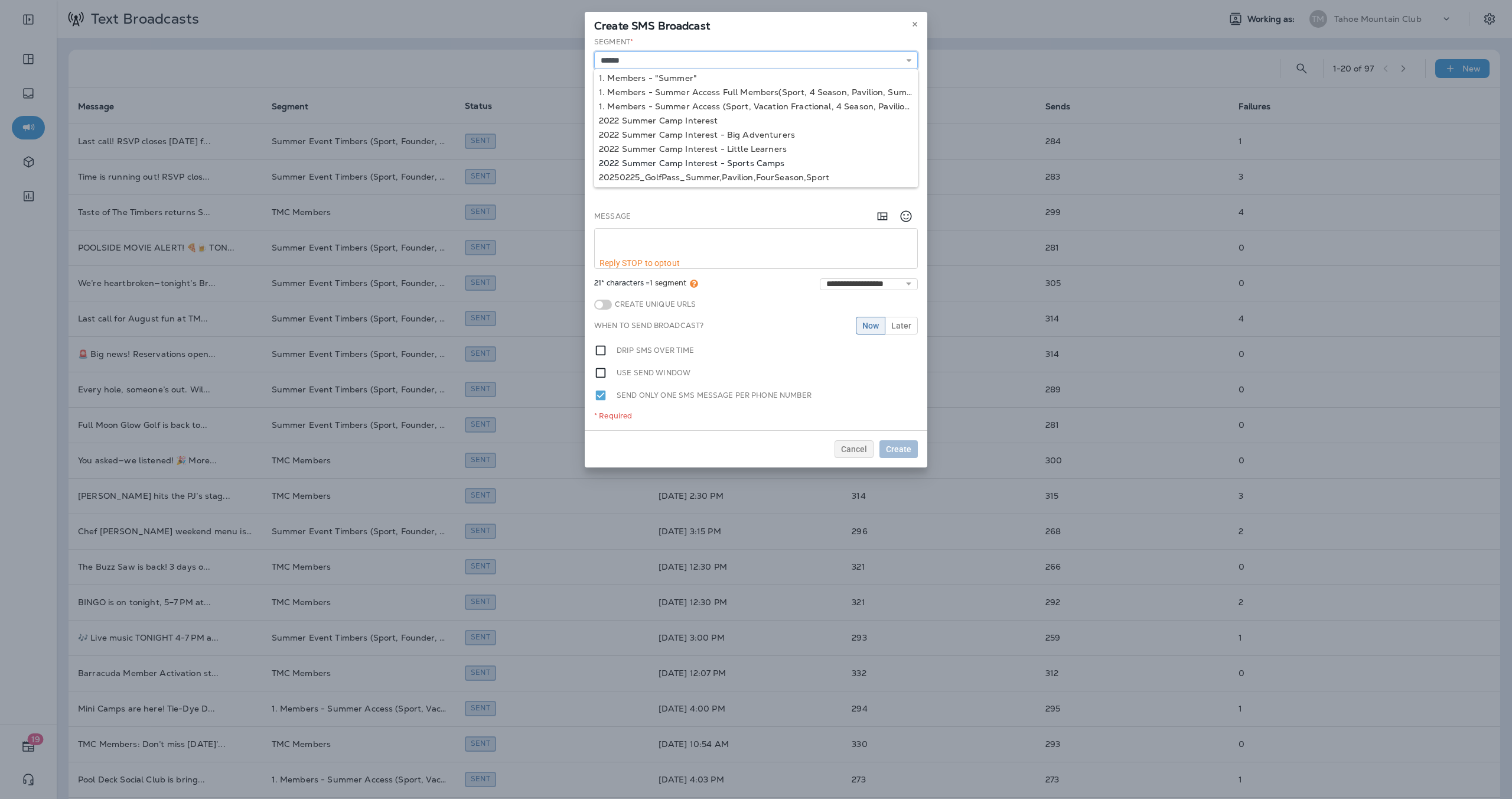
scroll to position [86, 0]
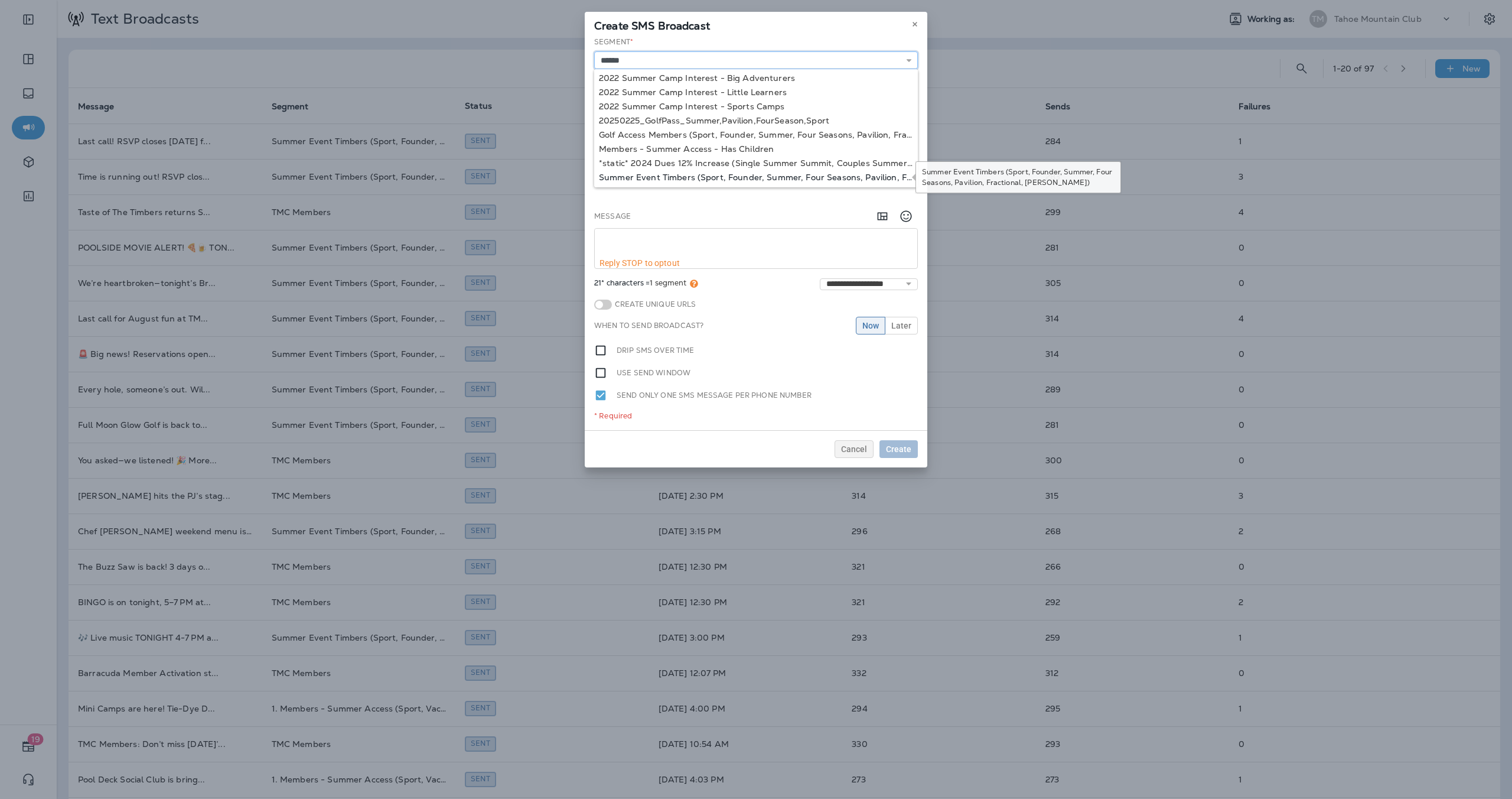
type input "**********"
click at [720, 175] on div "**********" at bounding box center [756, 233] width 343 height 394
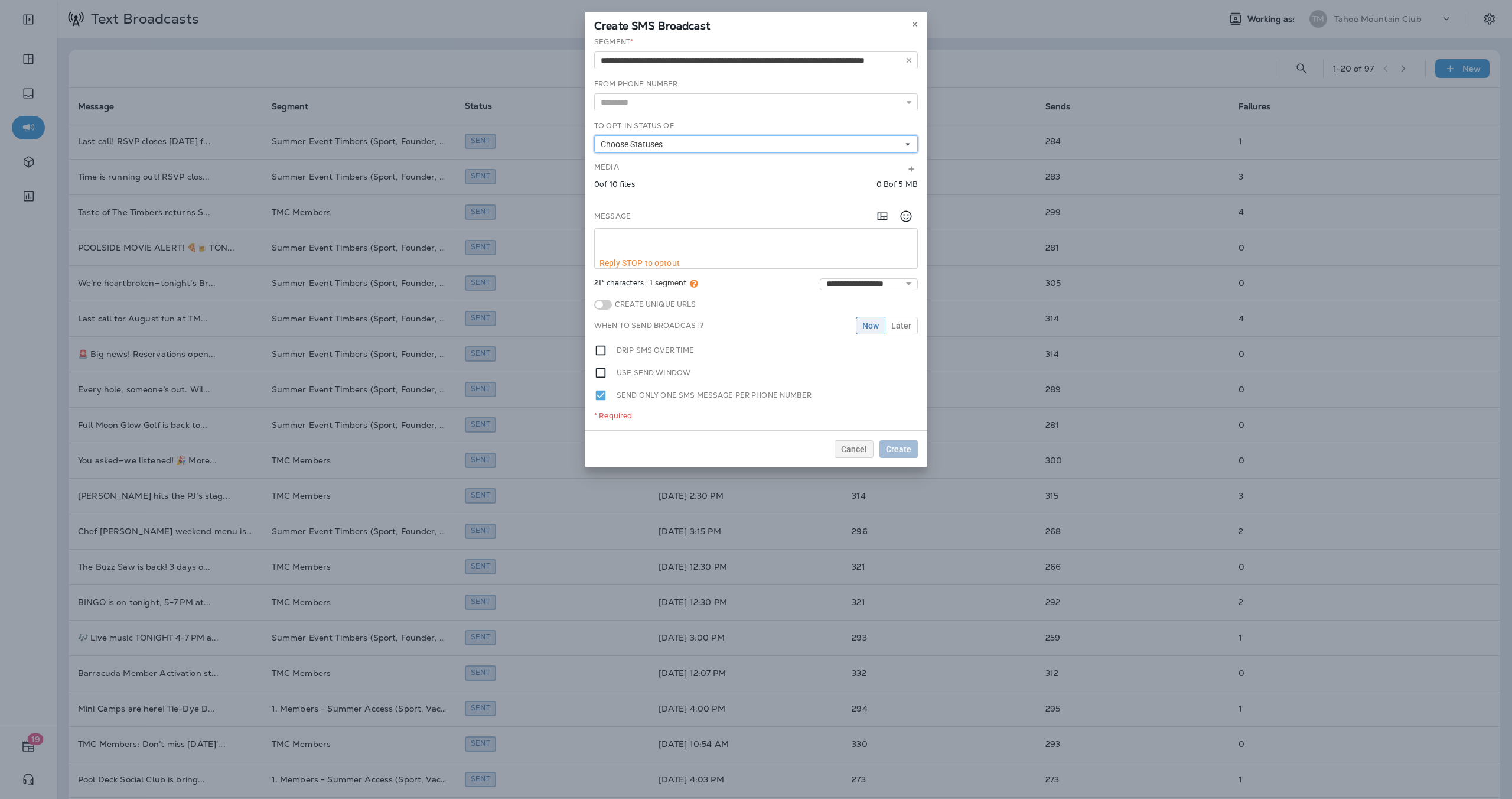
click at [686, 145] on button "Choose Statuses" at bounding box center [756, 144] width 323 height 18
click at [662, 167] on div "Opt In" at bounding box center [756, 163] width 314 height 9
click at [620, 236] on textarea at bounding box center [756, 243] width 323 height 29
click at [620, 234] on textarea "To enrich screen reader interactions, please activate Accessibility in Grammarl…" at bounding box center [756, 243] width 323 height 29
paste textarea "**********"
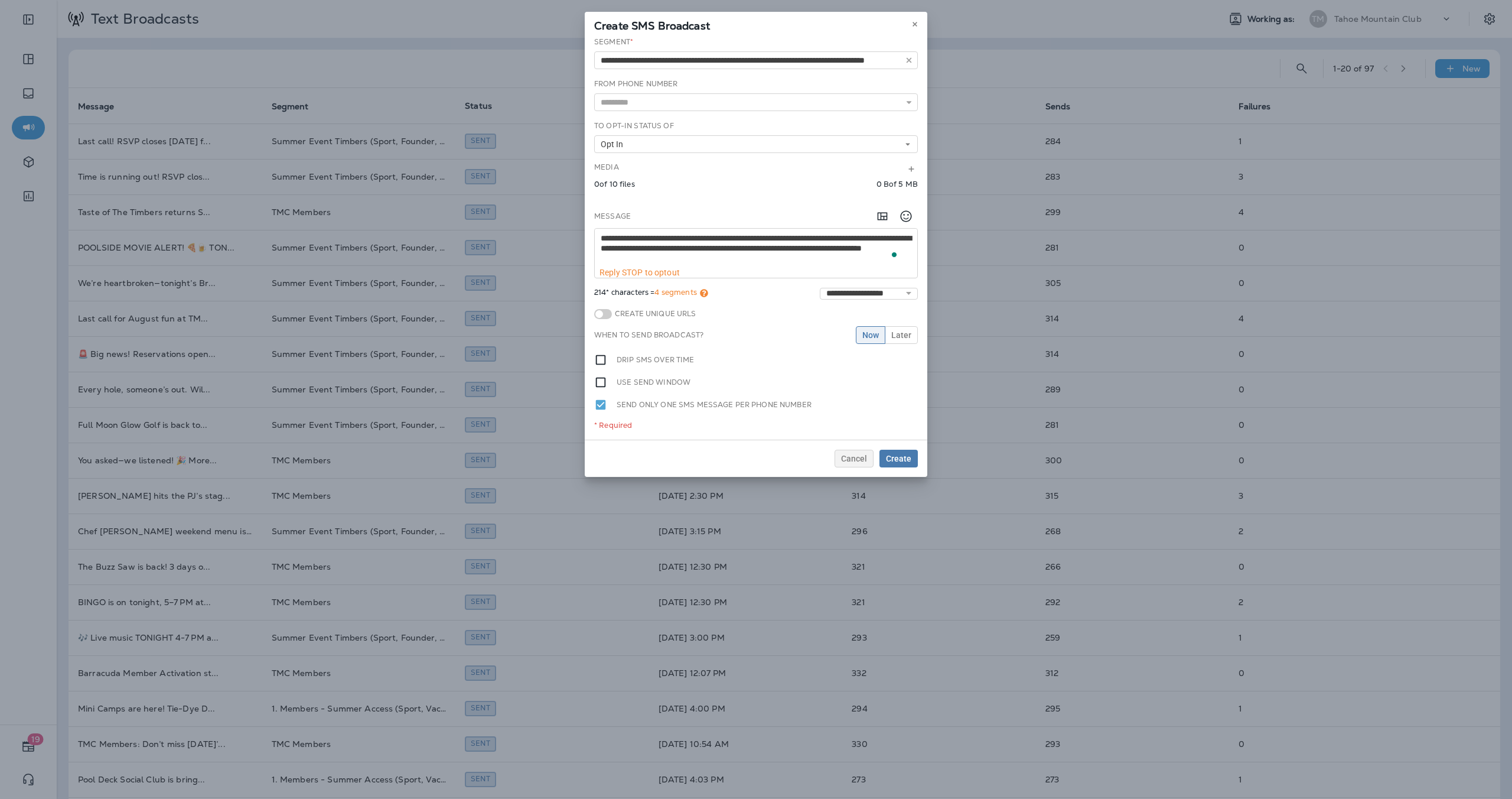
click at [734, 334] on div "When to send broadcast? Now Later" at bounding box center [756, 335] width 323 height 18
click at [778, 257] on textarea "**********" at bounding box center [756, 248] width 323 height 39
paste textarea "**********"
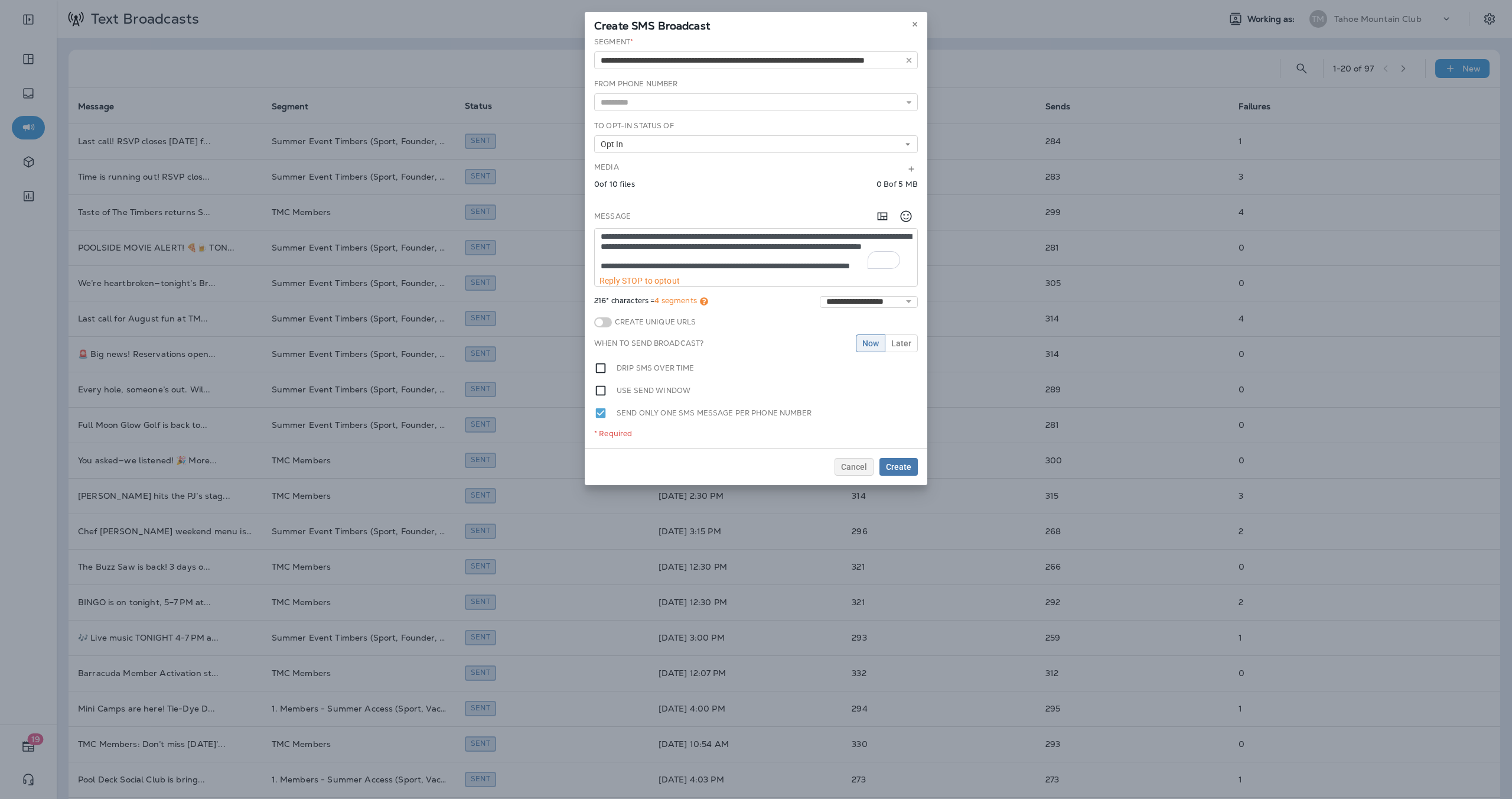
scroll to position [16, 0]
type textarea "**********"
click at [910, 345] on span "Later" at bounding box center [901, 344] width 20 height 9
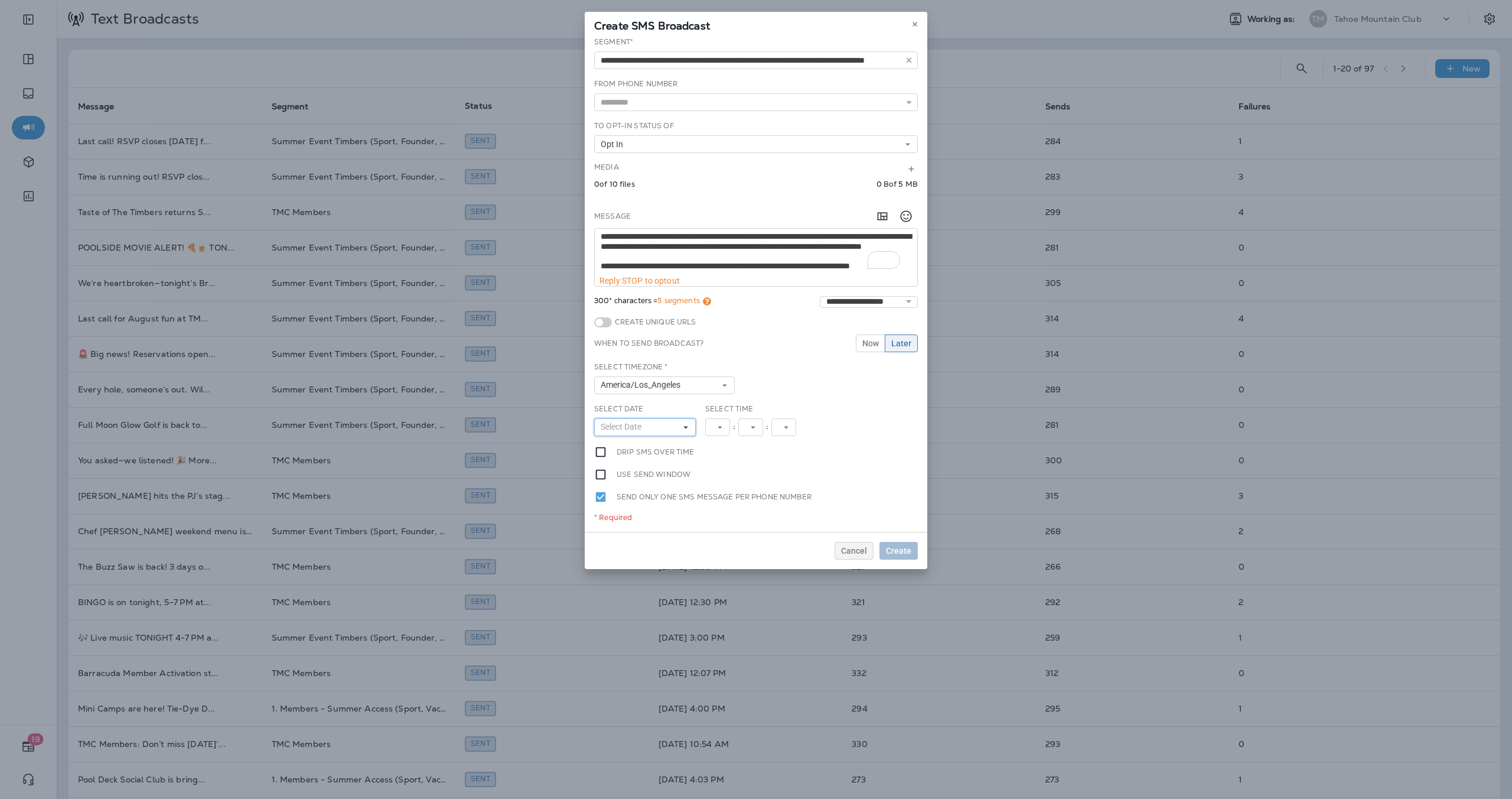
click at [678, 428] on button "Select Date" at bounding box center [645, 427] width 102 height 18
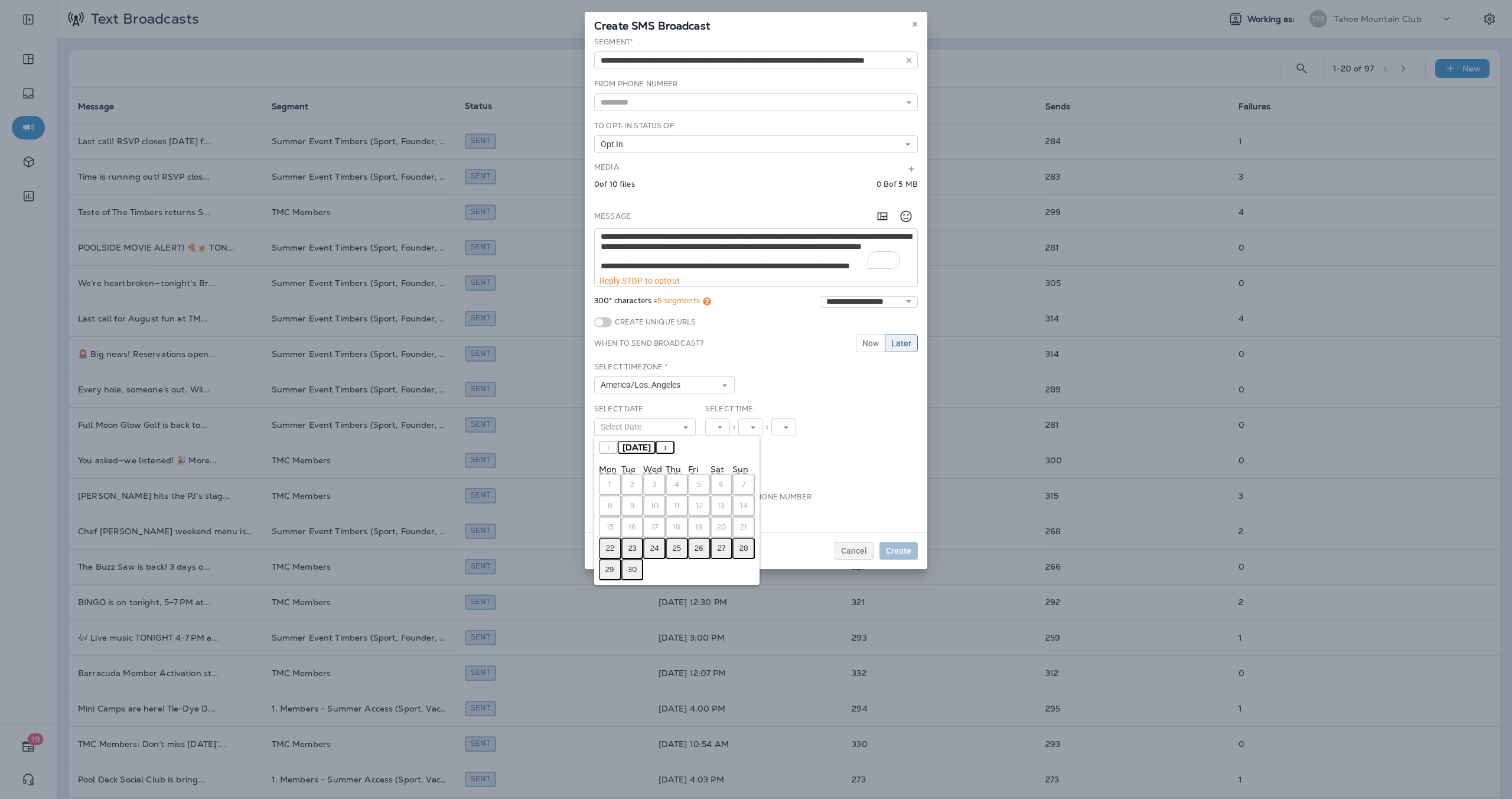
click at [632, 550] on abbr "23" at bounding box center [633, 548] width 9 height 9
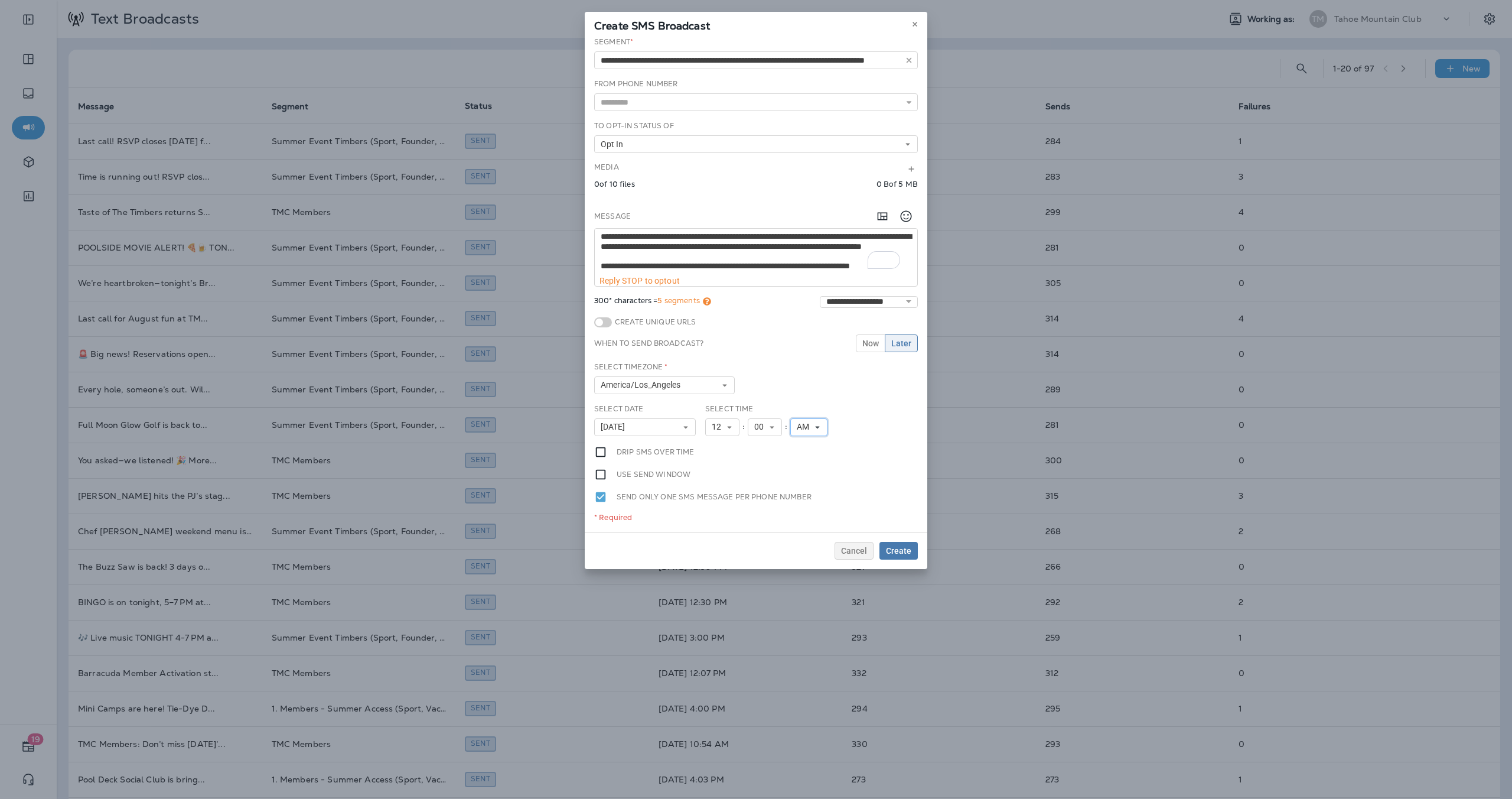
click at [812, 427] on span "AM" at bounding box center [805, 427] width 17 height 10
click at [813, 465] on link "PM" at bounding box center [809, 460] width 37 height 14
click at [904, 553] on span "Create" at bounding box center [898, 551] width 25 height 9
